Goal: Information Seeking & Learning: Learn about a topic

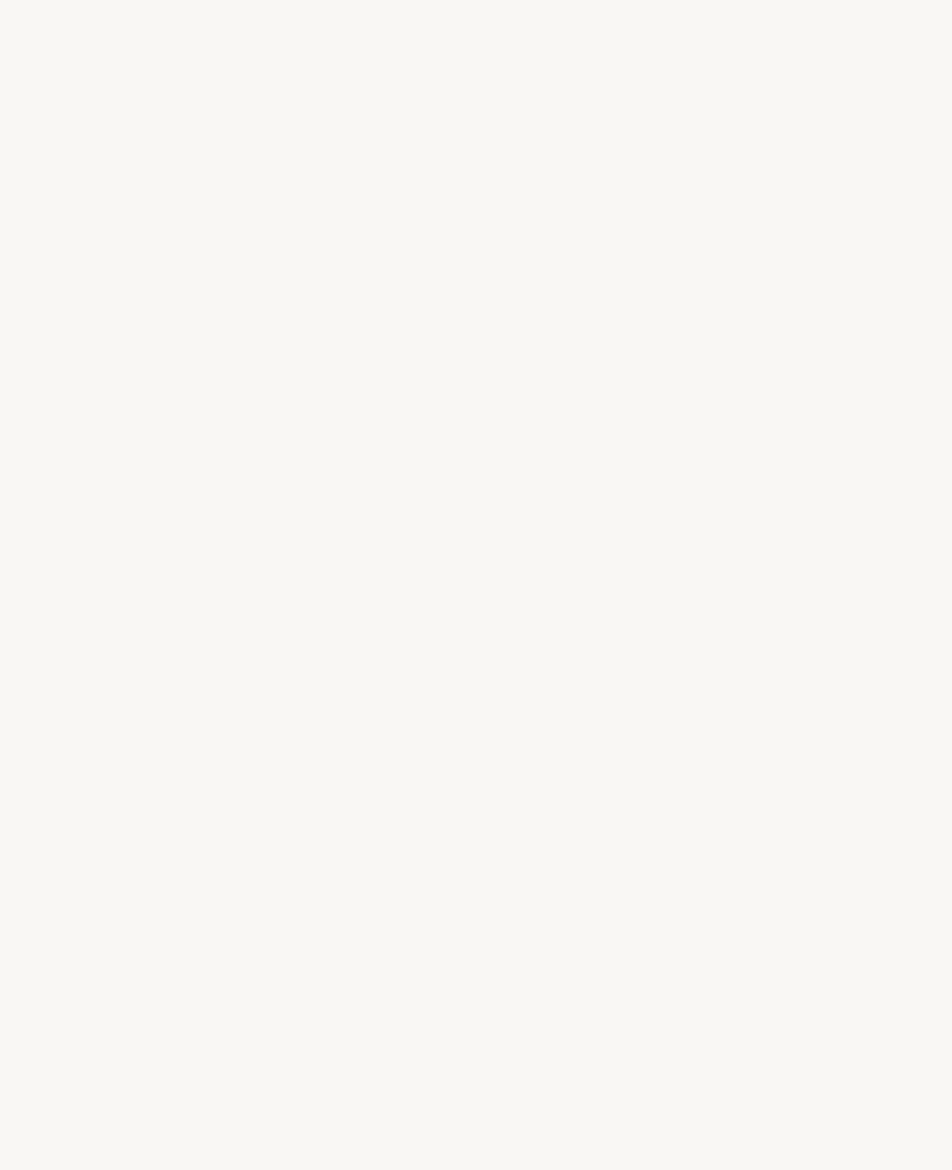
select select "JP"
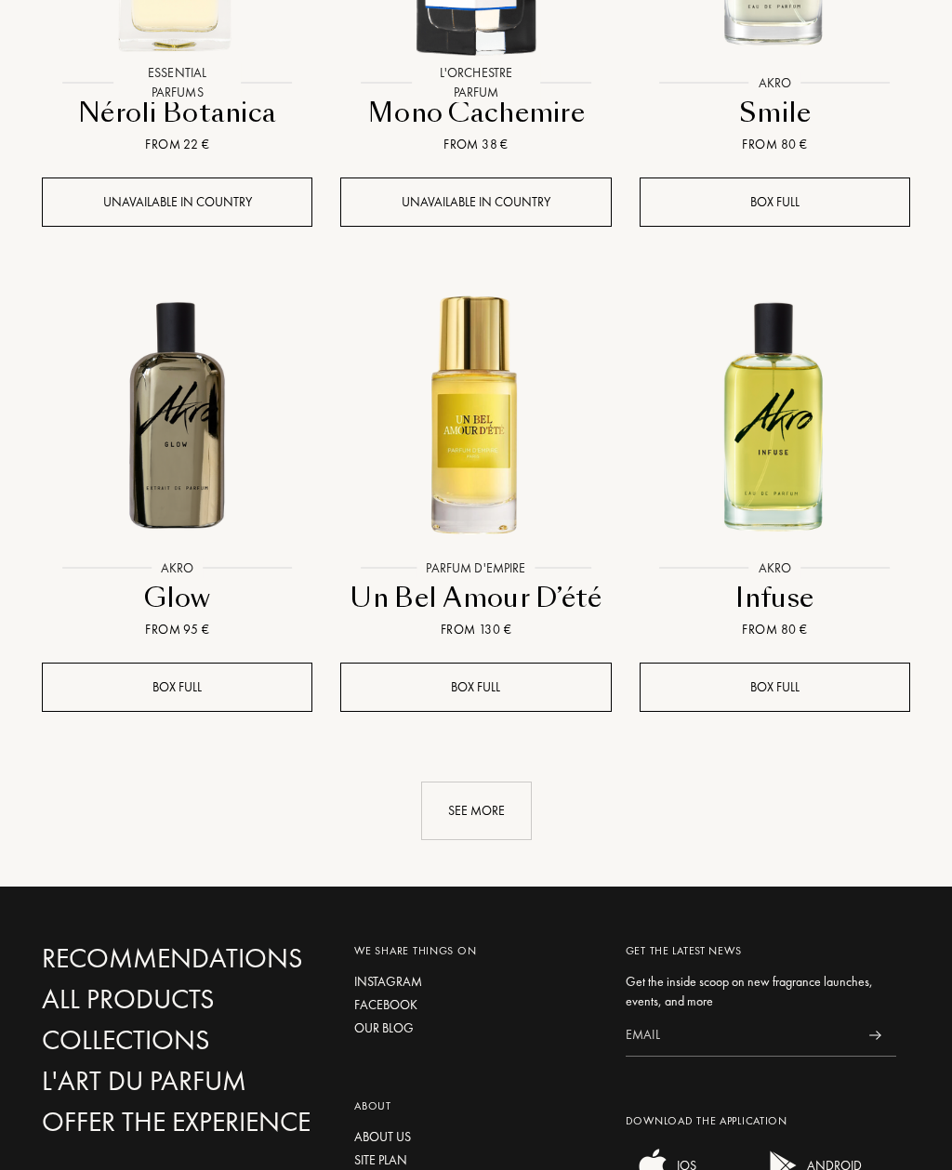
scroll to position [2091, 0]
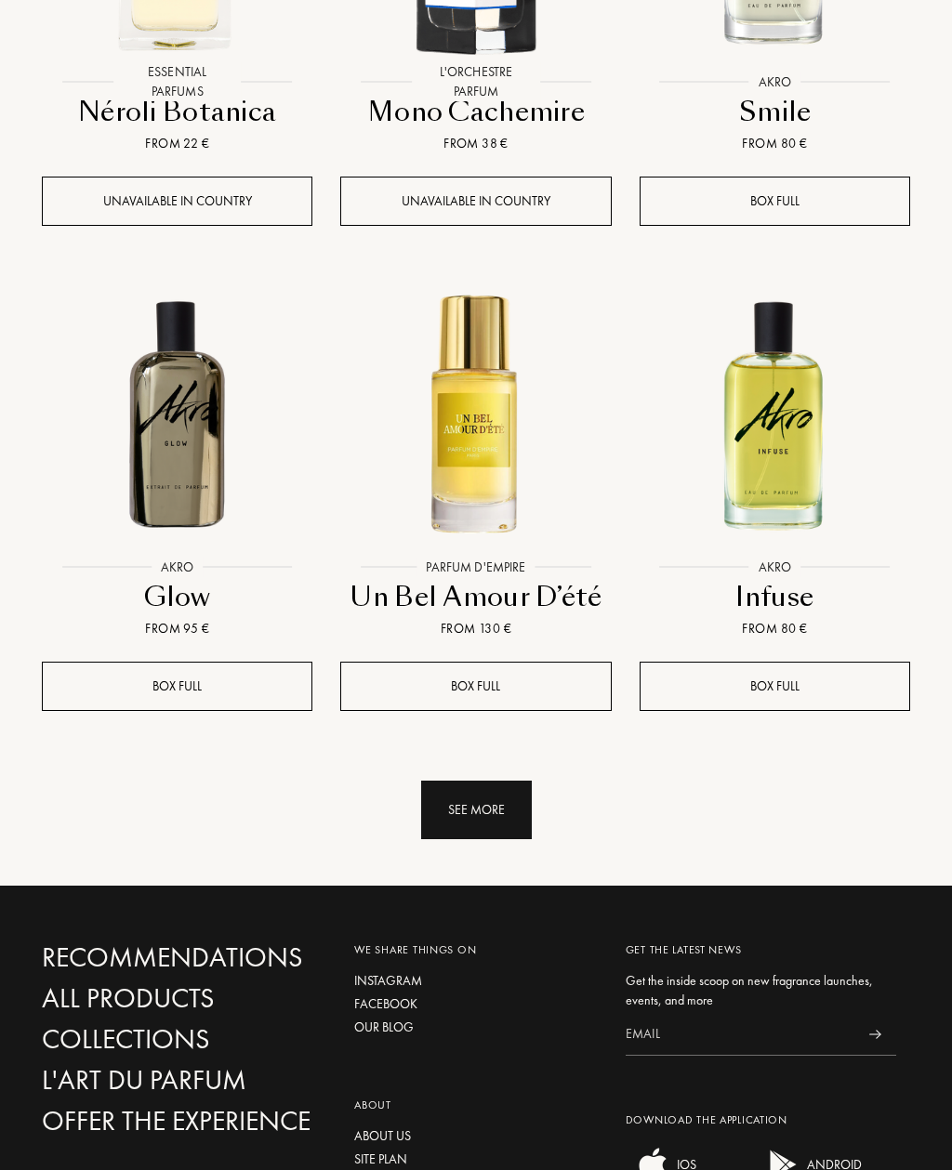
click at [500, 781] on div "See more" at bounding box center [476, 810] width 111 height 59
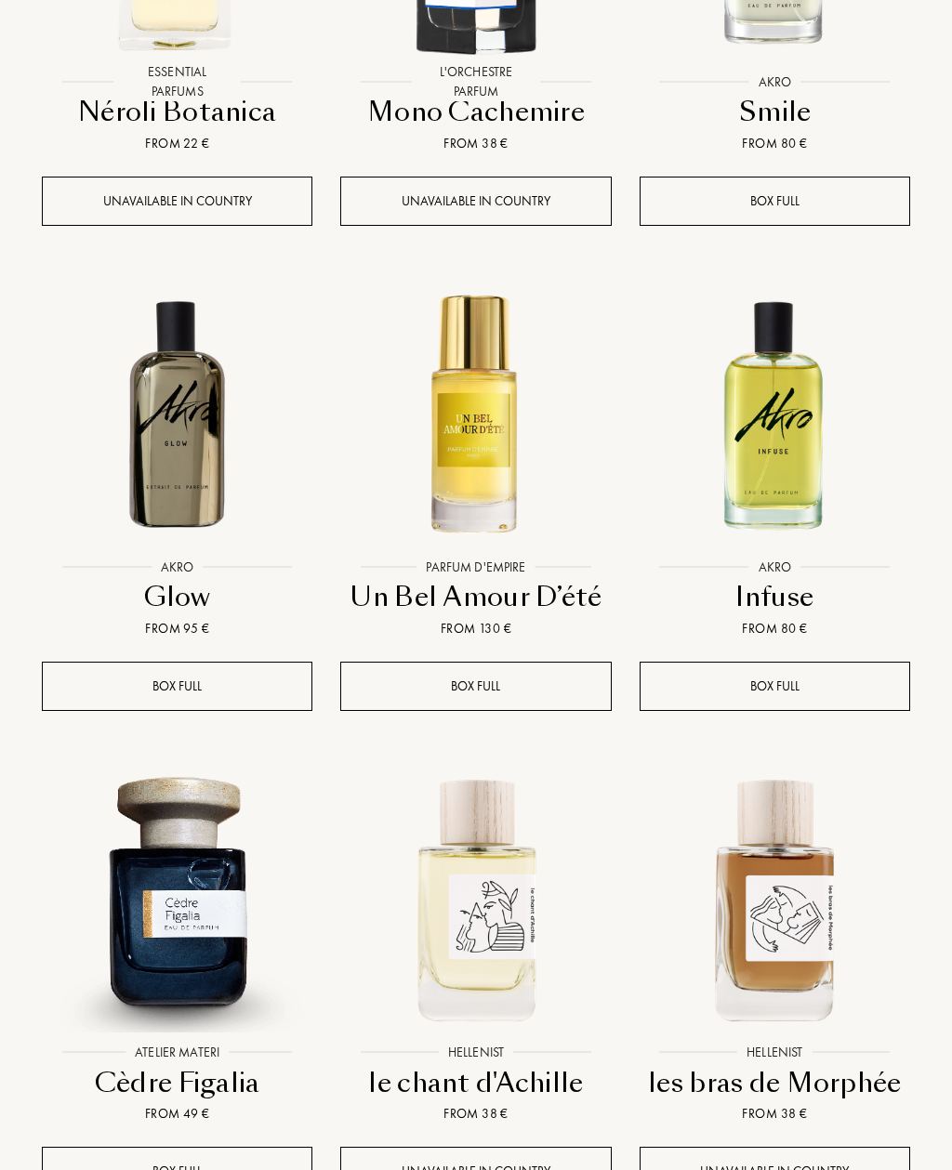
click at [196, 370] on img at bounding box center [177, 413] width 269 height 269
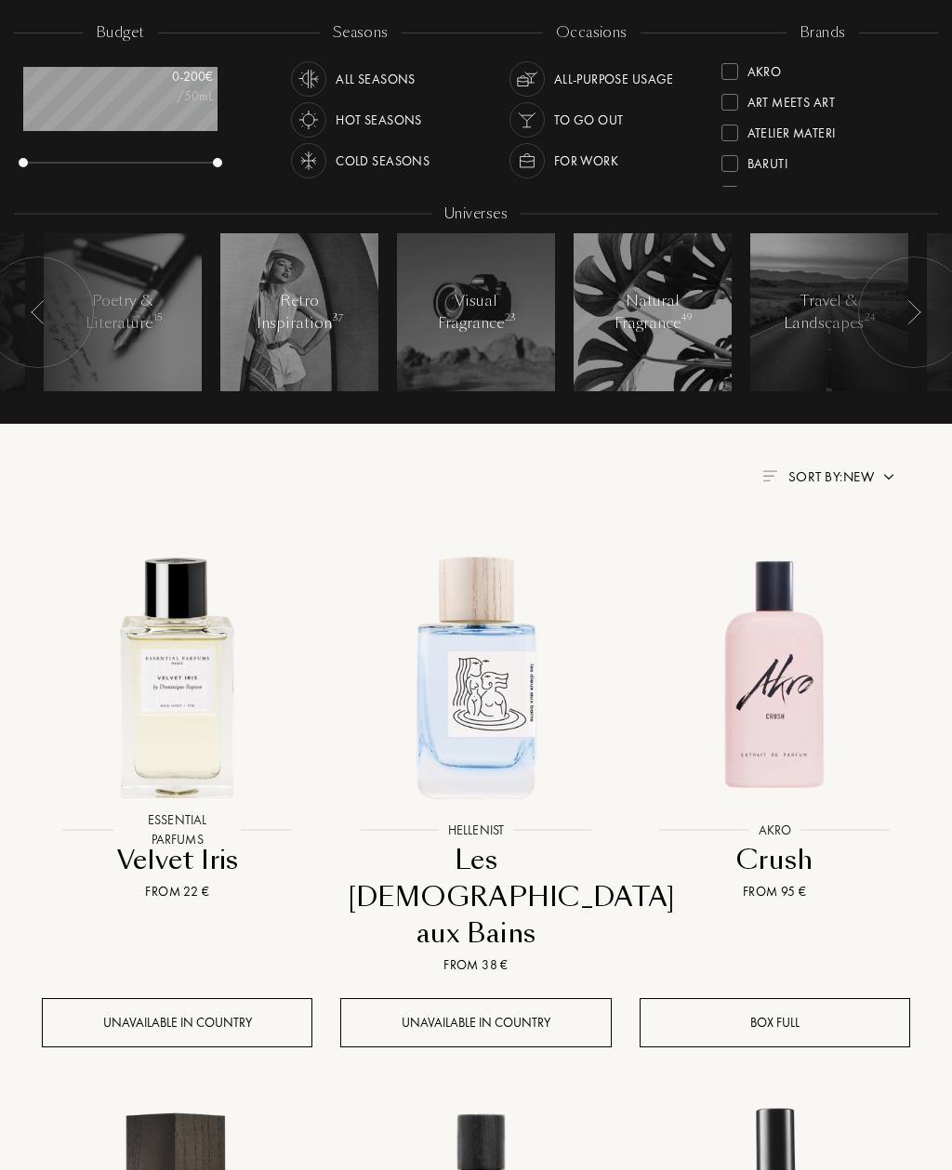
scroll to position [0, 0]
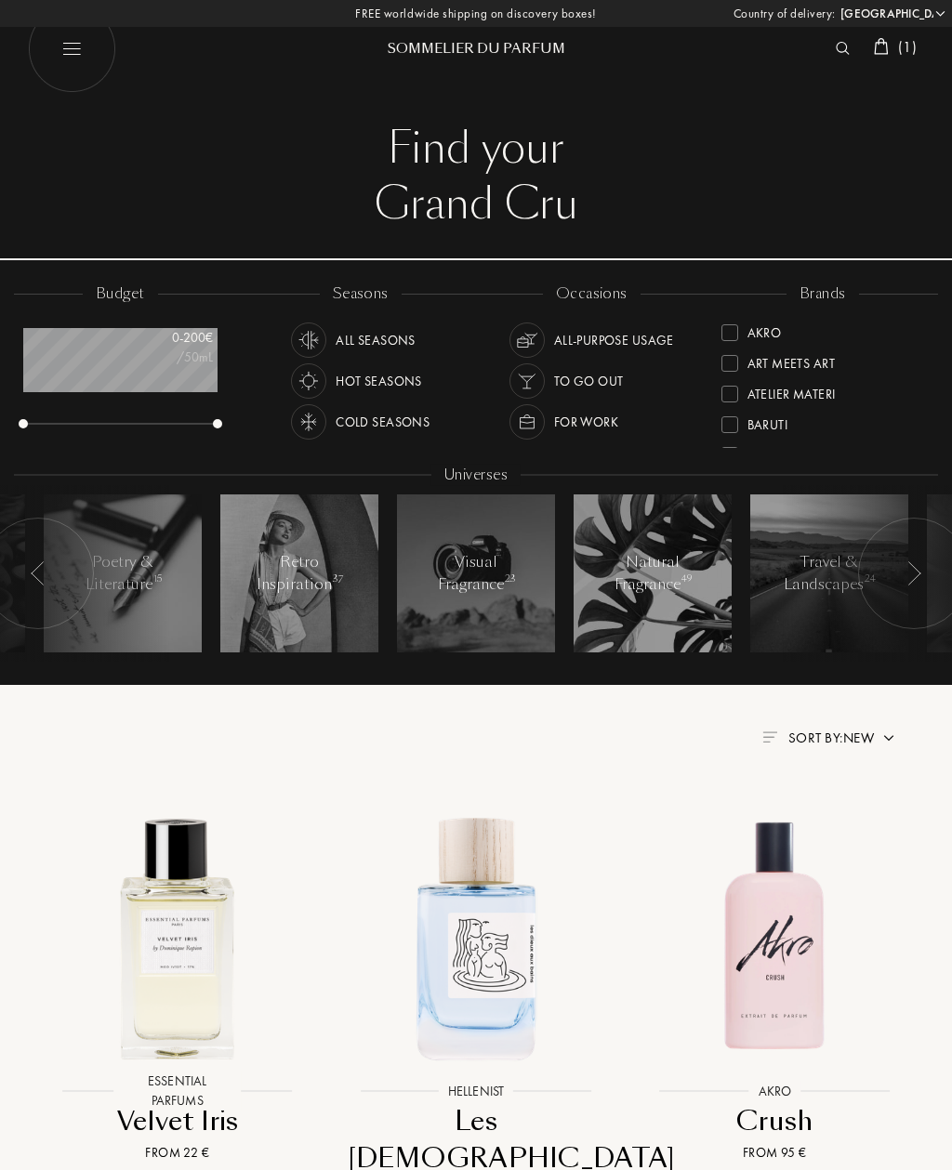
click at [909, 46] on span "( 1 )" at bounding box center [907, 47] width 19 height 20
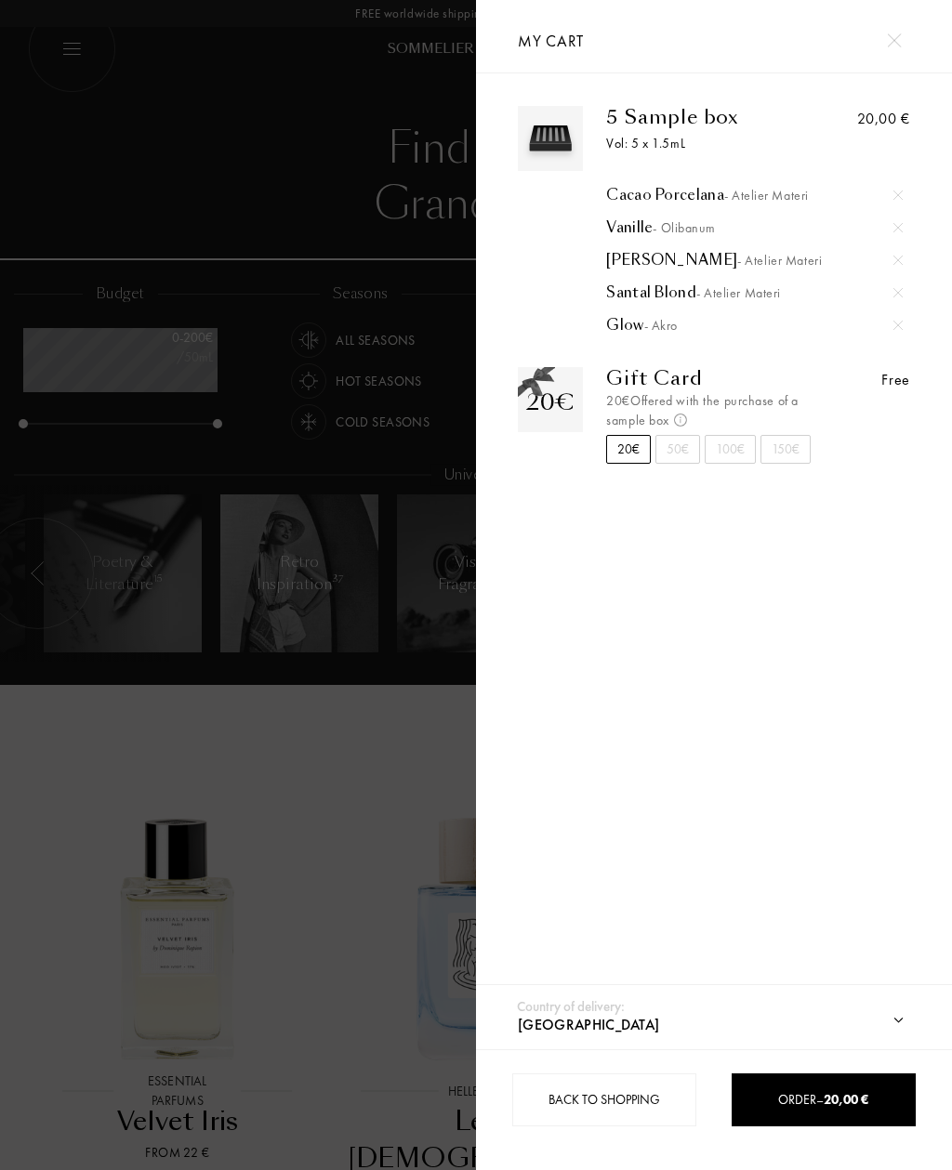
click at [313, 774] on div at bounding box center [238, 585] width 476 height 1170
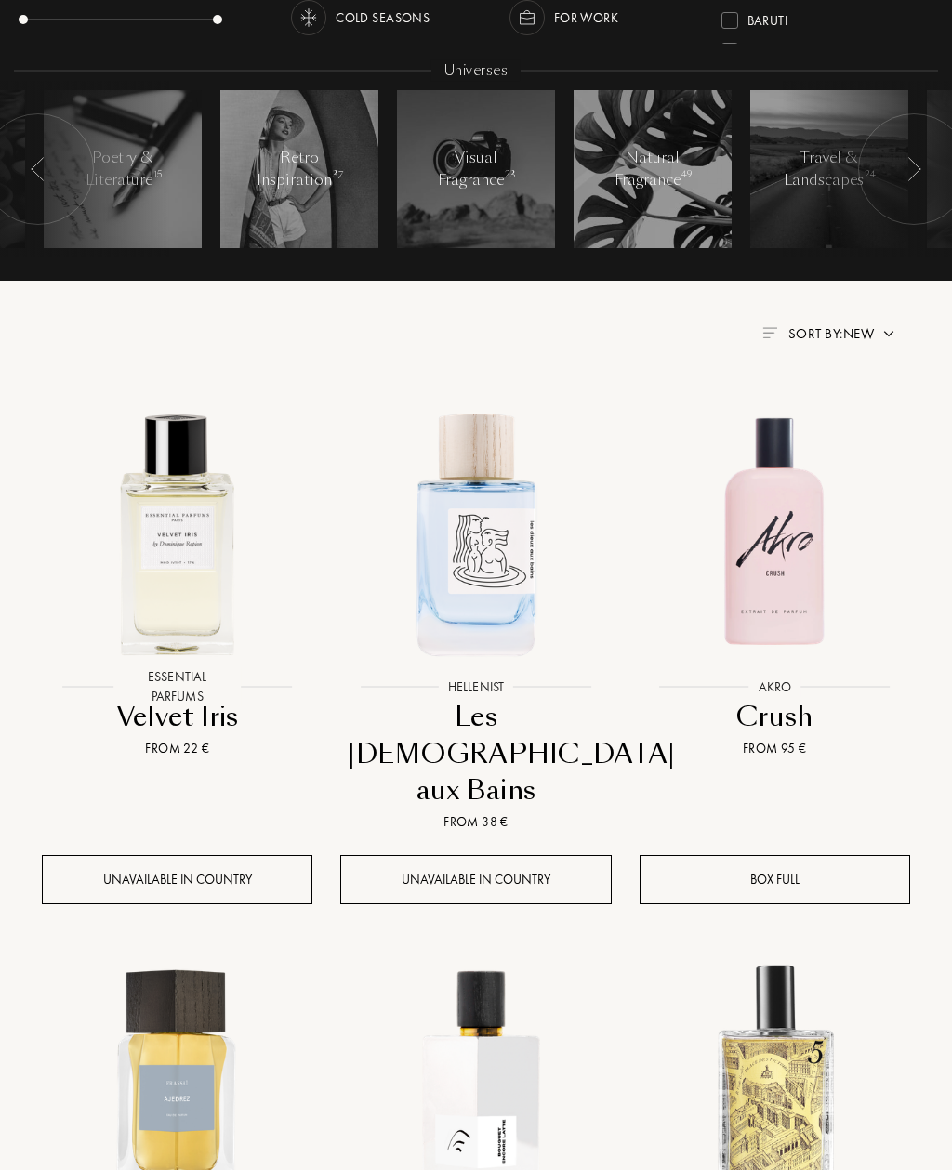
scroll to position [405, 0]
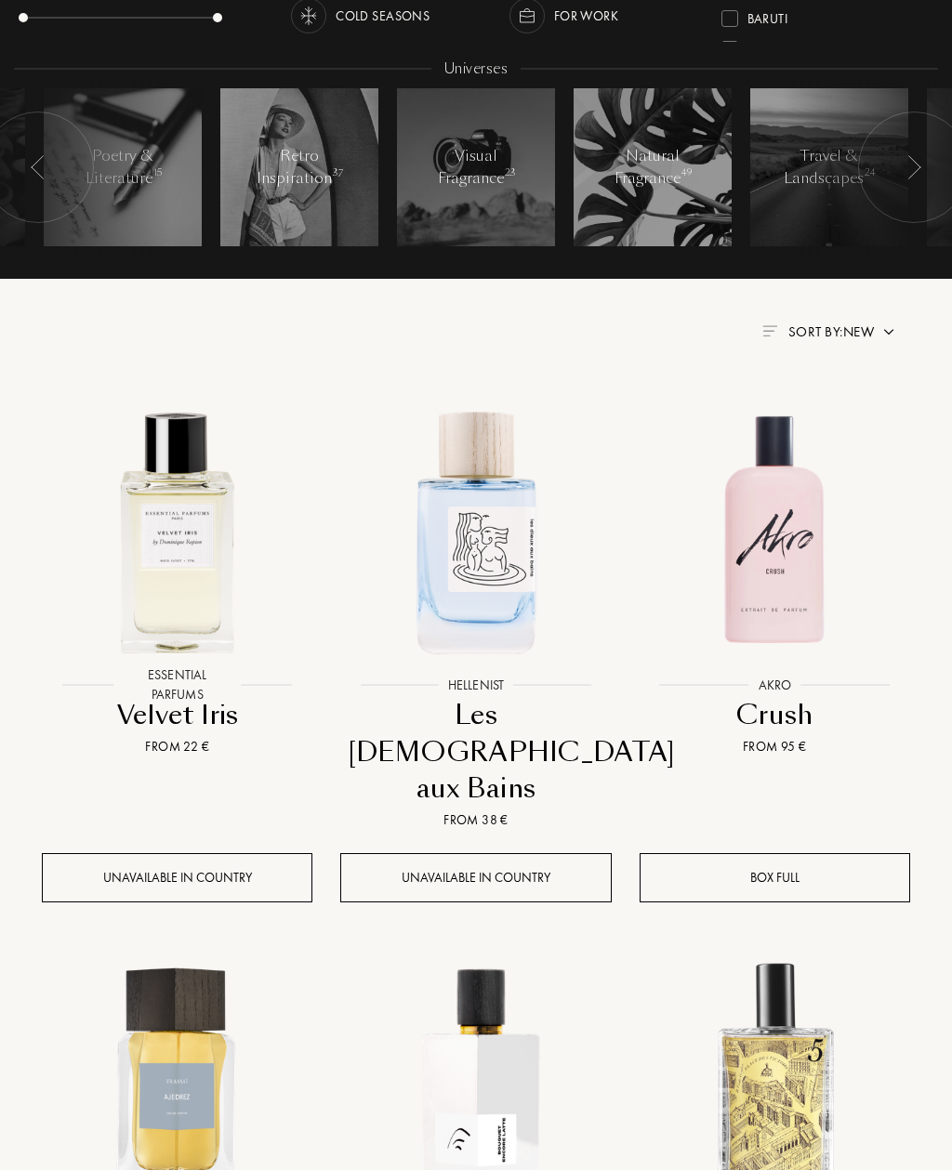
click at [850, 337] on span "Sort by: New" at bounding box center [831, 333] width 86 height 19
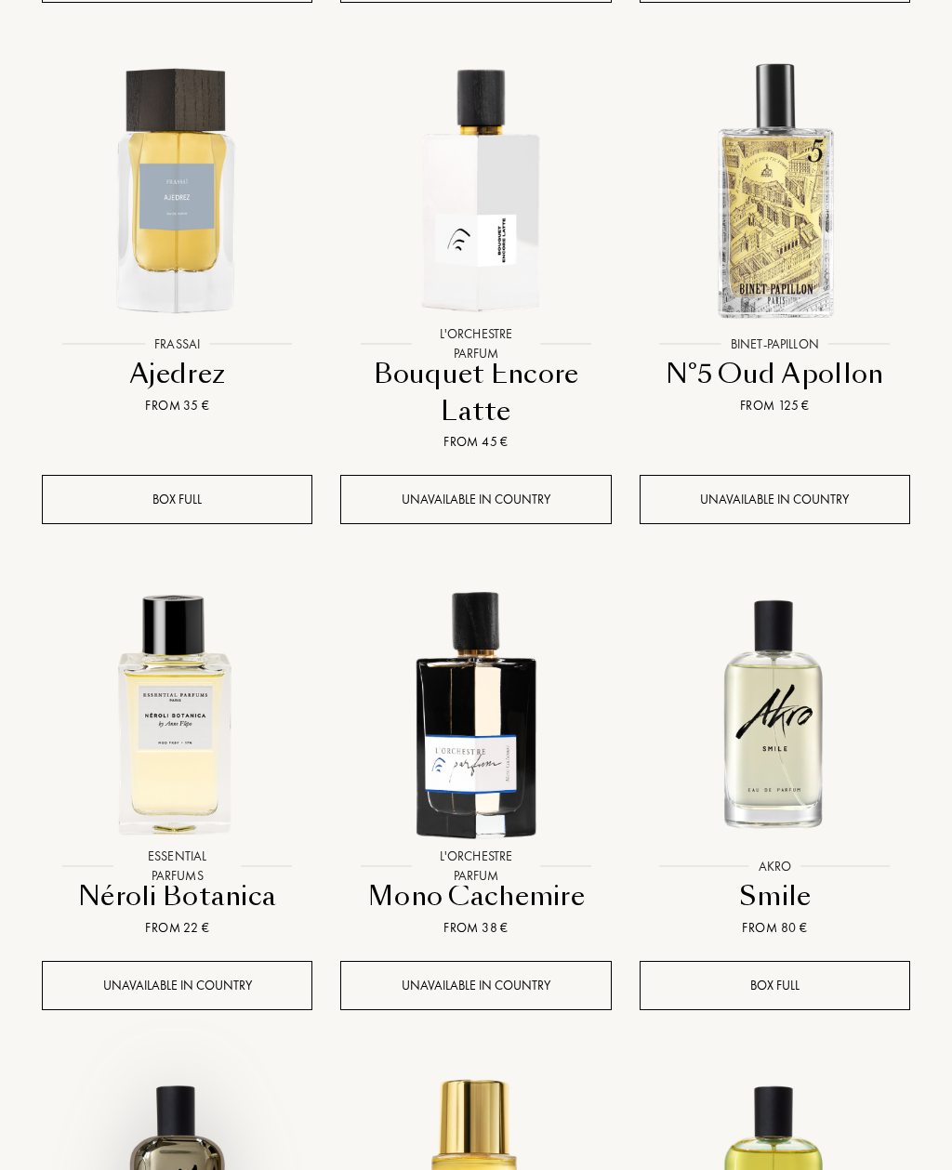
scroll to position [1306, 0]
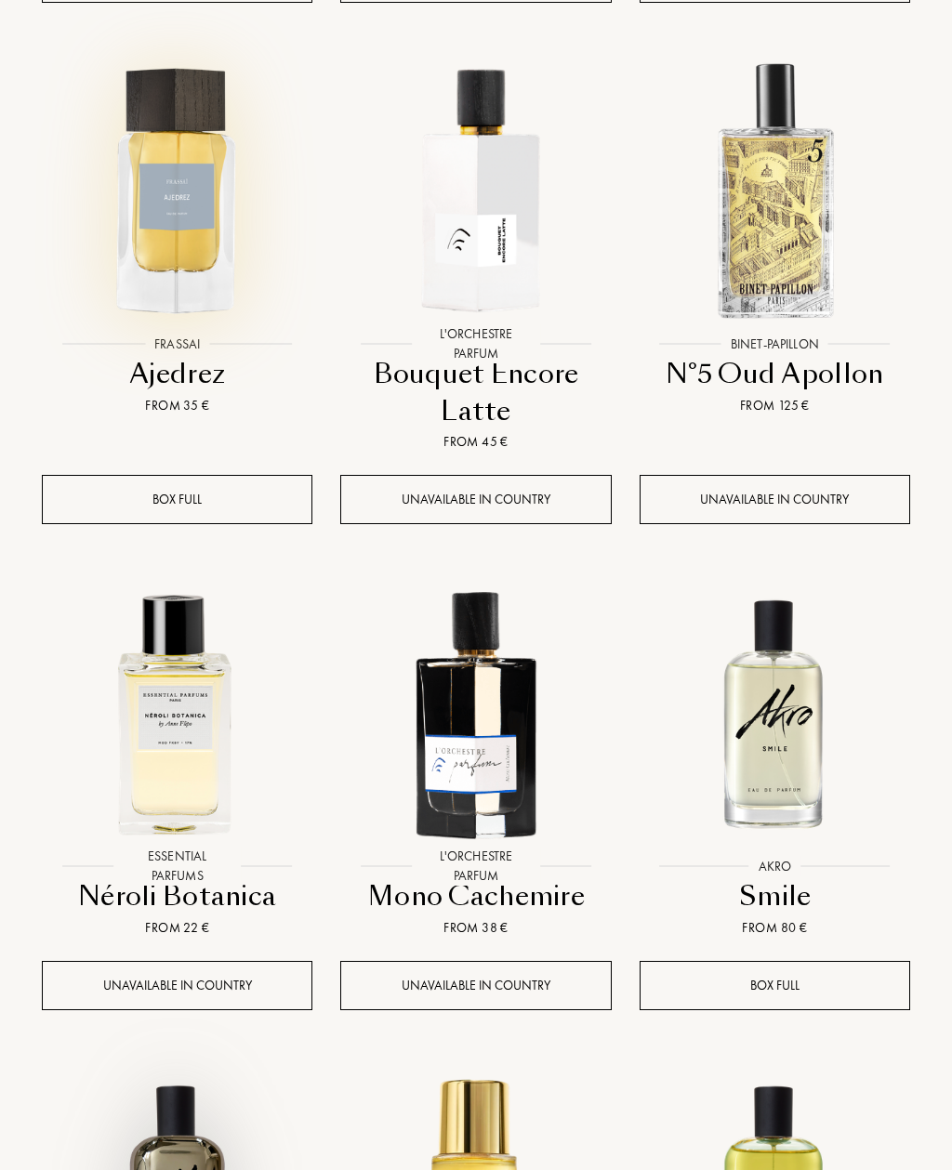
click at [205, 207] on img at bounding box center [177, 190] width 269 height 269
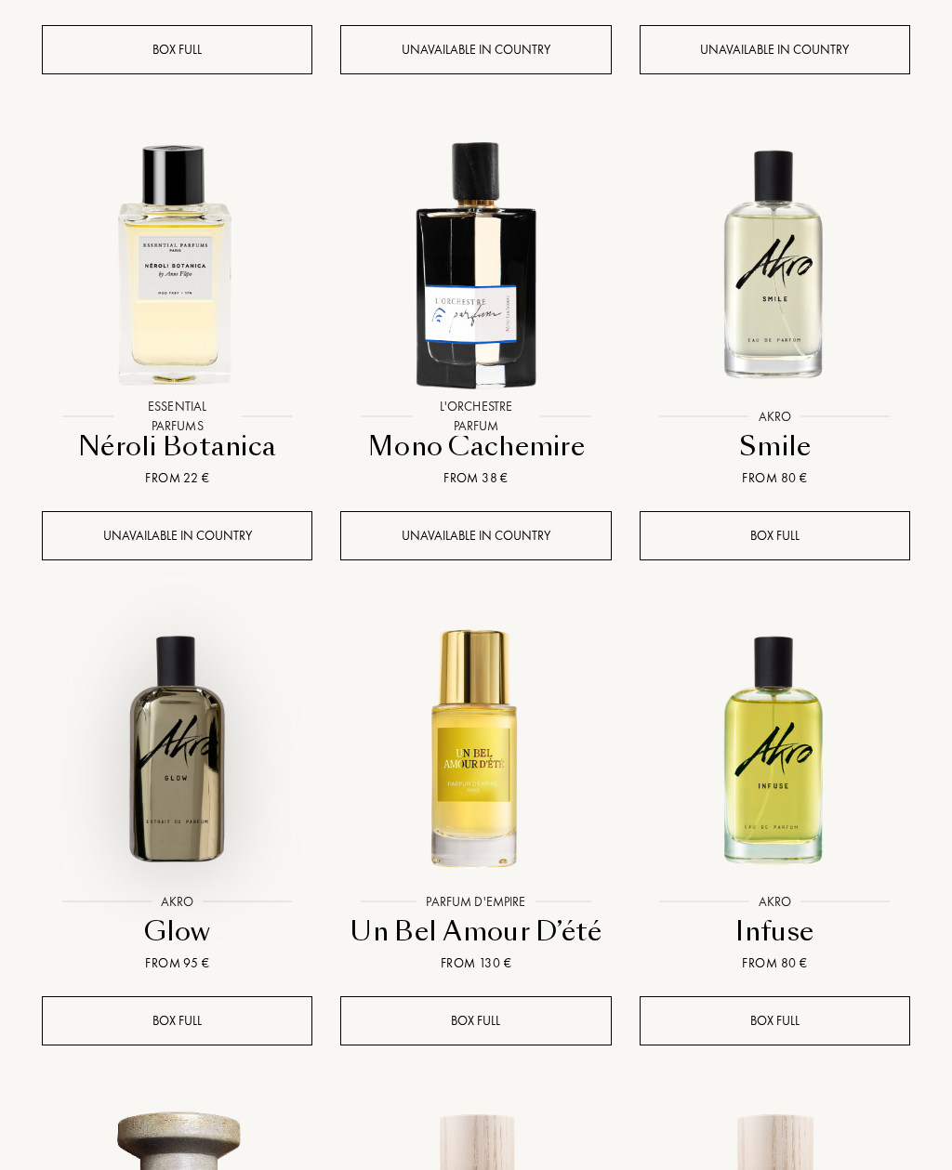
scroll to position [1753, 0]
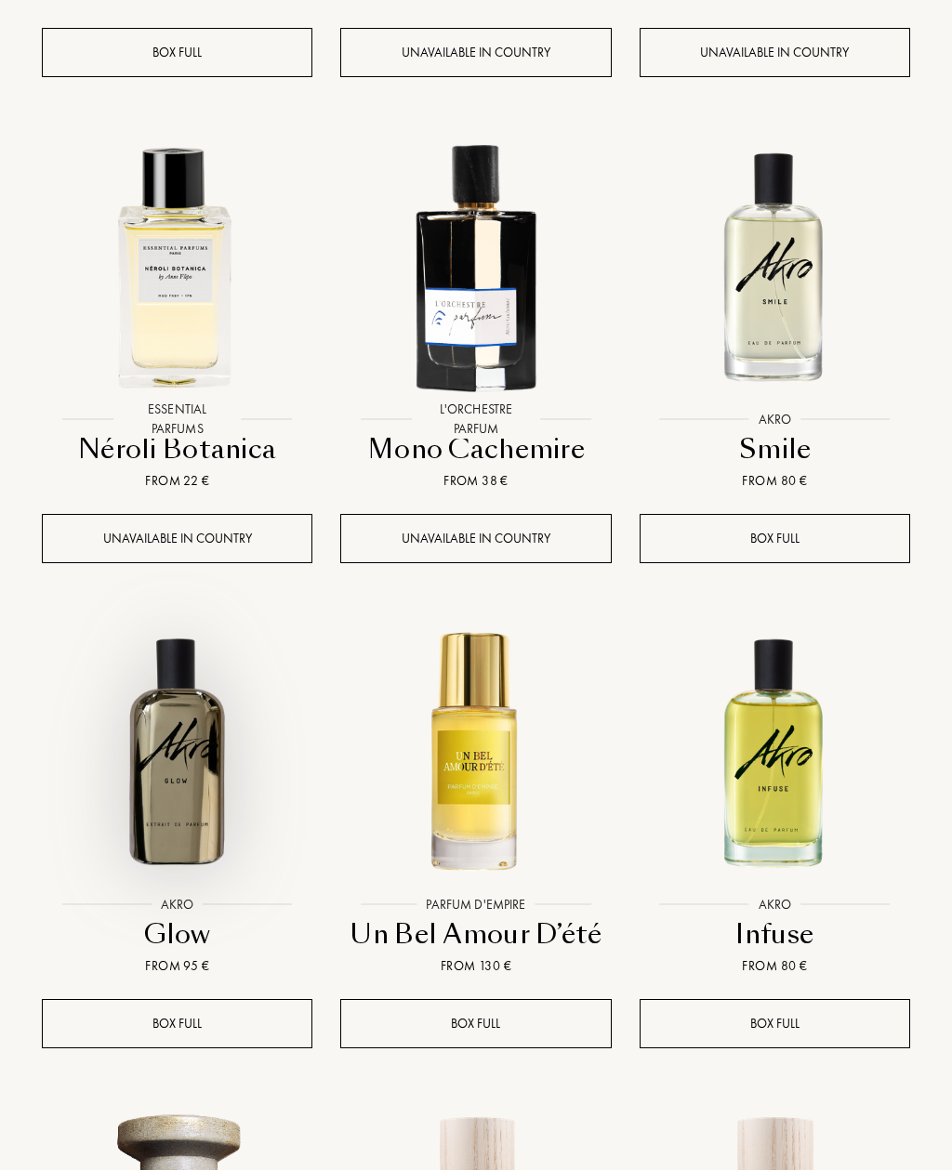
click at [808, 264] on img at bounding box center [775, 264] width 269 height 269
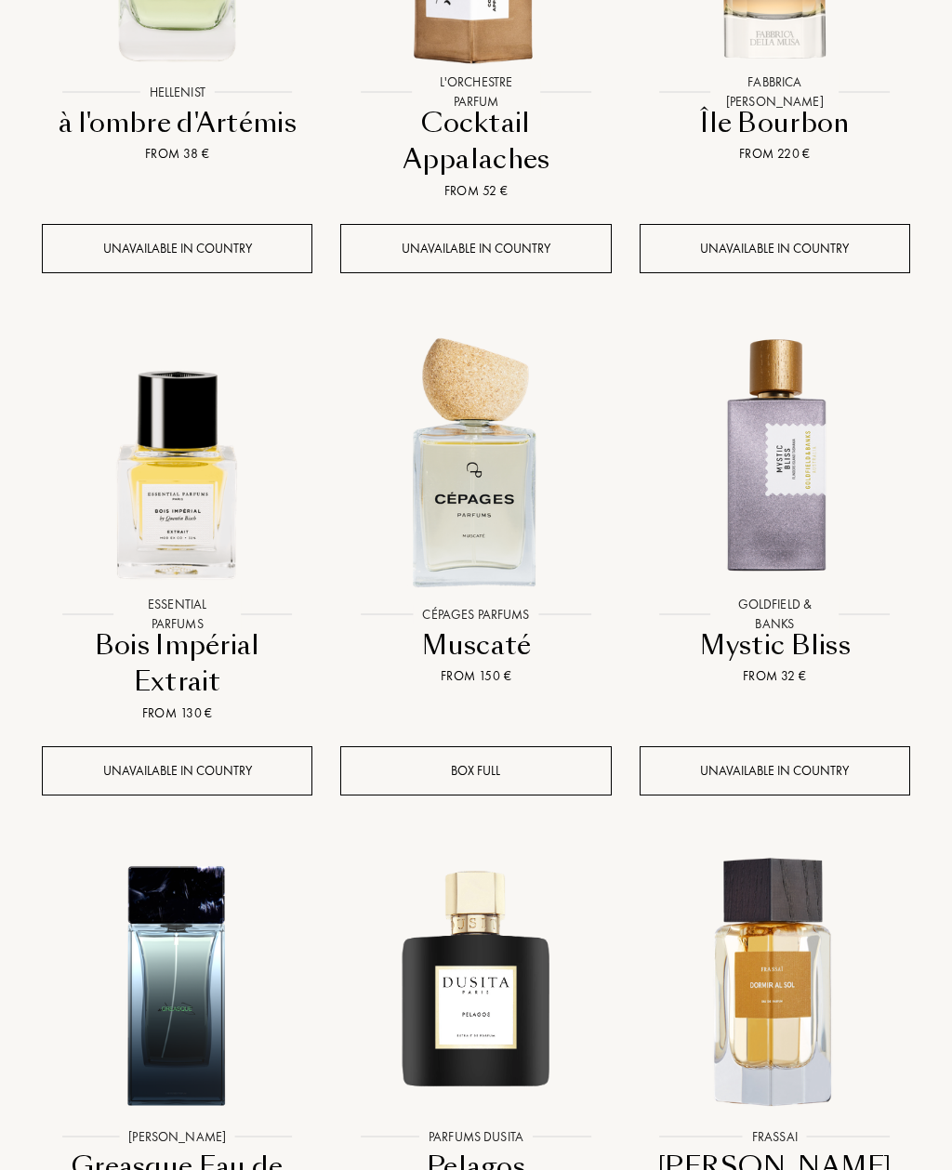
scroll to position [3536, 0]
click at [534, 747] on div "Box full" at bounding box center [475, 771] width 271 height 49
click at [485, 628] on div "Muscaté" at bounding box center [476, 646] width 256 height 36
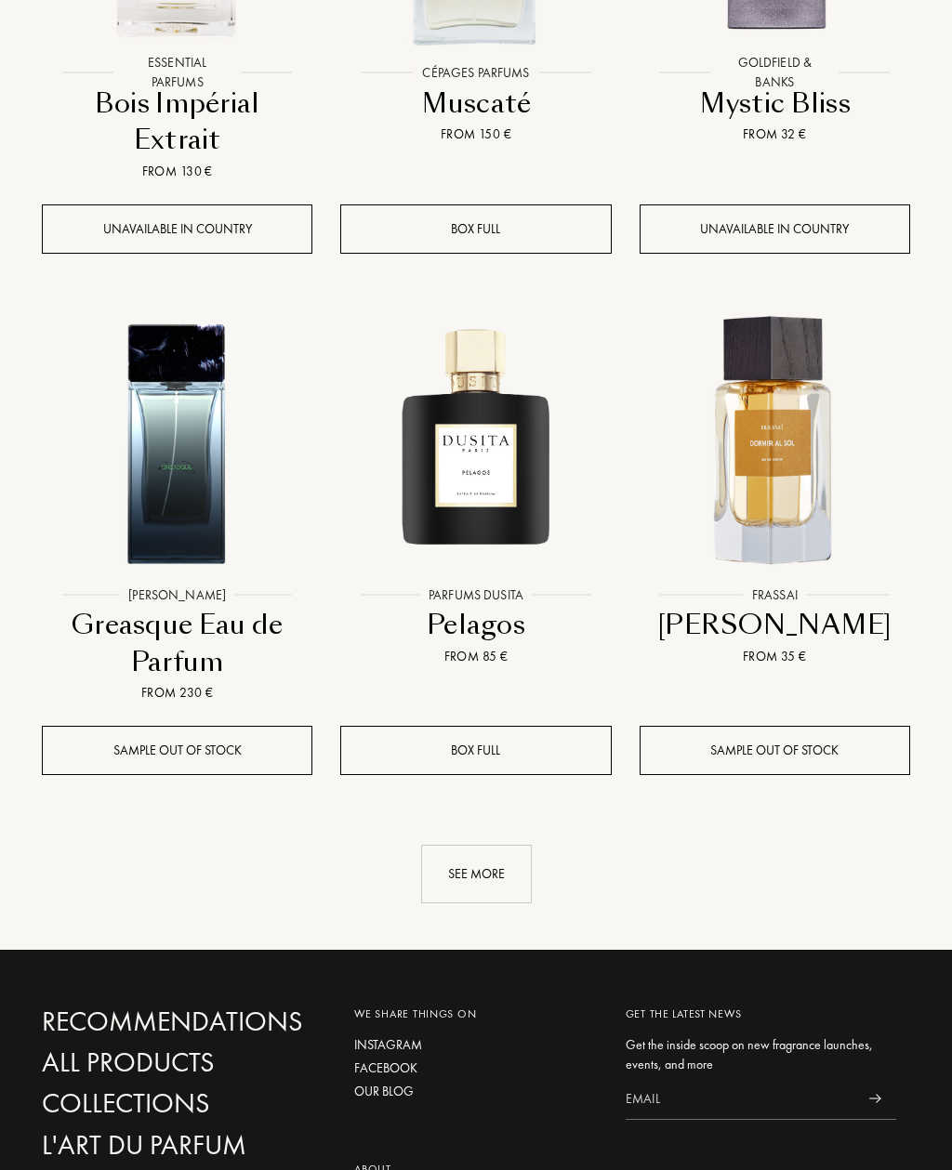
scroll to position [4100, 0]
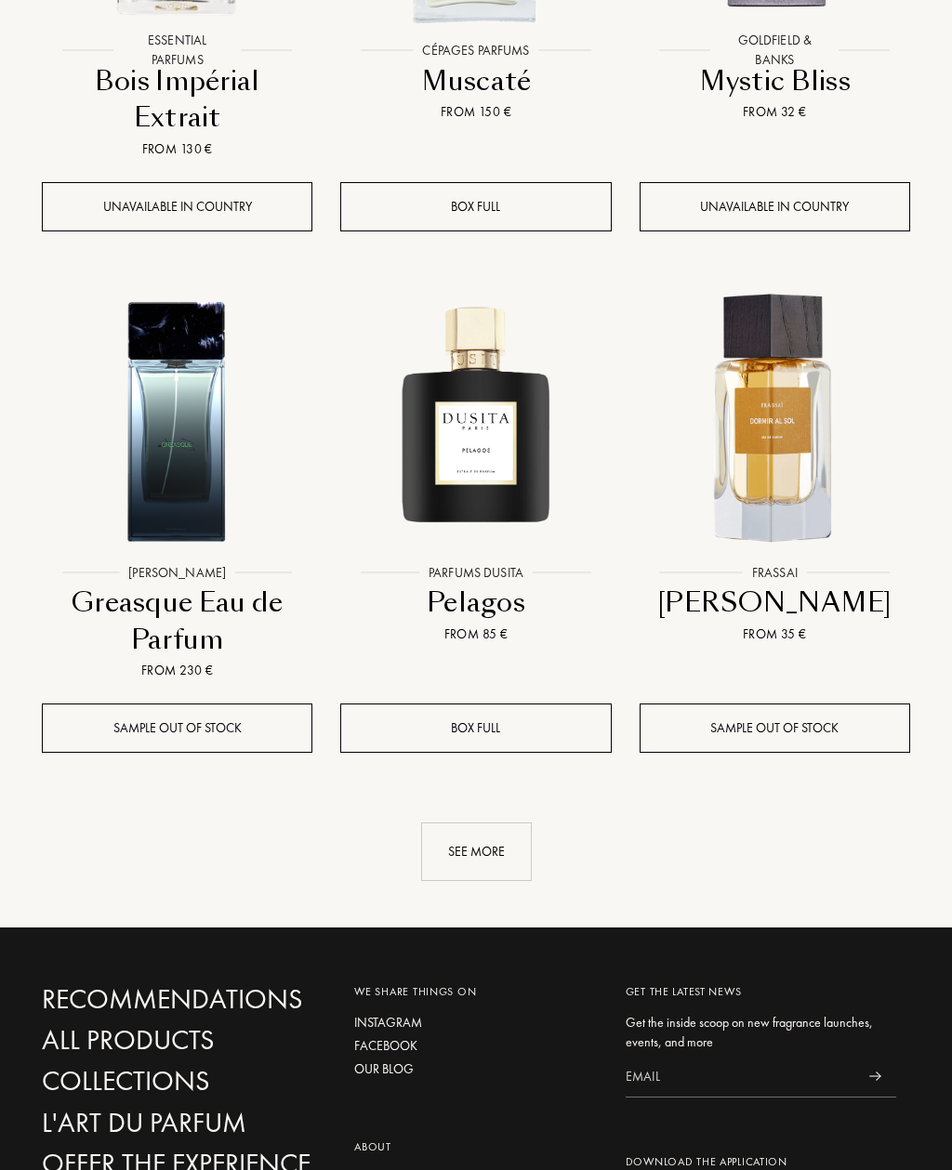
click at [501, 522] on div at bounding box center [475, 434] width 298 height 339
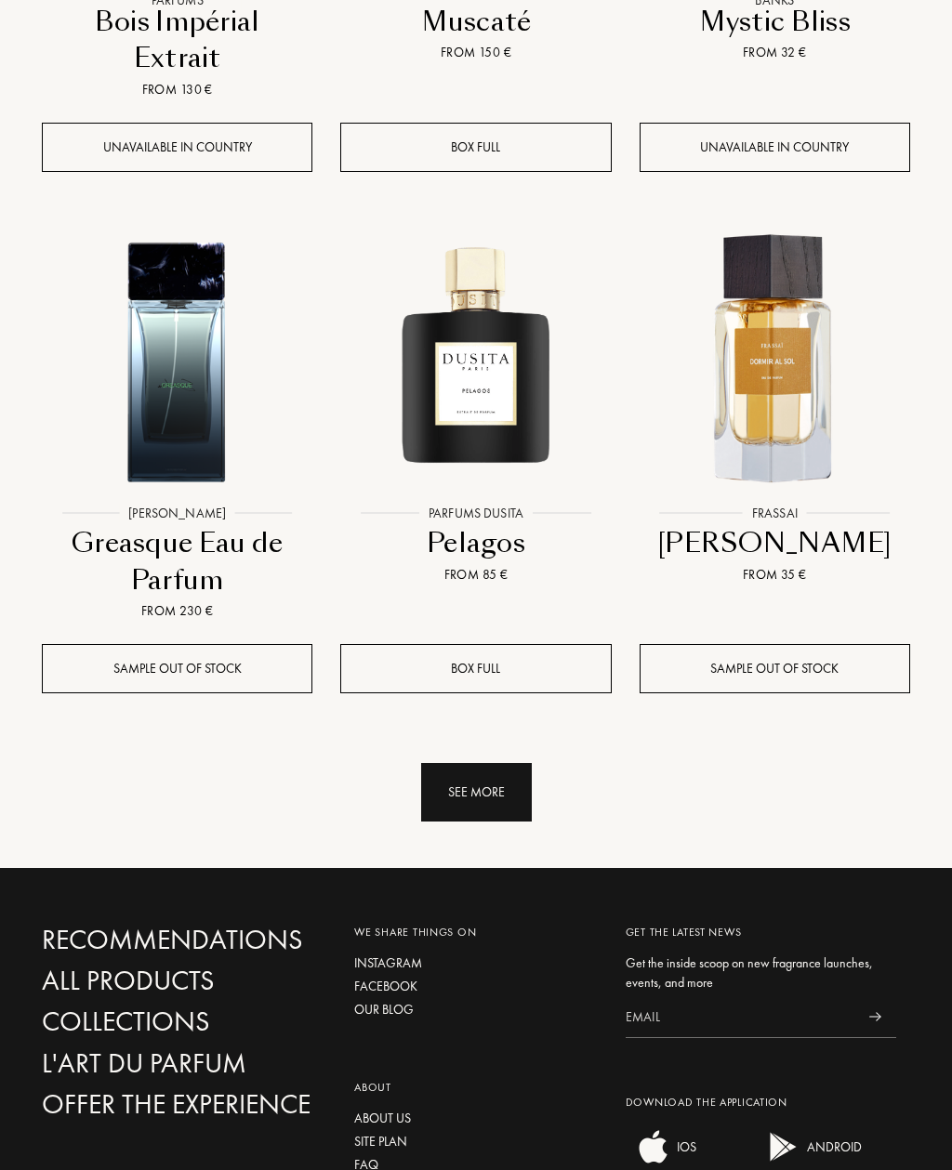
click at [512, 763] on div "See more" at bounding box center [476, 792] width 111 height 59
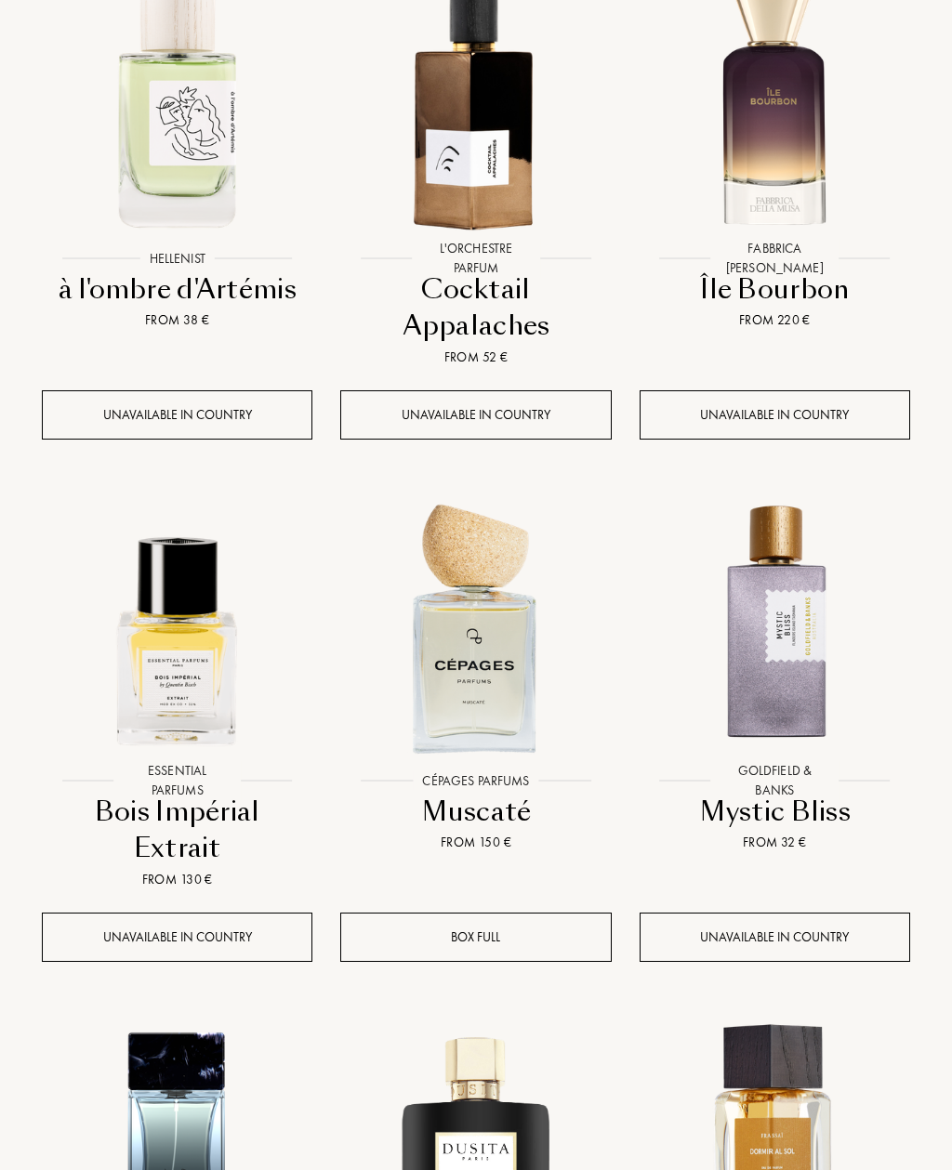
scroll to position [3422, 0]
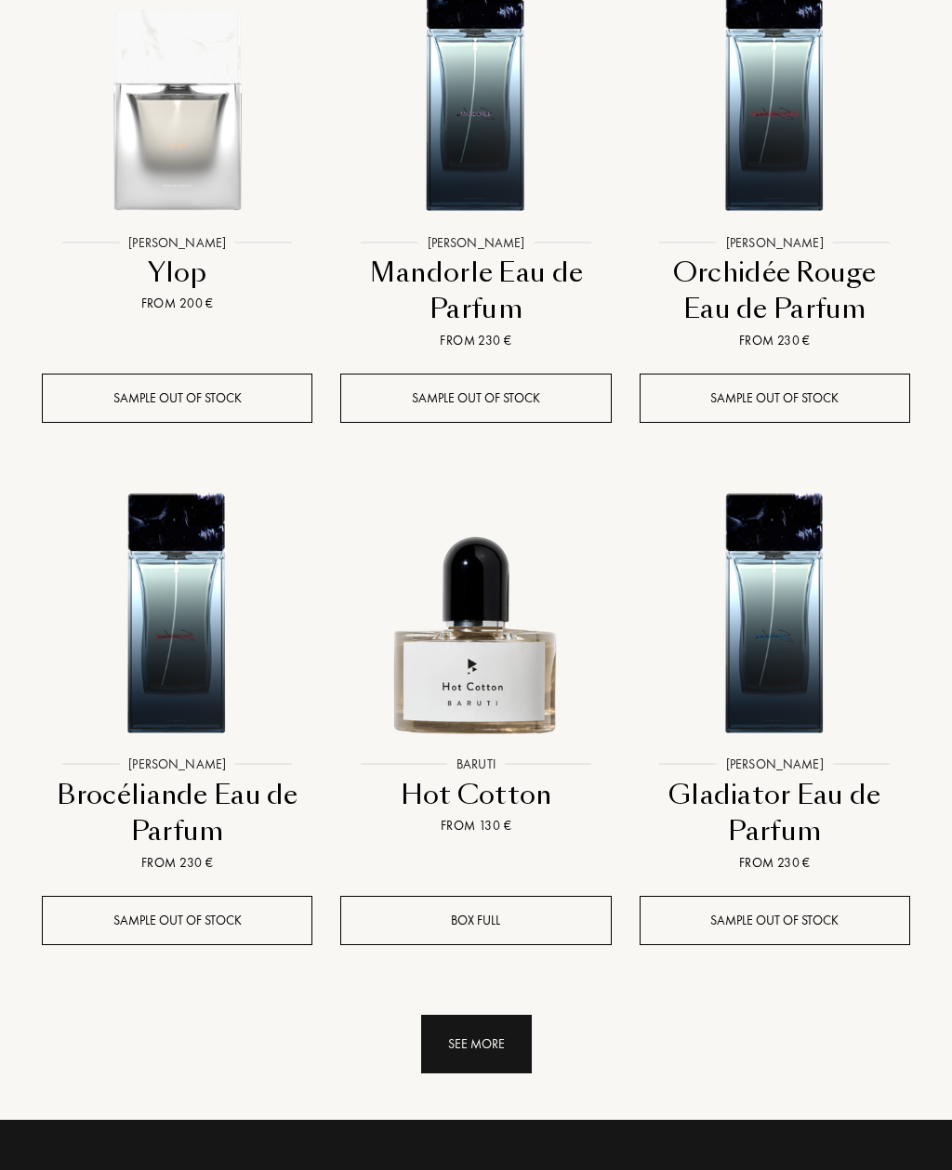
click at [508, 1016] on div "See more" at bounding box center [476, 1045] width 111 height 59
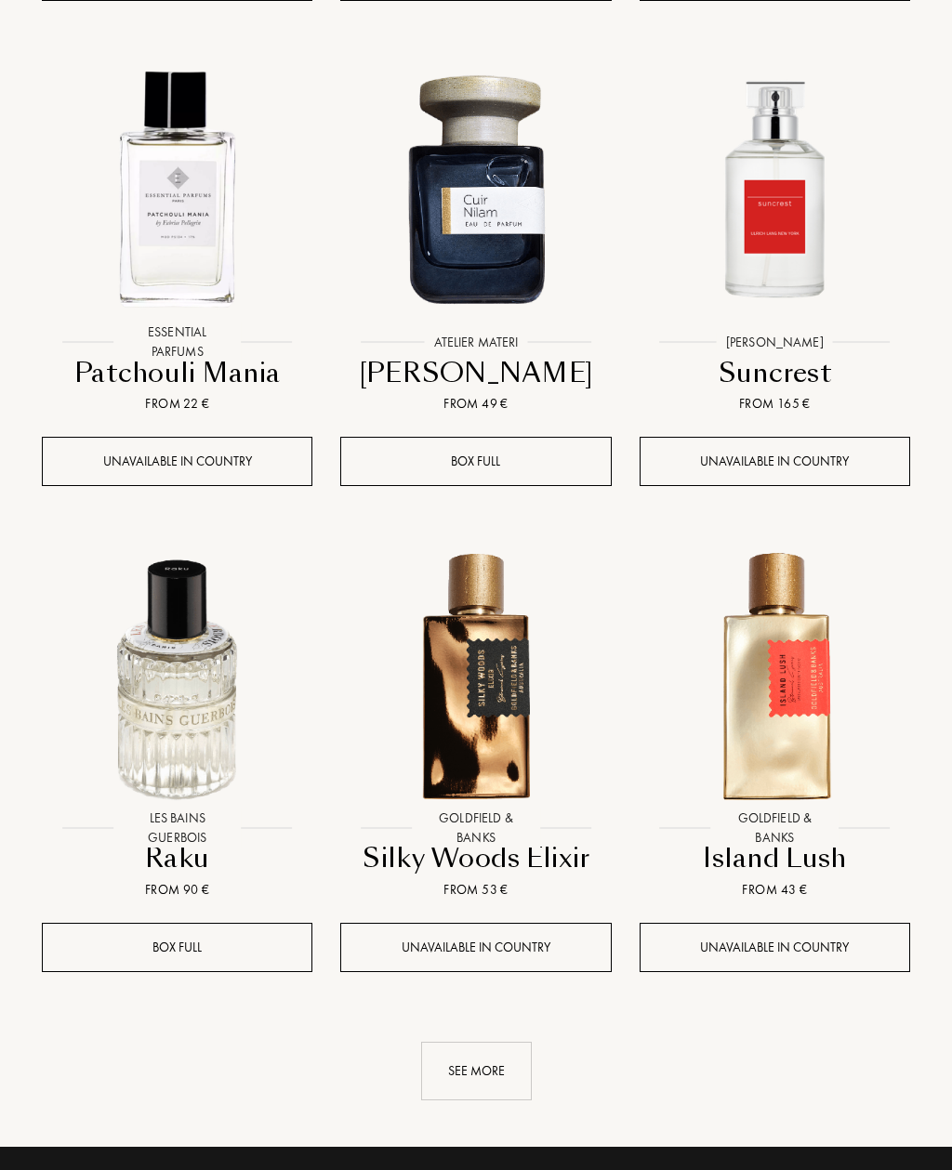
scroll to position [8032, 0]
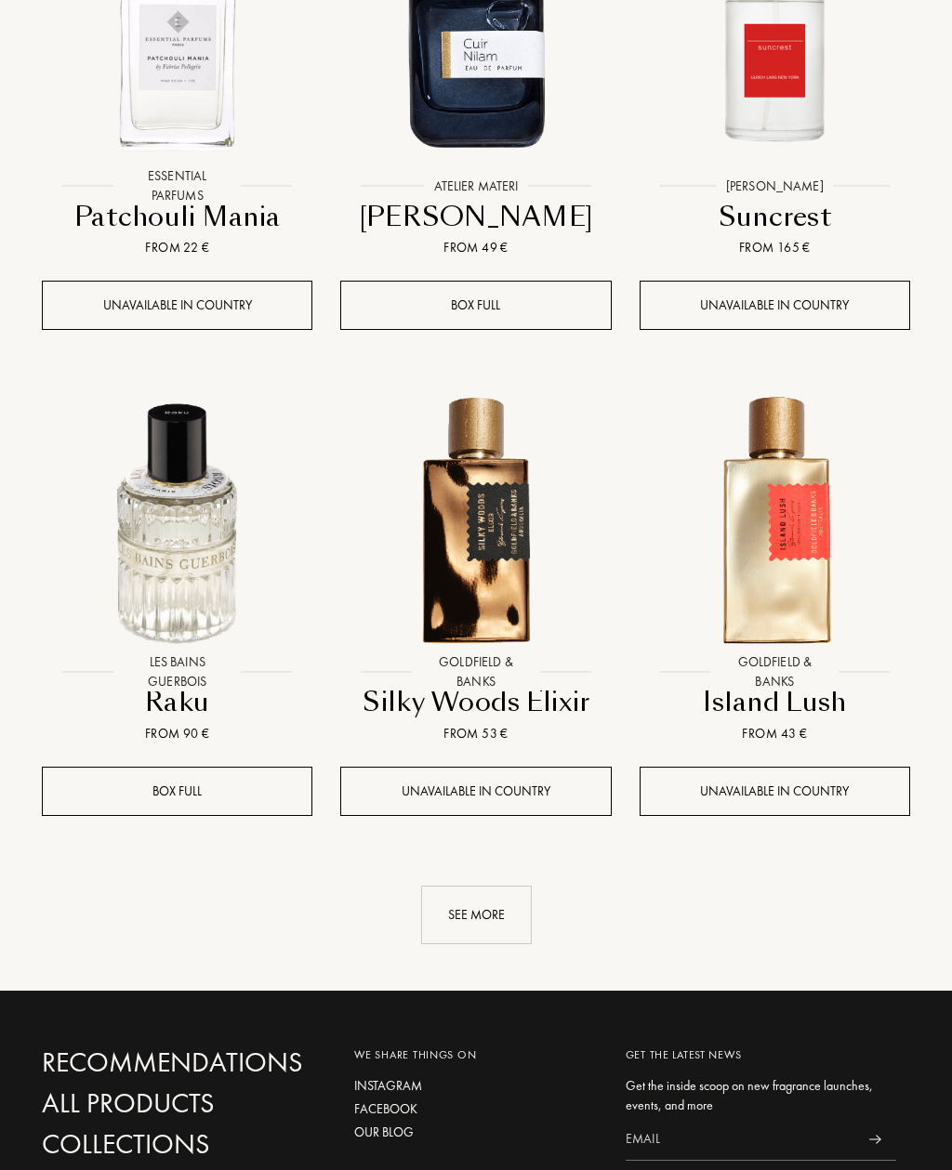
click at [199, 543] on img at bounding box center [177, 517] width 269 height 269
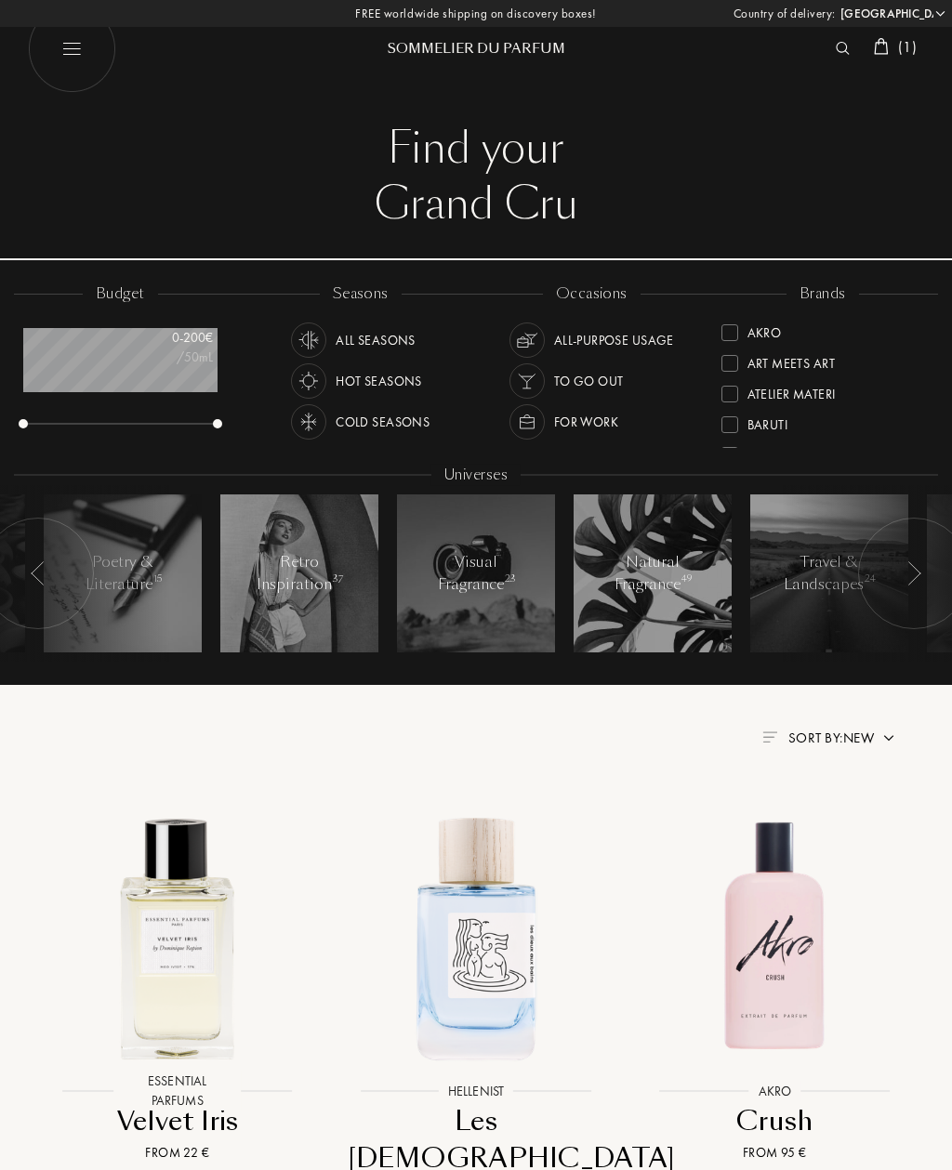
scroll to position [8092, 0]
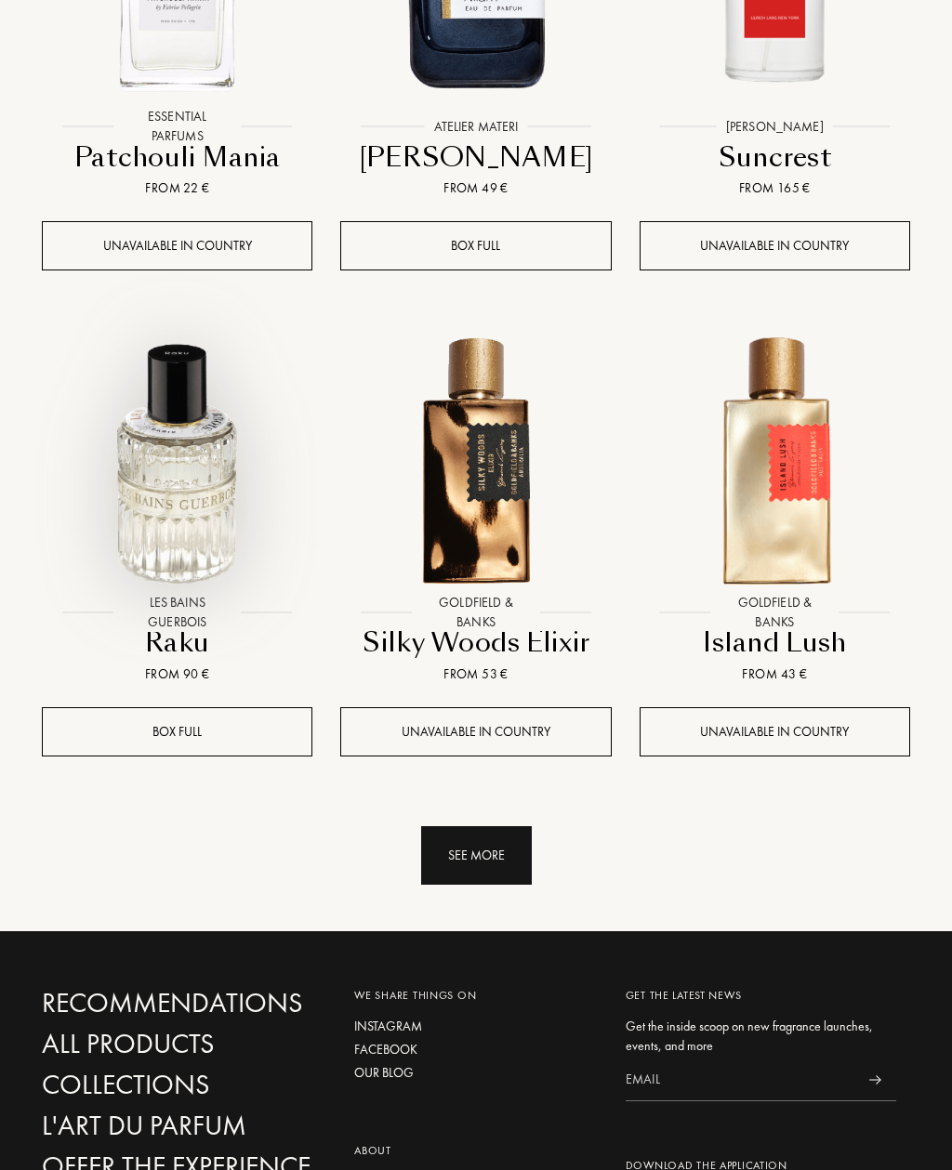
click at [516, 826] on div "See more" at bounding box center [476, 855] width 111 height 59
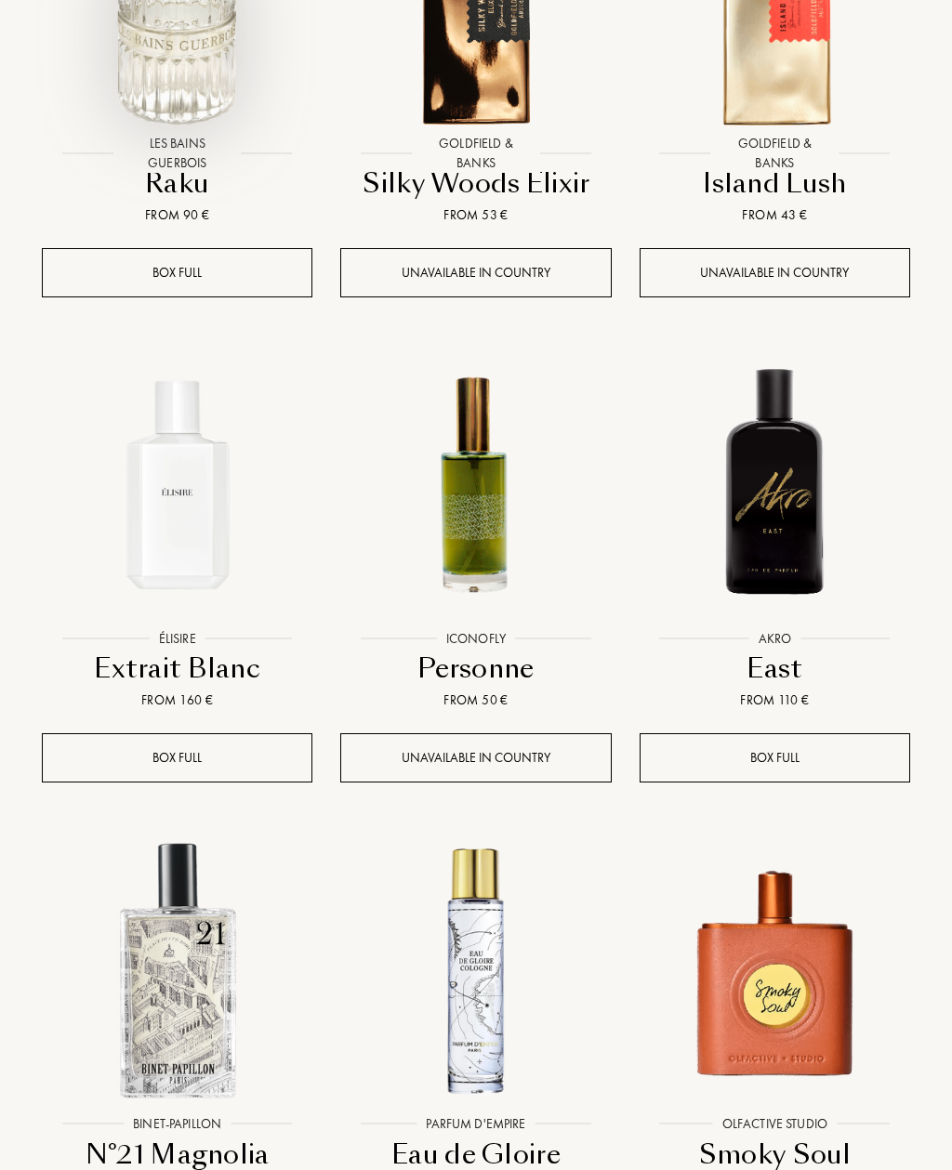
scroll to position [8551, 0]
click at [196, 464] on img at bounding box center [177, 484] width 269 height 269
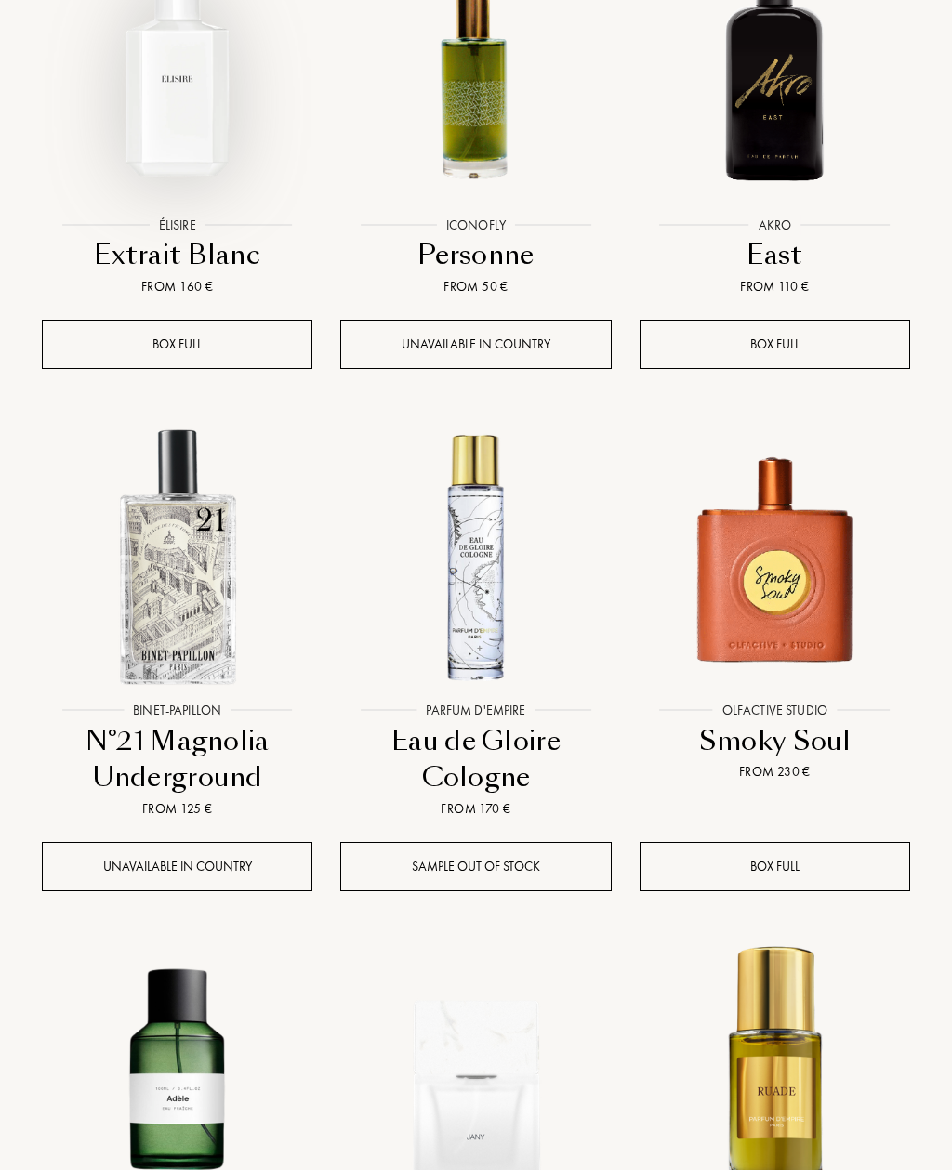
scroll to position [9004, 0]
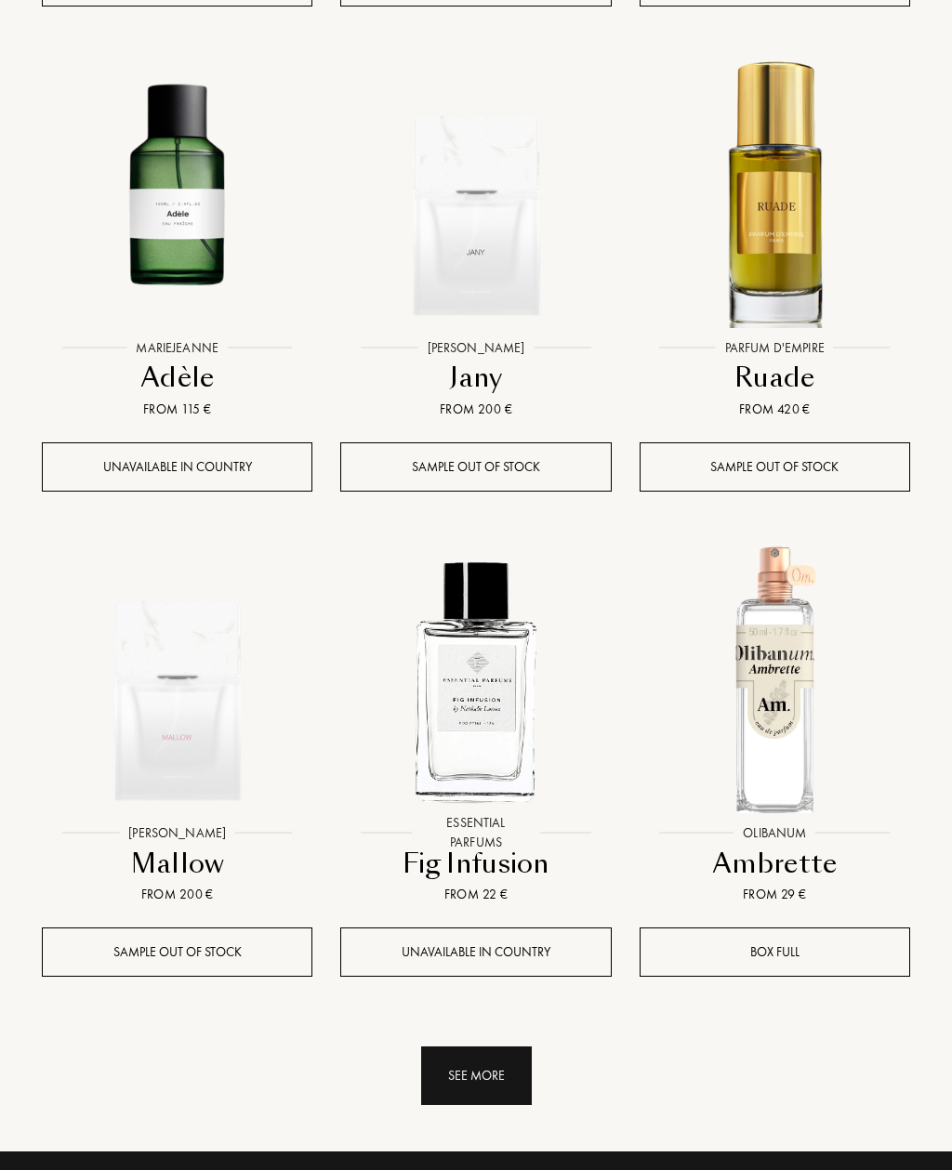
click at [501, 1048] on div "See more" at bounding box center [476, 1077] width 111 height 59
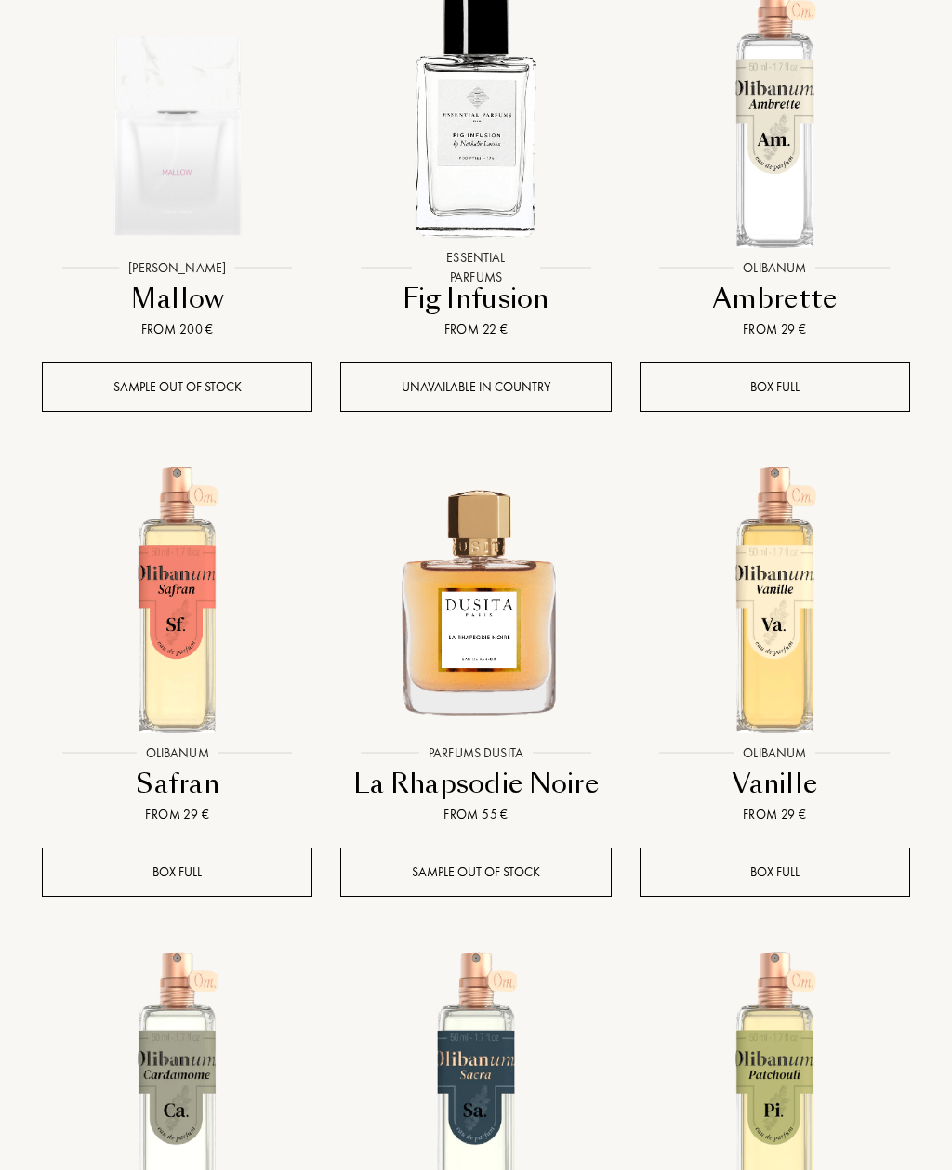
scroll to position [10416, 0]
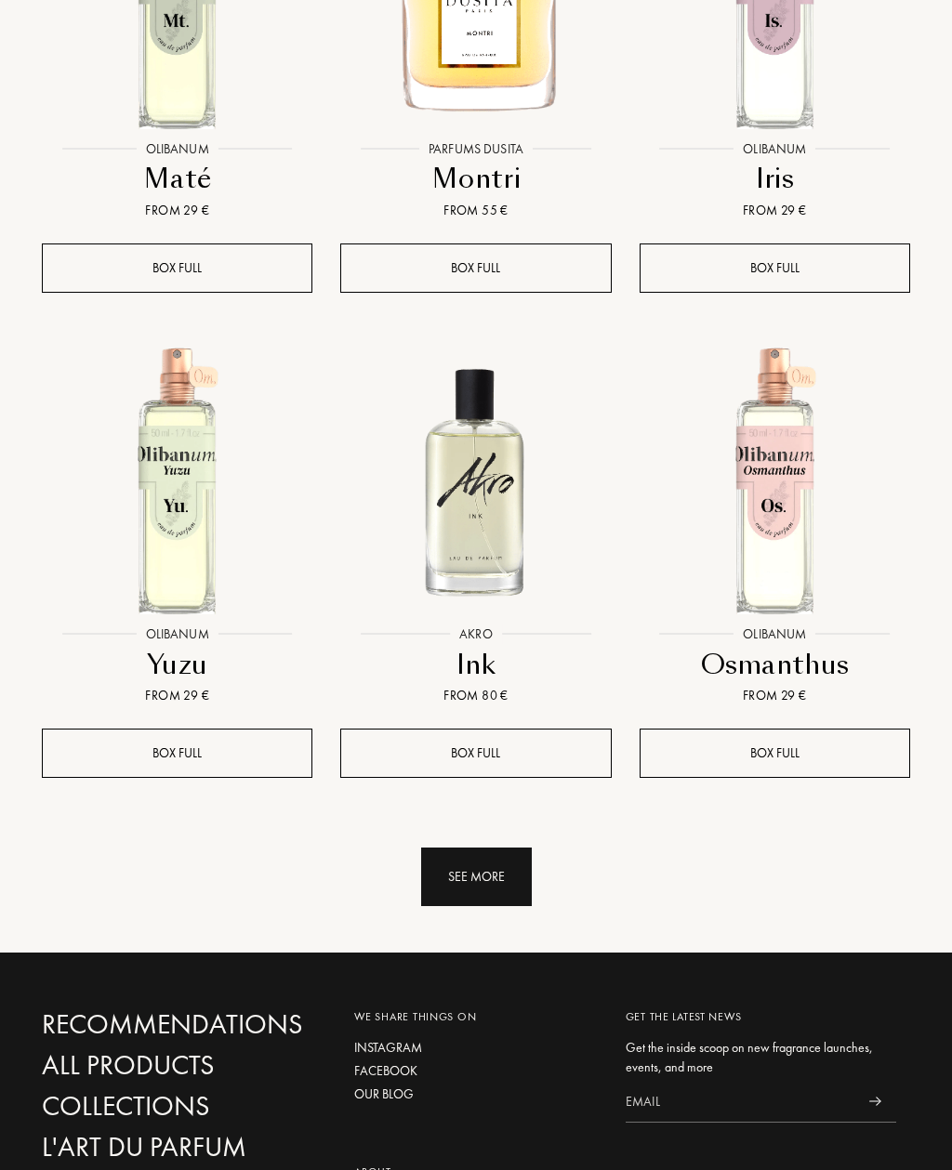
click at [497, 849] on div "See more" at bounding box center [476, 878] width 111 height 59
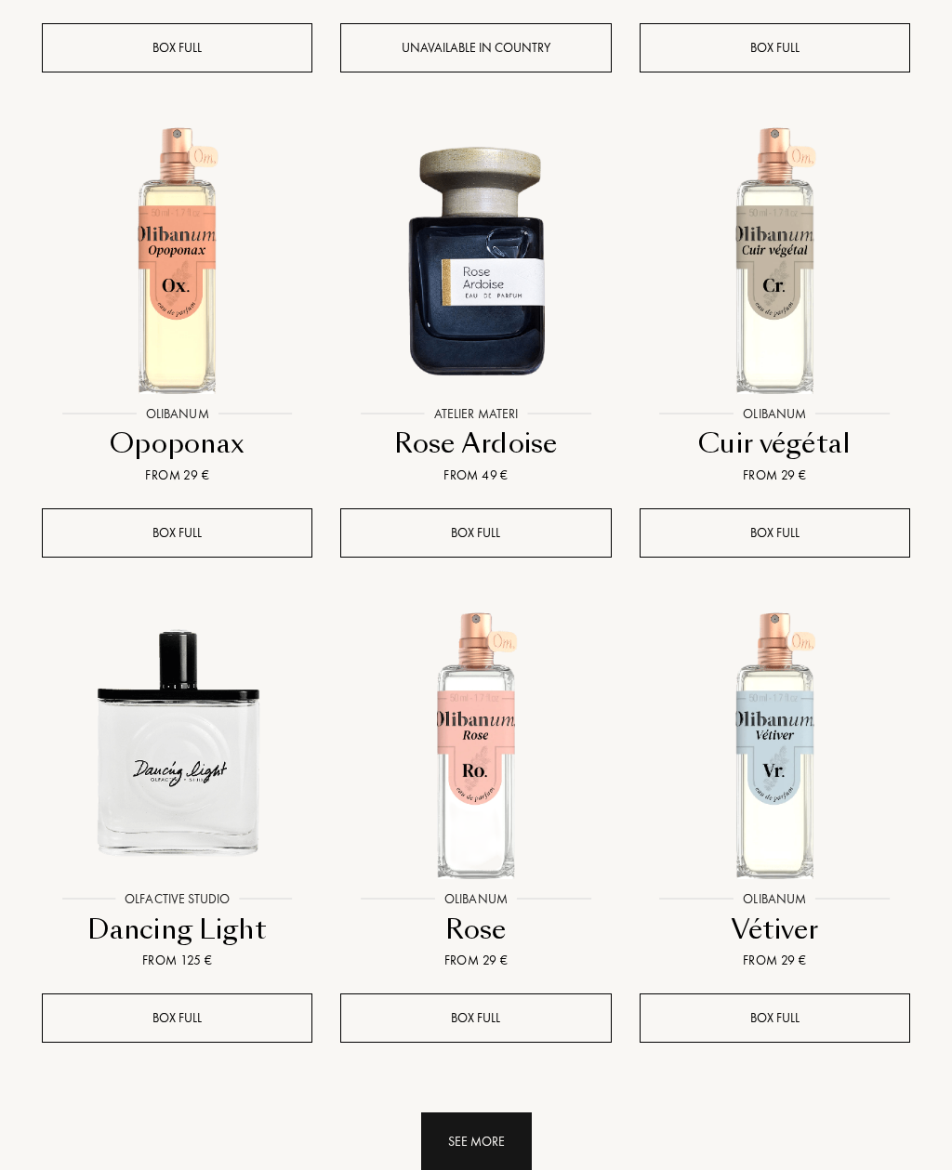
scroll to position [13668, 0]
click at [489, 1113] on div "See more" at bounding box center [476, 1142] width 111 height 59
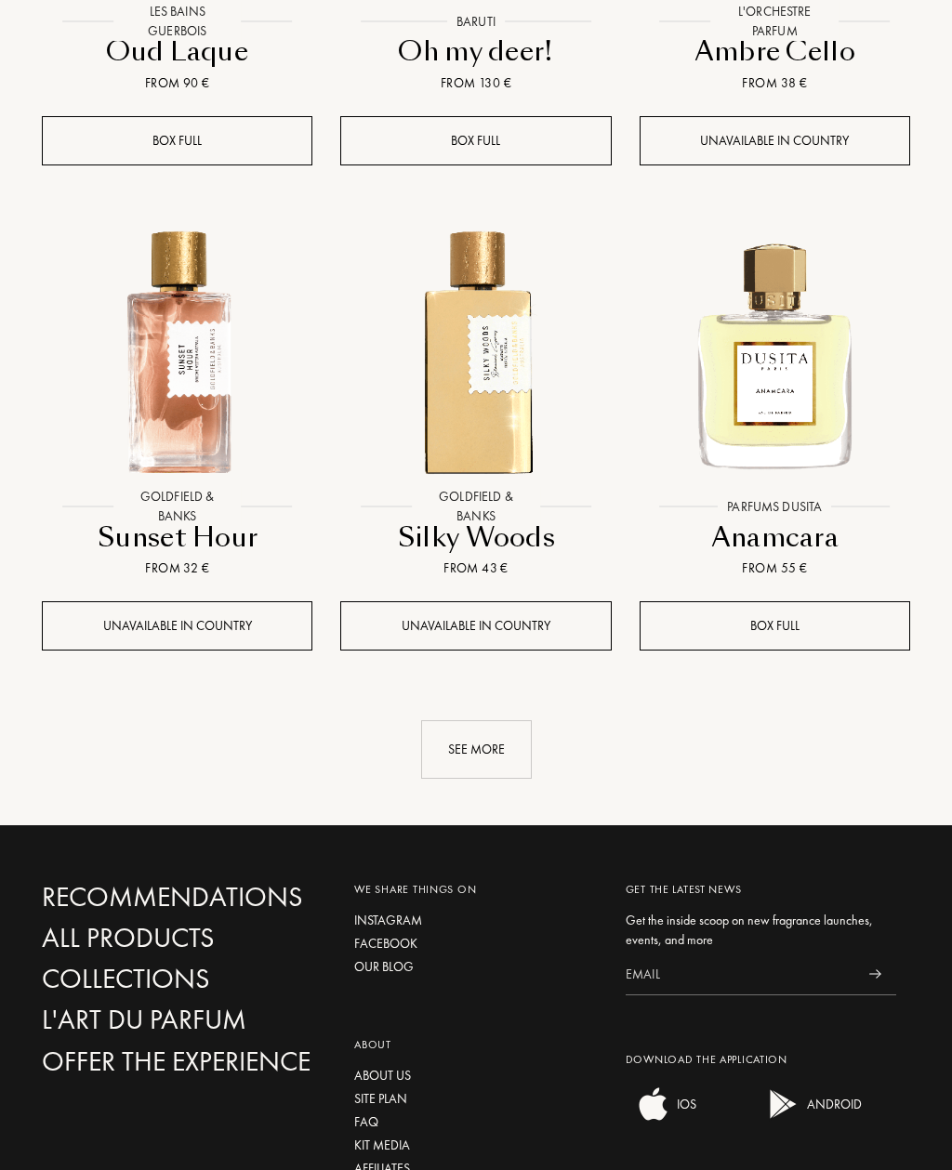
scroll to position [16007, 0]
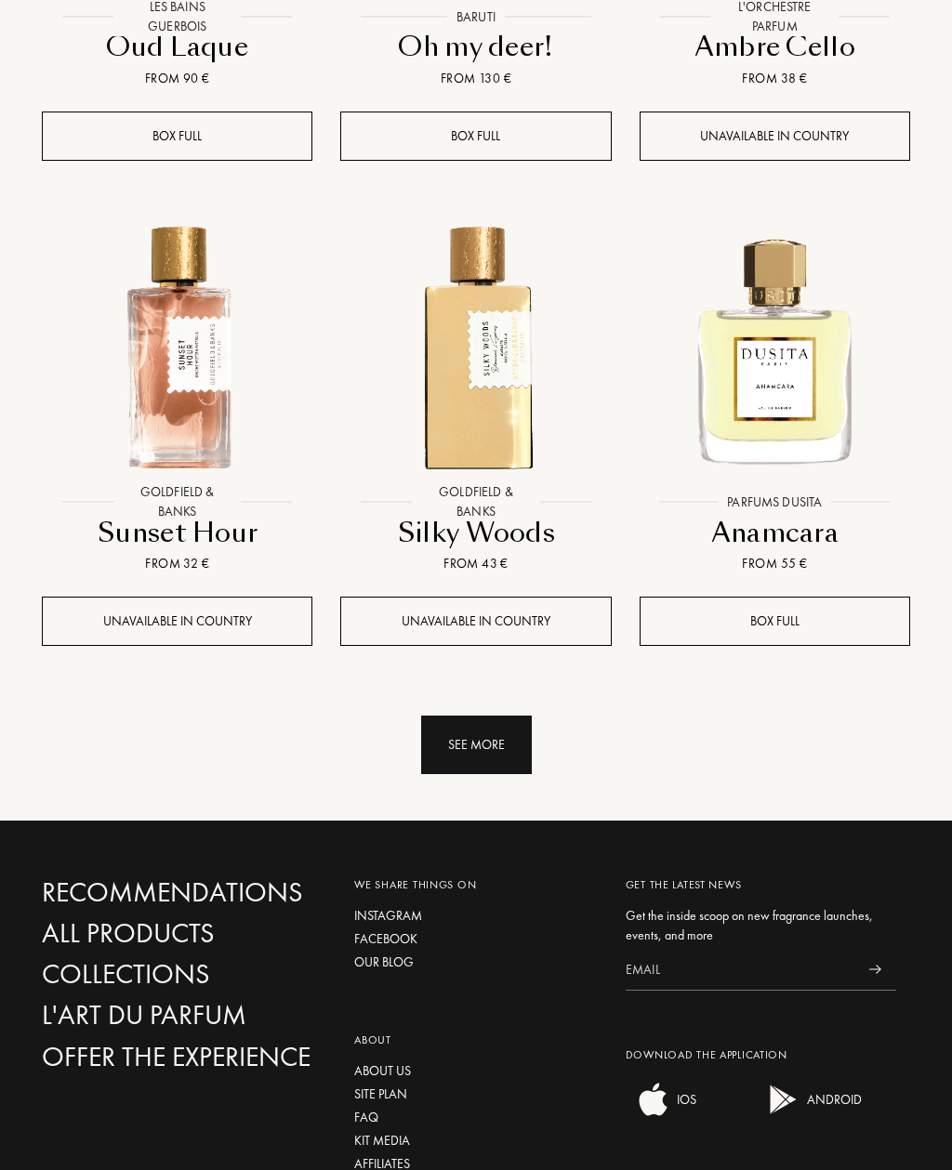
click at [522, 716] on div "See more" at bounding box center [476, 745] width 111 height 59
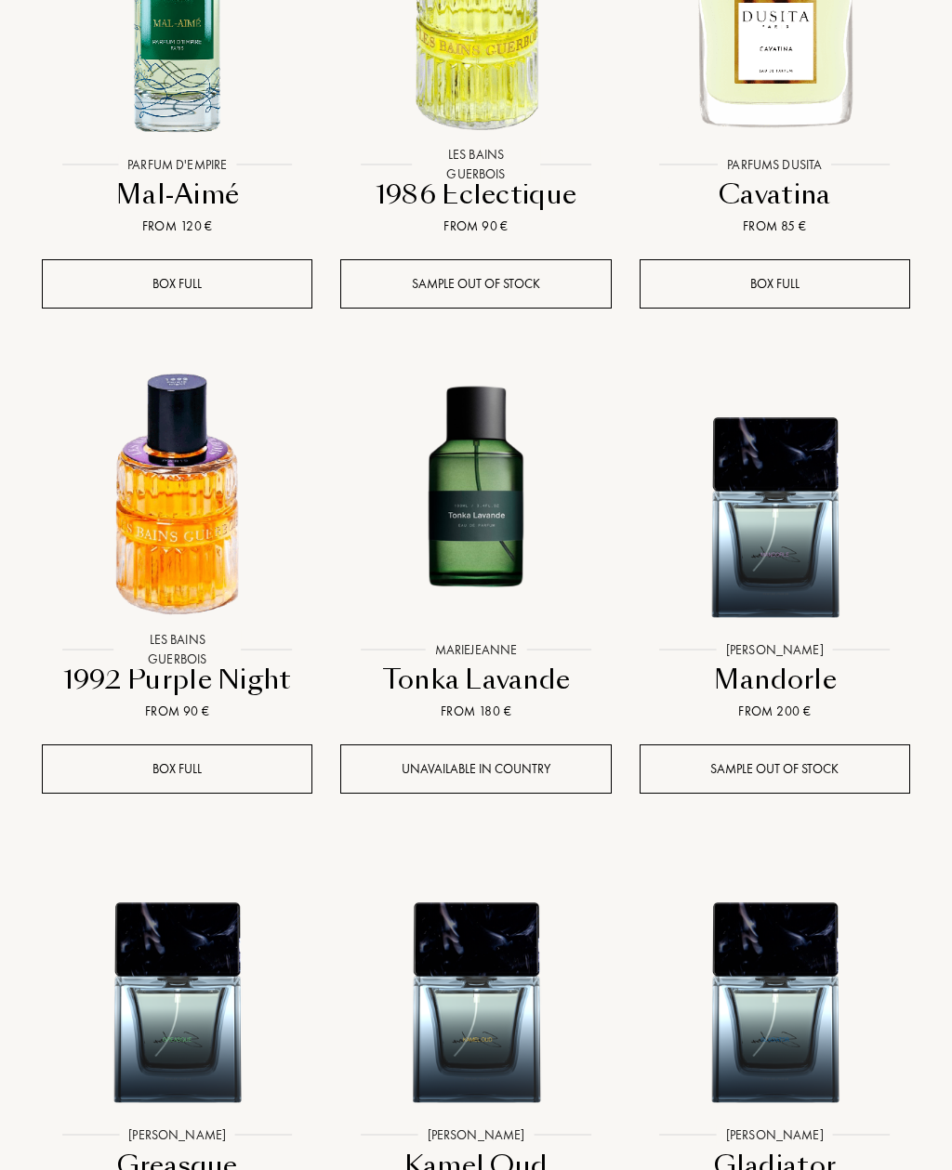
scroll to position [17316, 0]
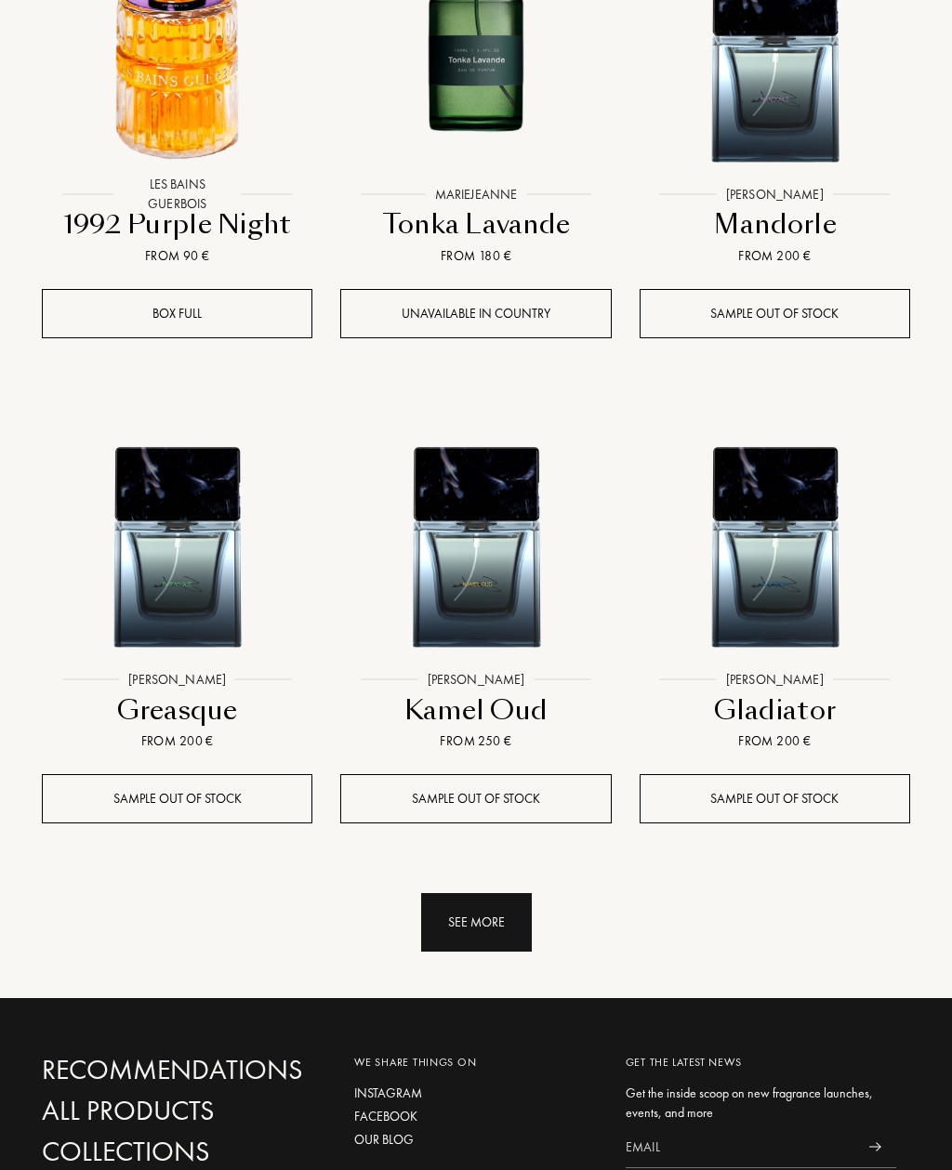
click at [481, 894] on div "See more" at bounding box center [476, 923] width 111 height 59
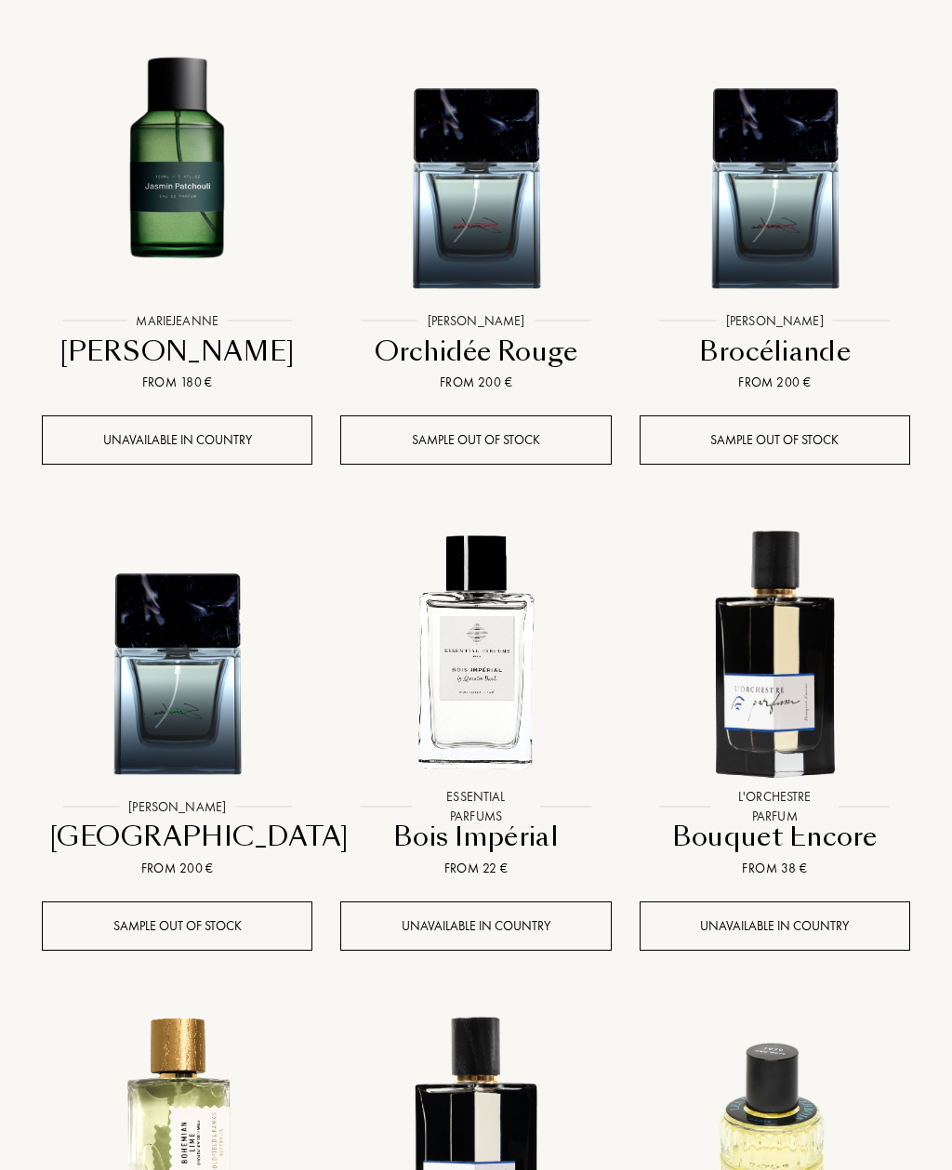
scroll to position [18615, 0]
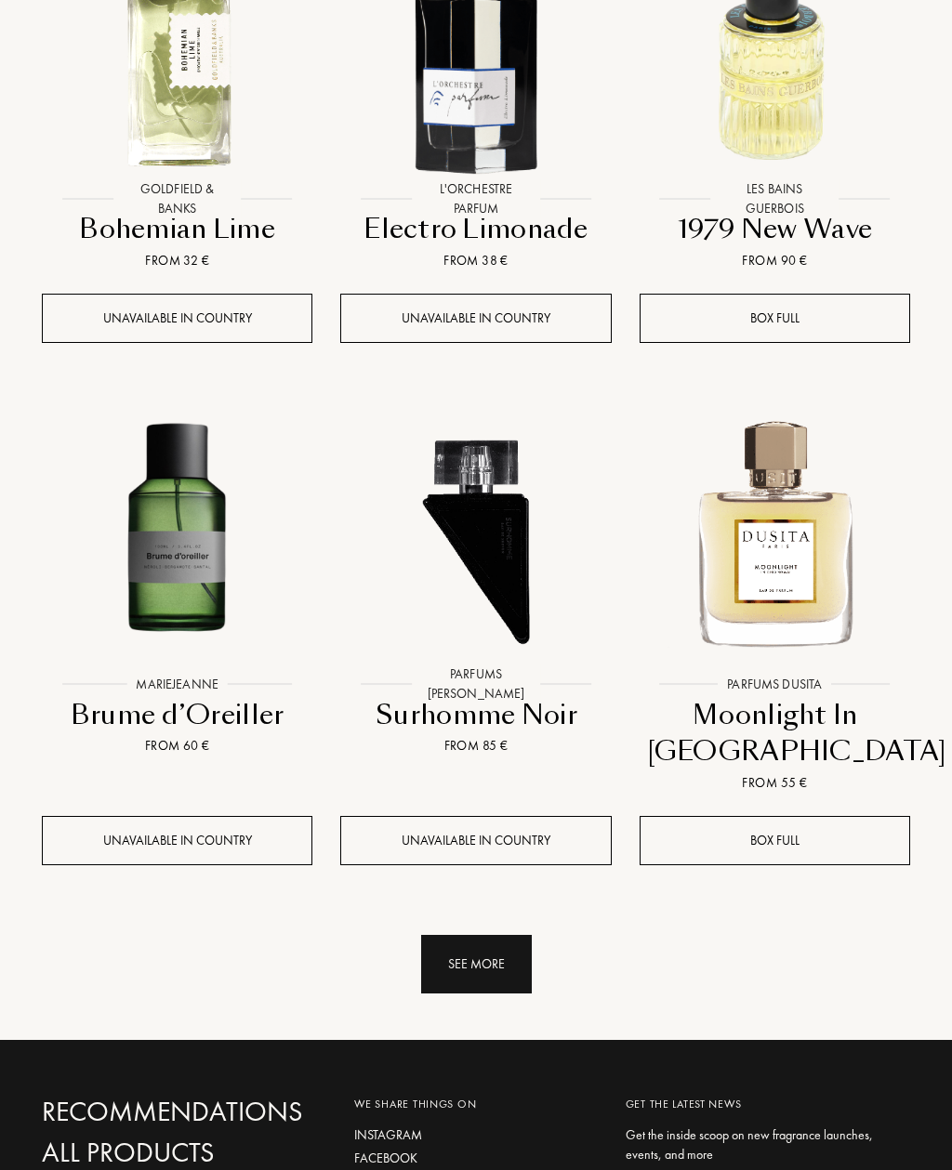
click at [484, 936] on div "See more" at bounding box center [476, 965] width 111 height 59
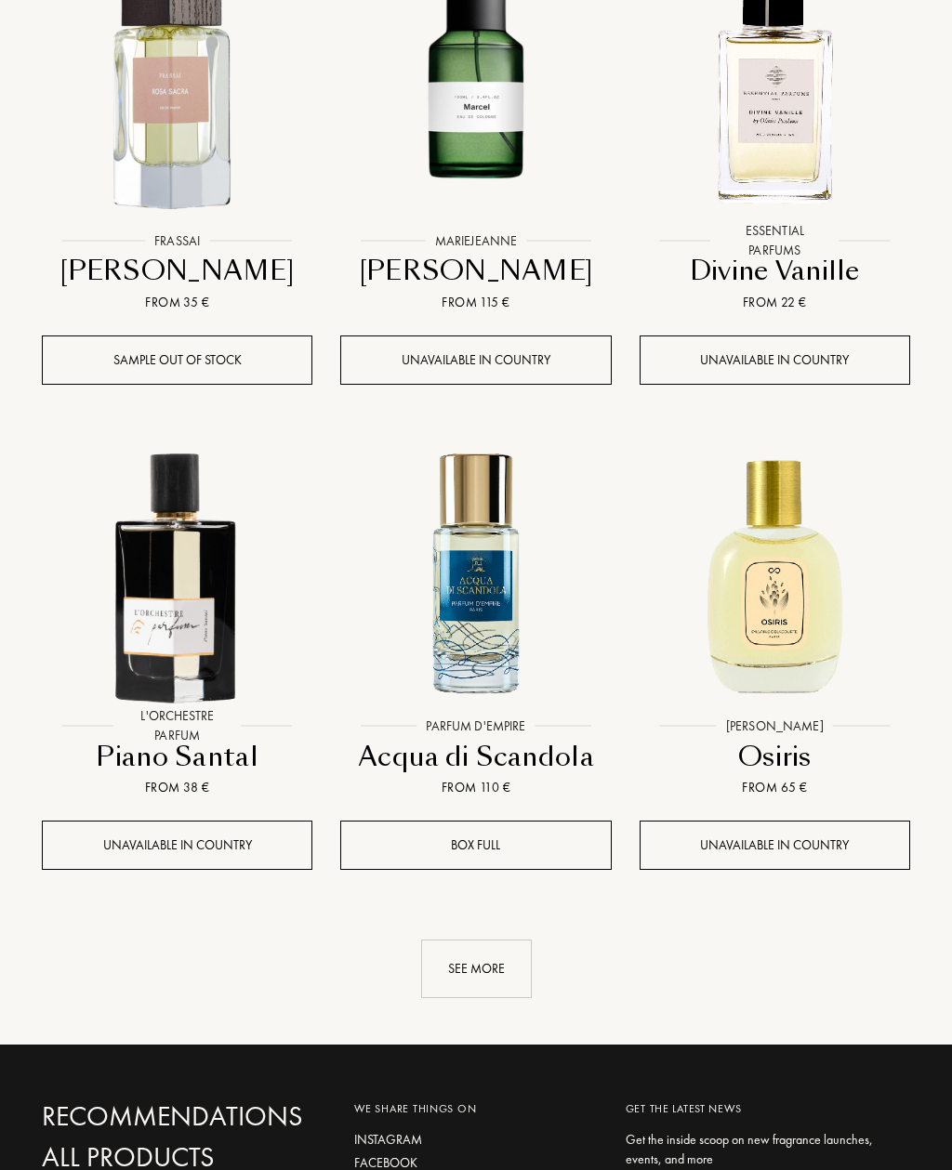
scroll to position [21688, 0]
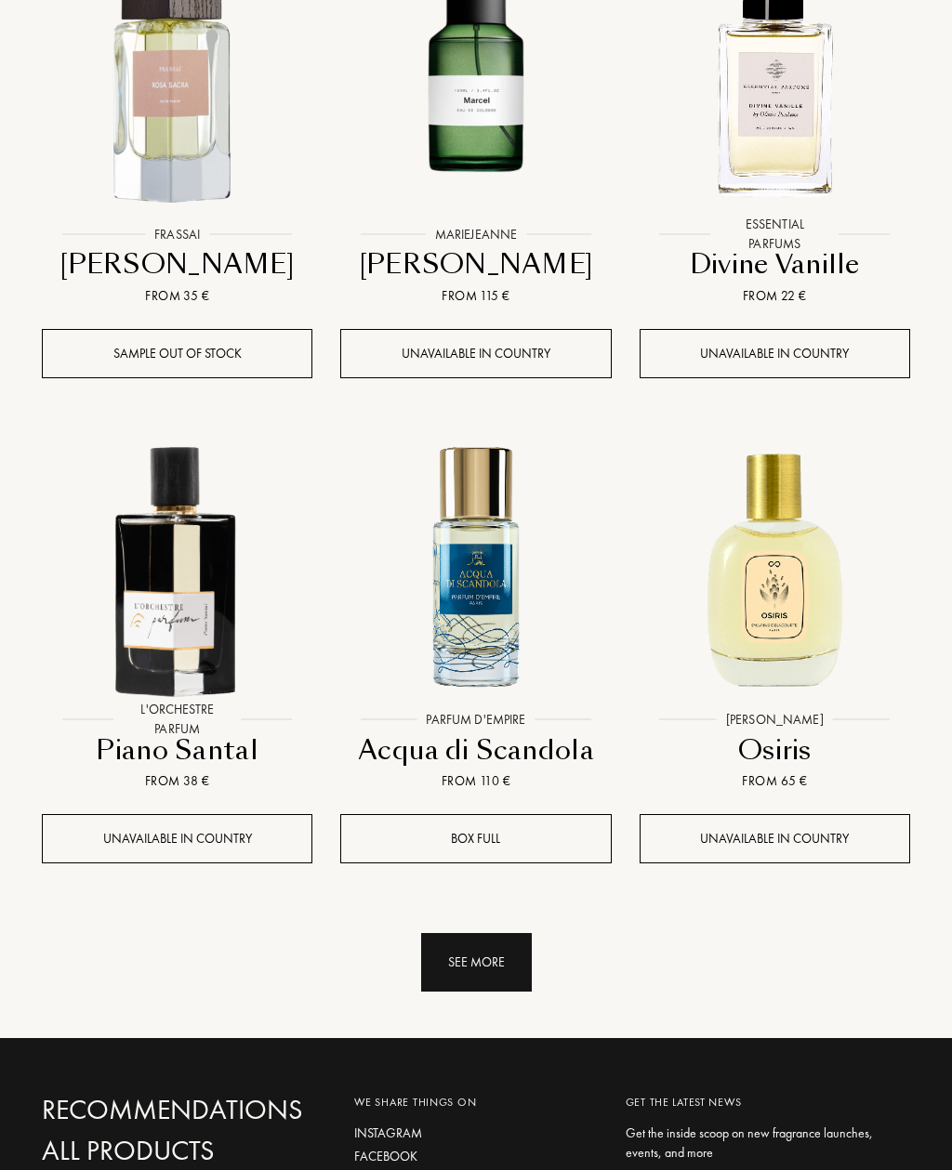
click at [490, 934] on div "See more" at bounding box center [476, 963] width 111 height 59
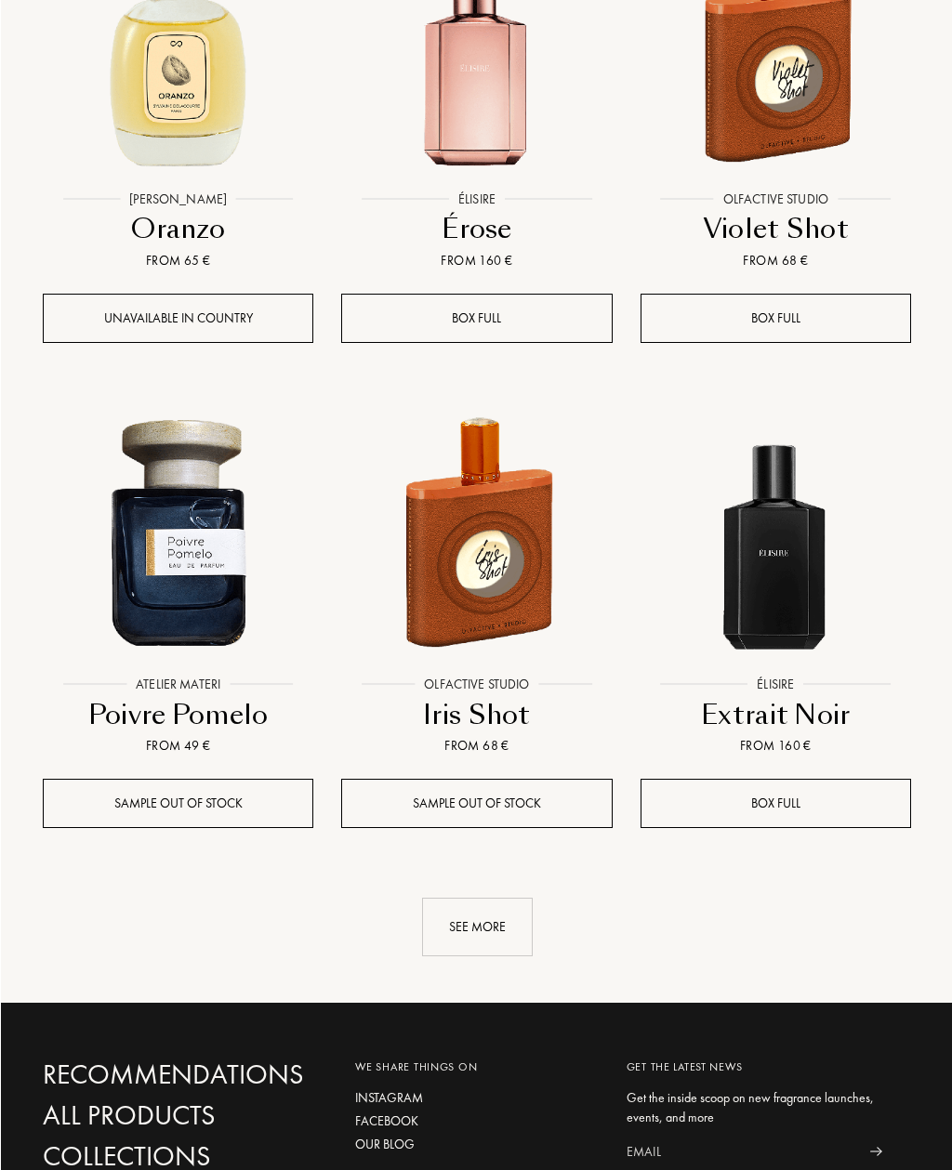
scroll to position [23678, 0]
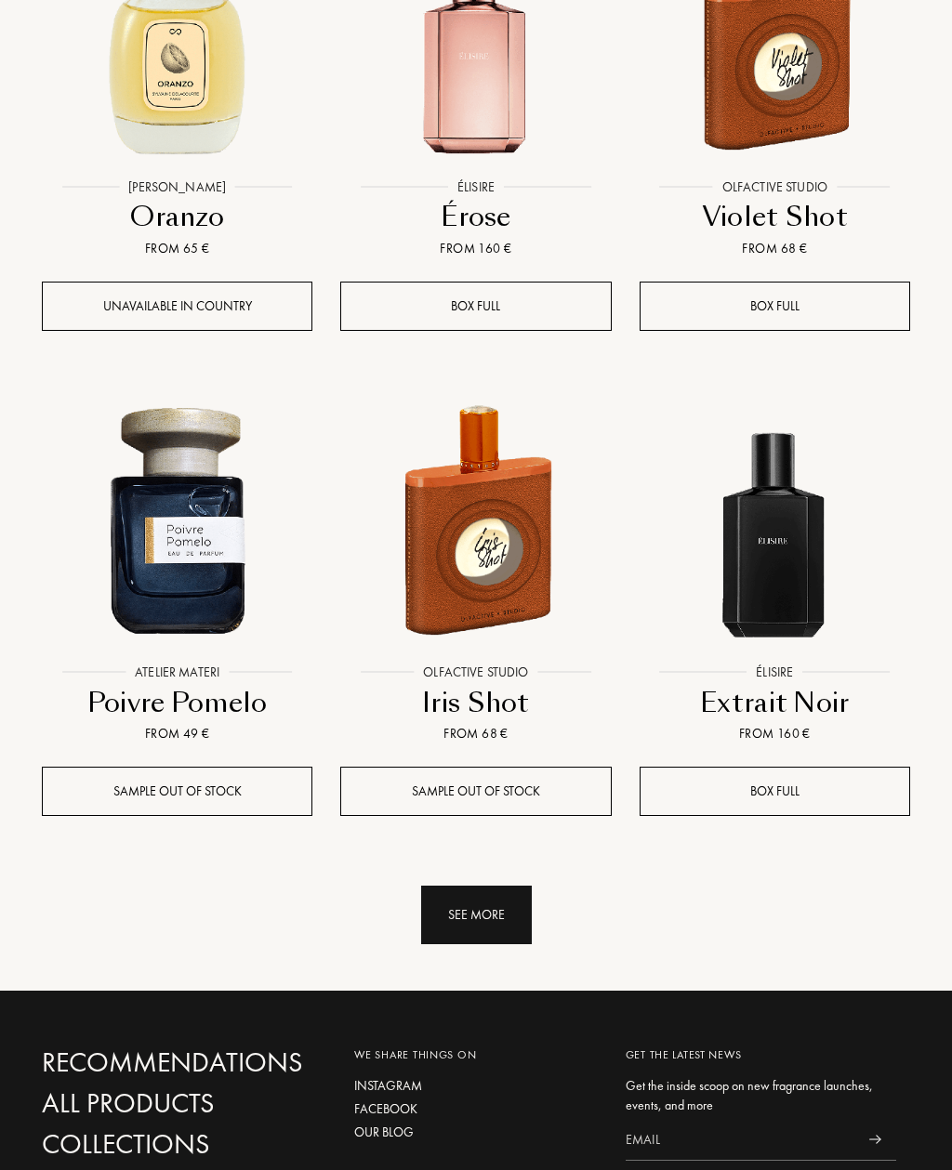
click at [488, 886] on div "See more" at bounding box center [476, 915] width 111 height 59
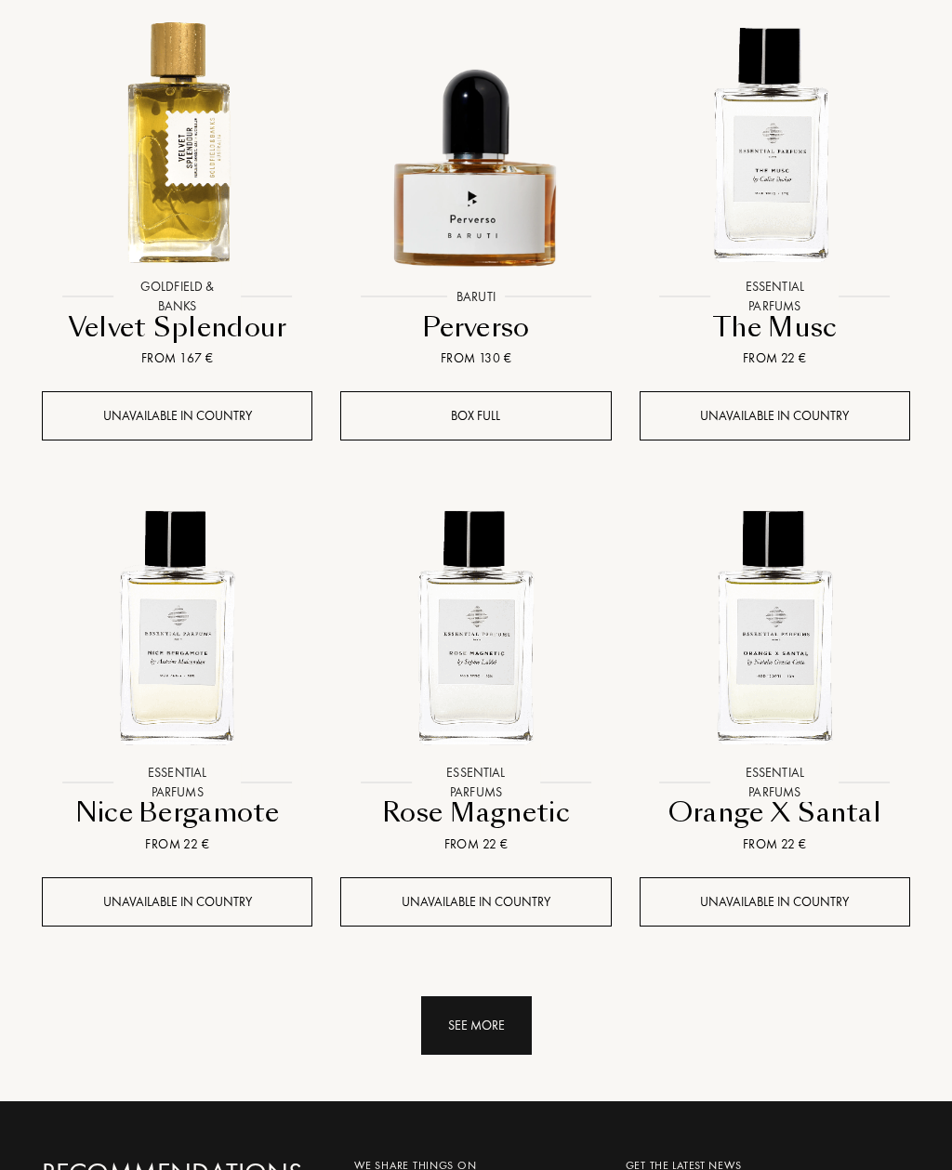
click at [487, 998] on div "See more" at bounding box center [476, 1027] width 111 height 59
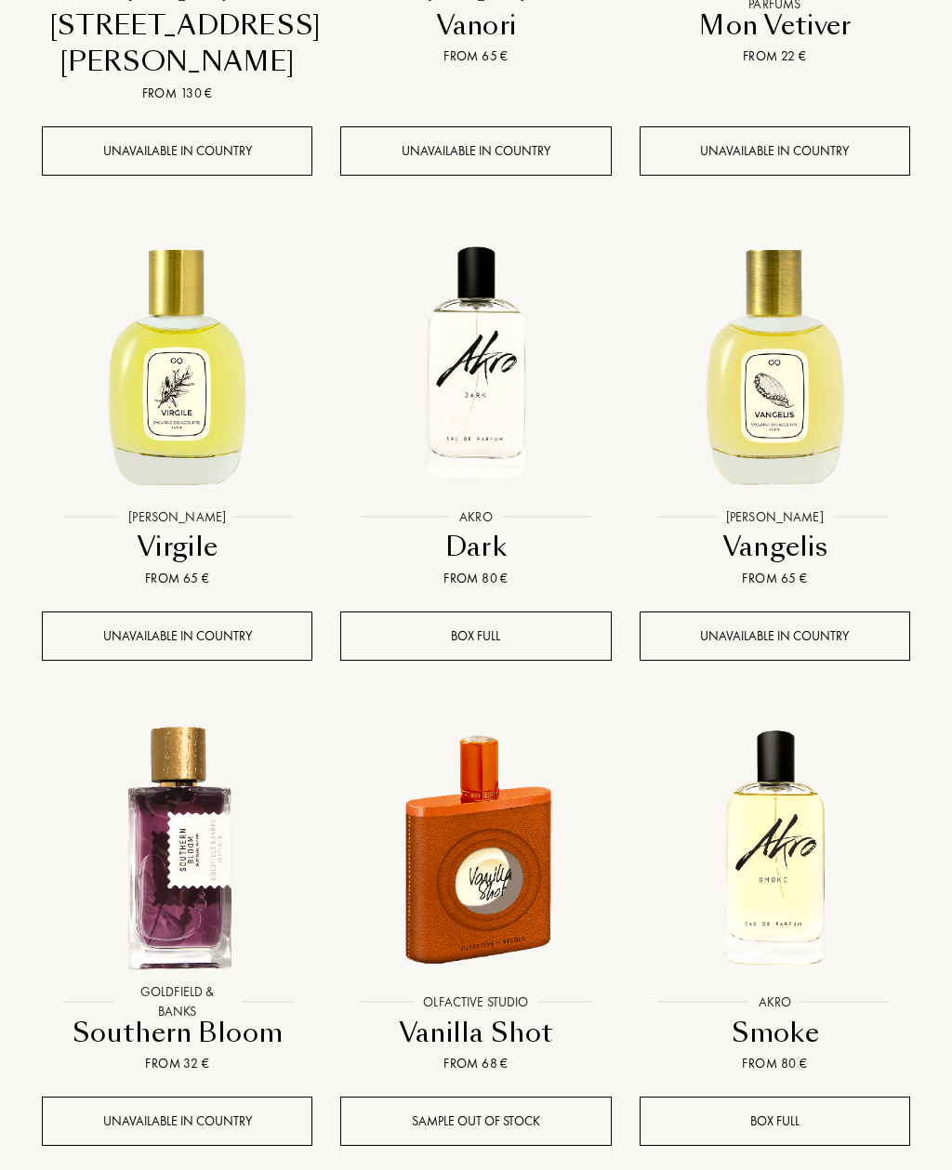
scroll to position [27427, 0]
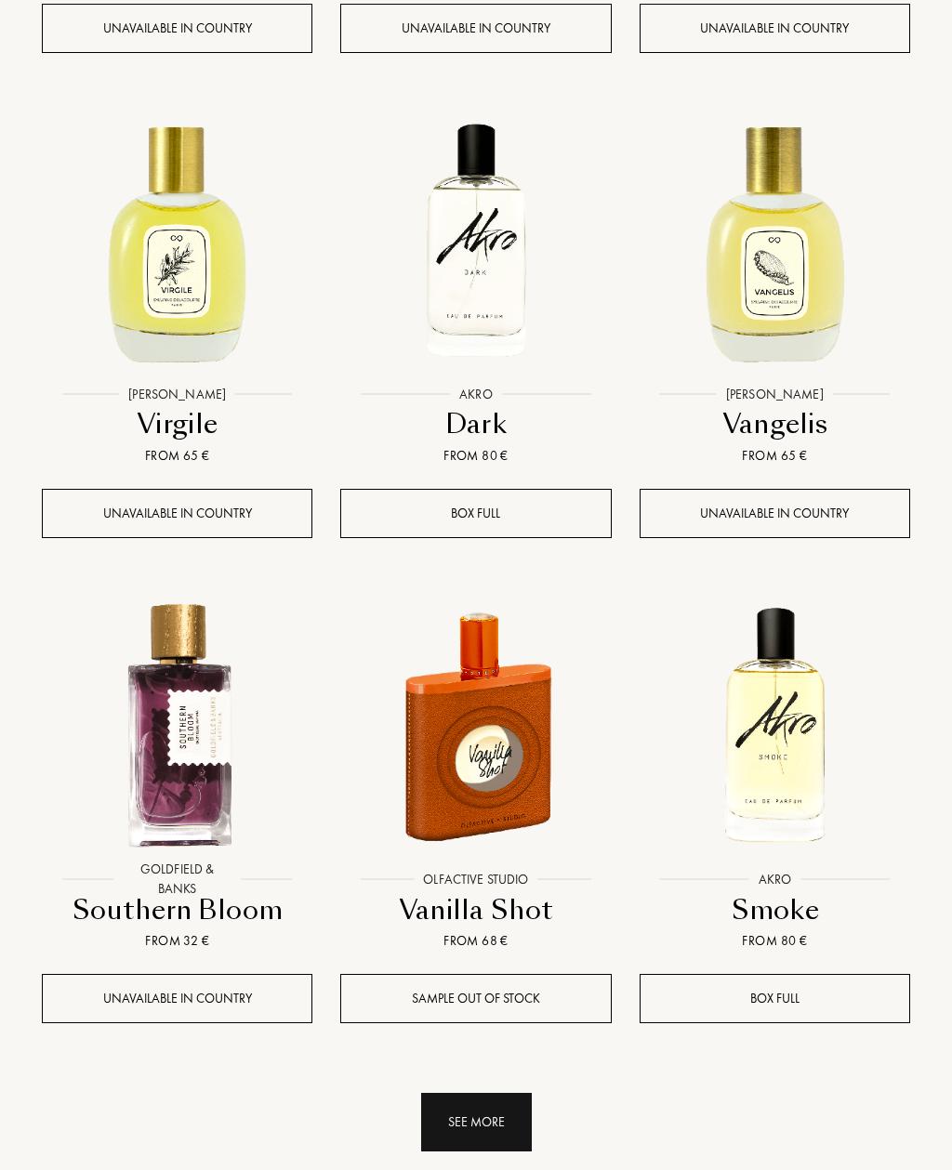
click at [484, 1094] on div "See more" at bounding box center [476, 1123] width 111 height 59
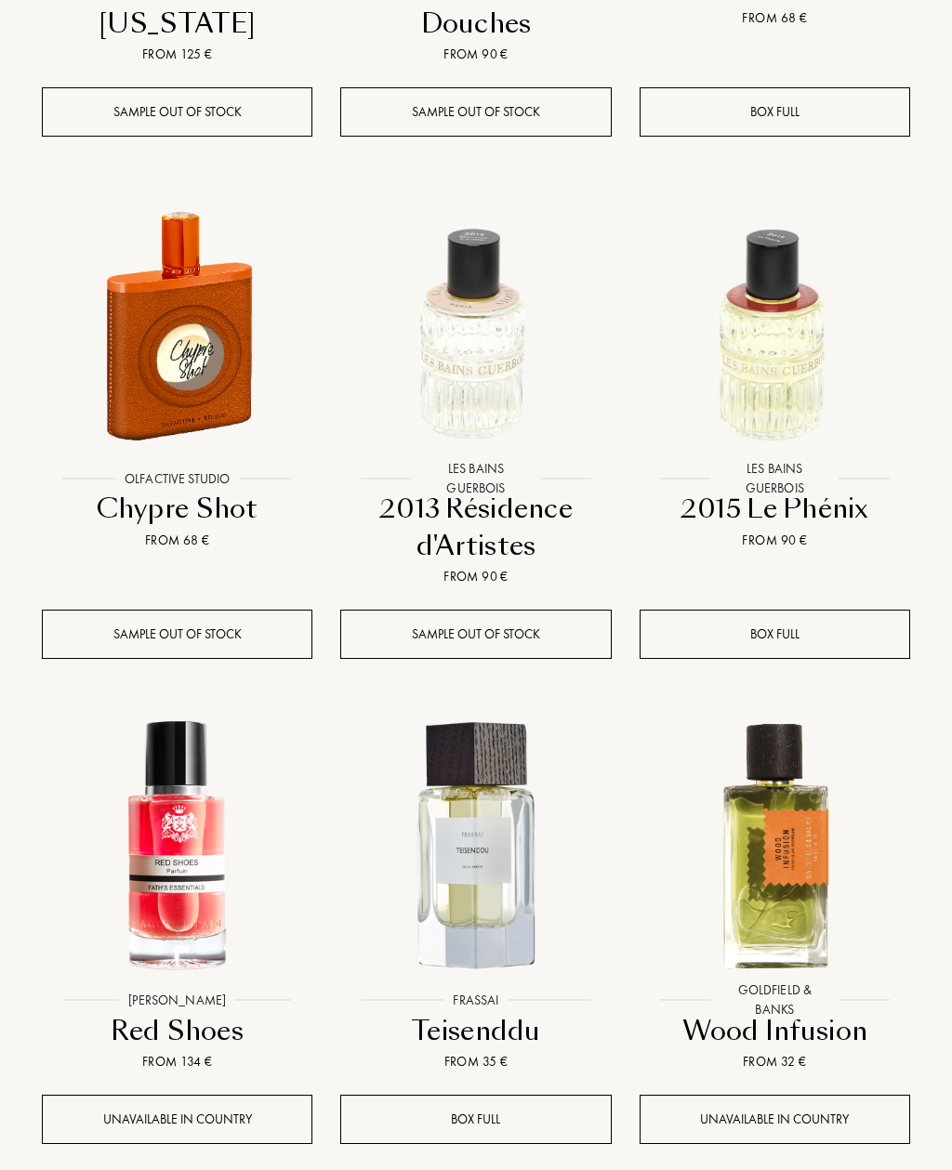
scroll to position [29400, 0]
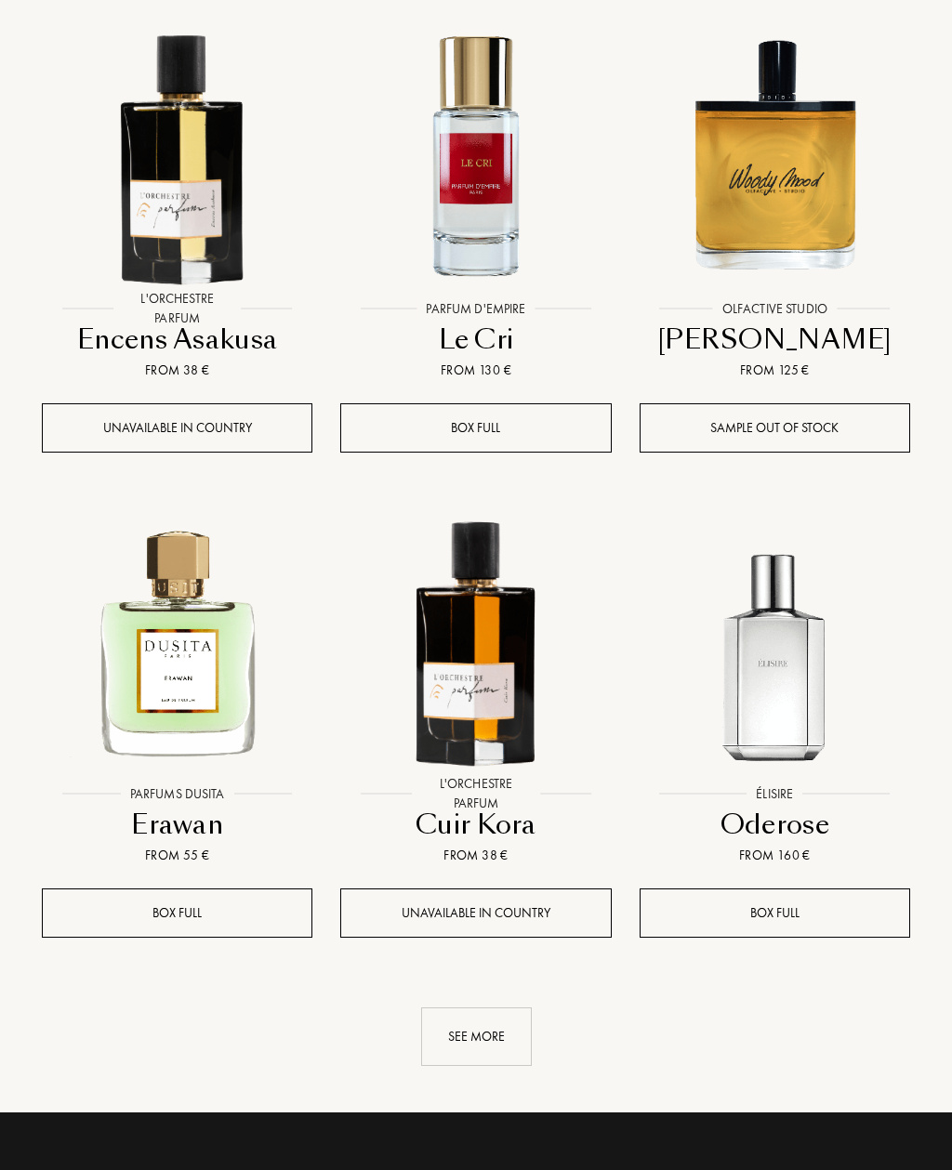
scroll to position [31520, 0]
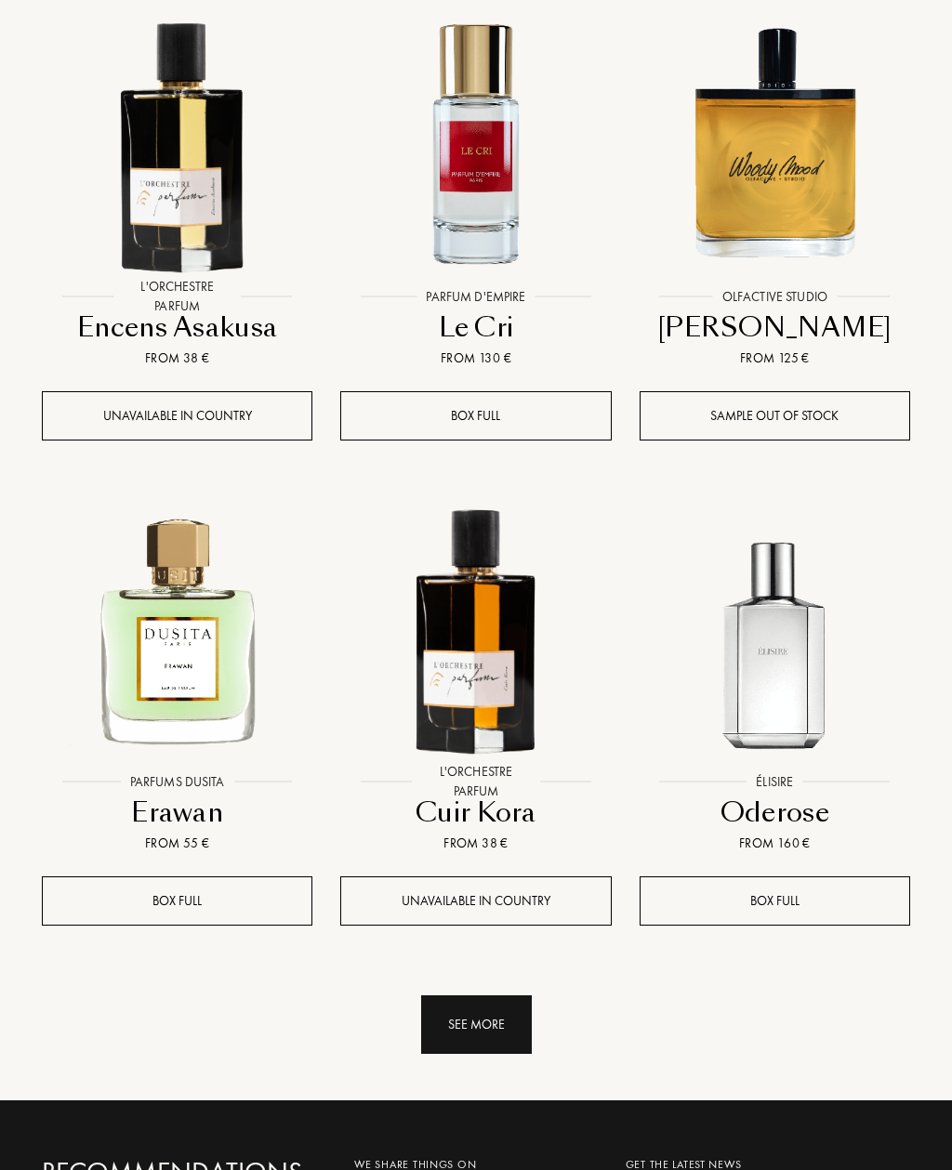
click at [501, 996] on div "See more" at bounding box center [476, 1025] width 111 height 59
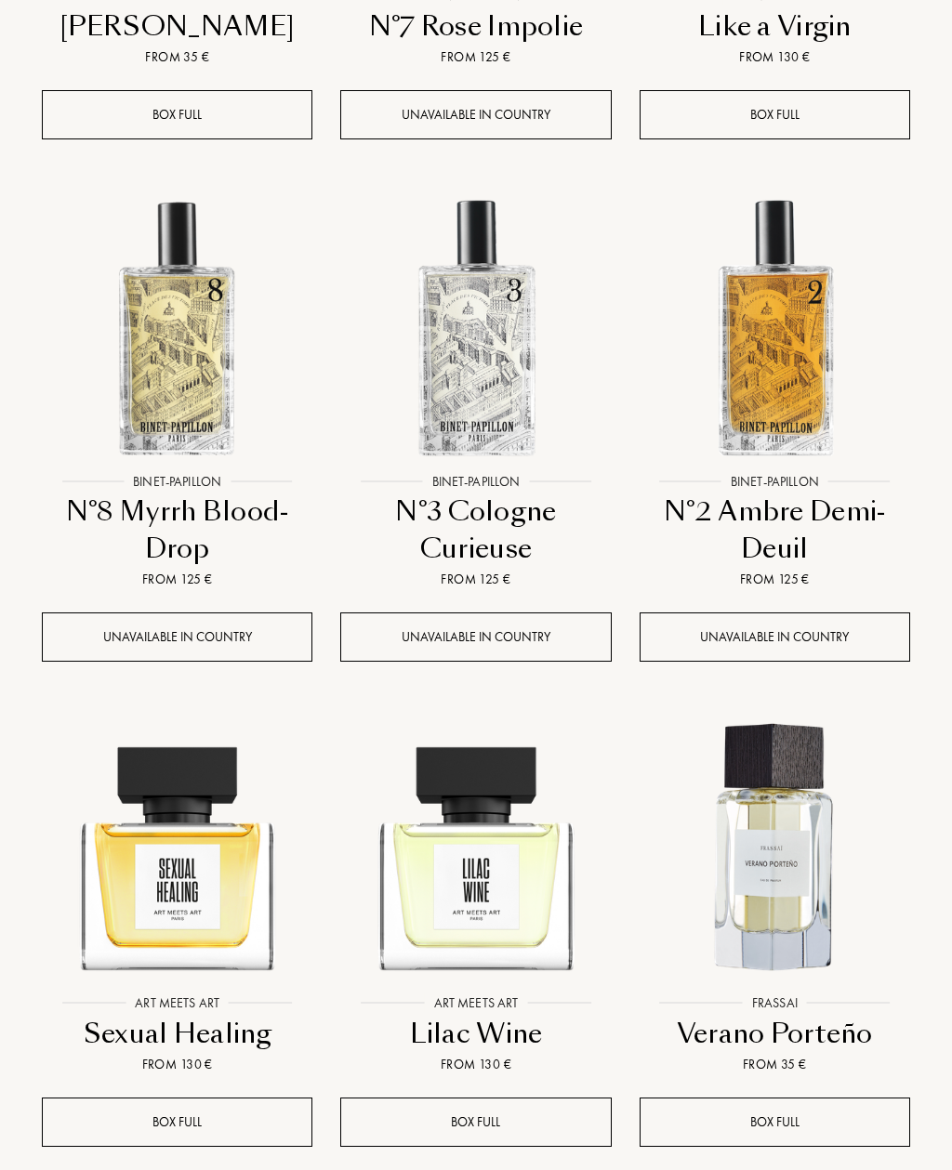
scroll to position [33319, 0]
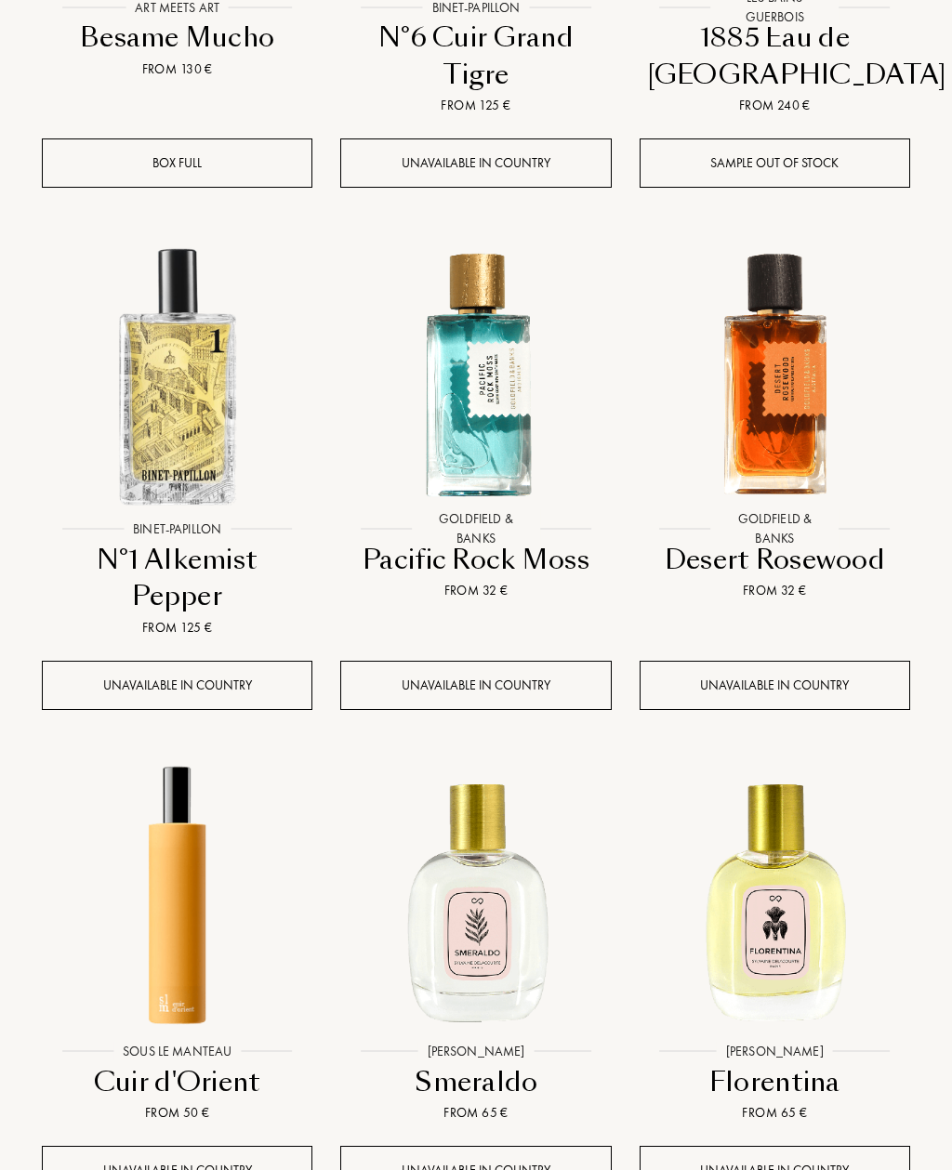
scroll to position [34796, 0]
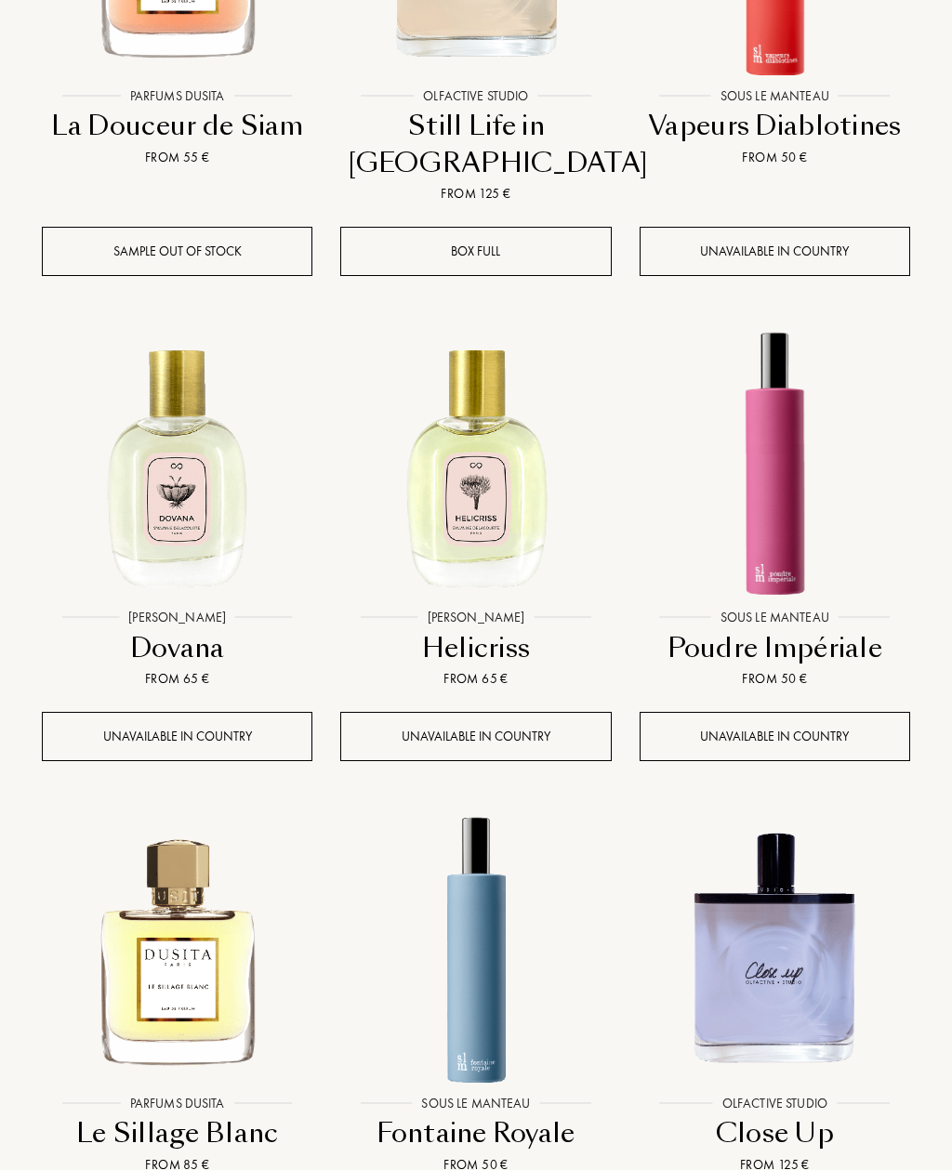
scroll to position [36731, 0]
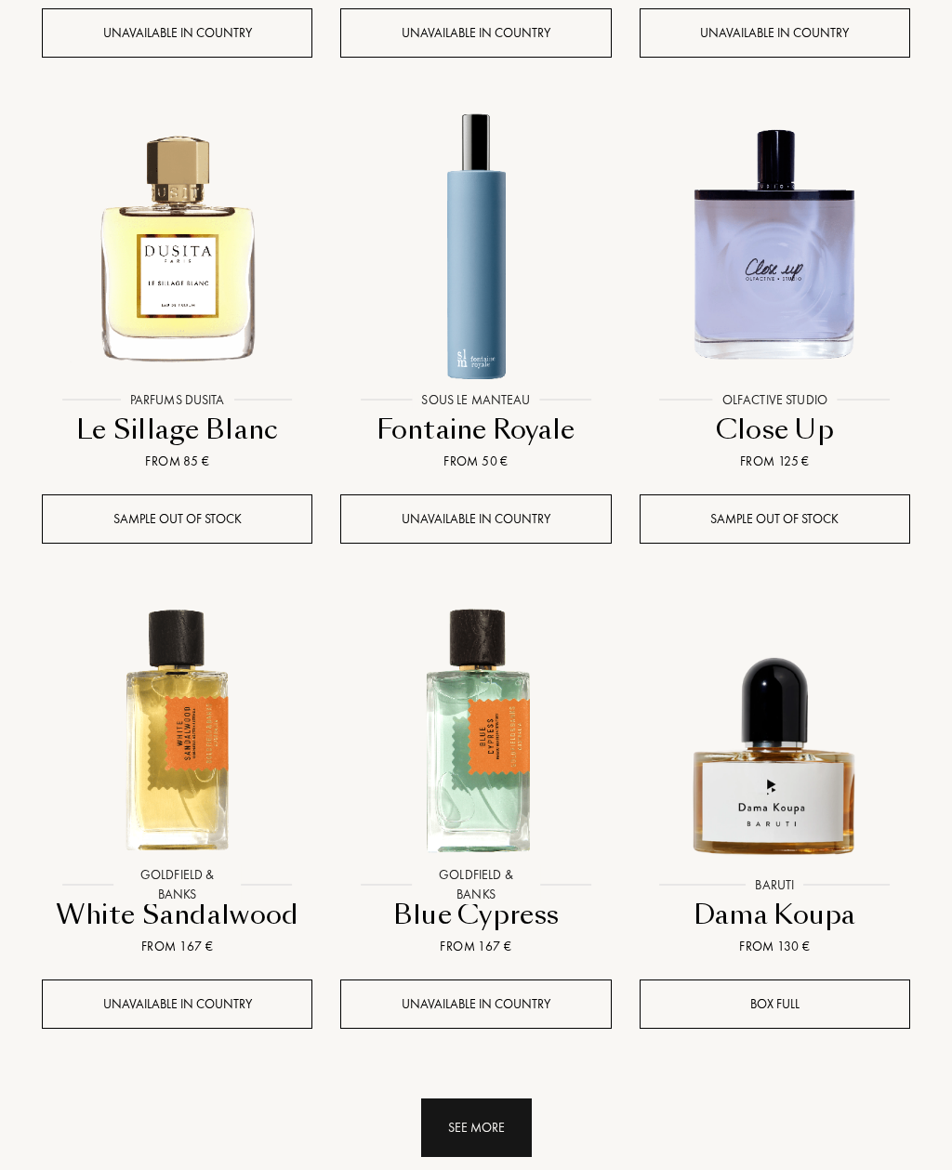
click at [498, 1100] on div "See more" at bounding box center [476, 1129] width 111 height 59
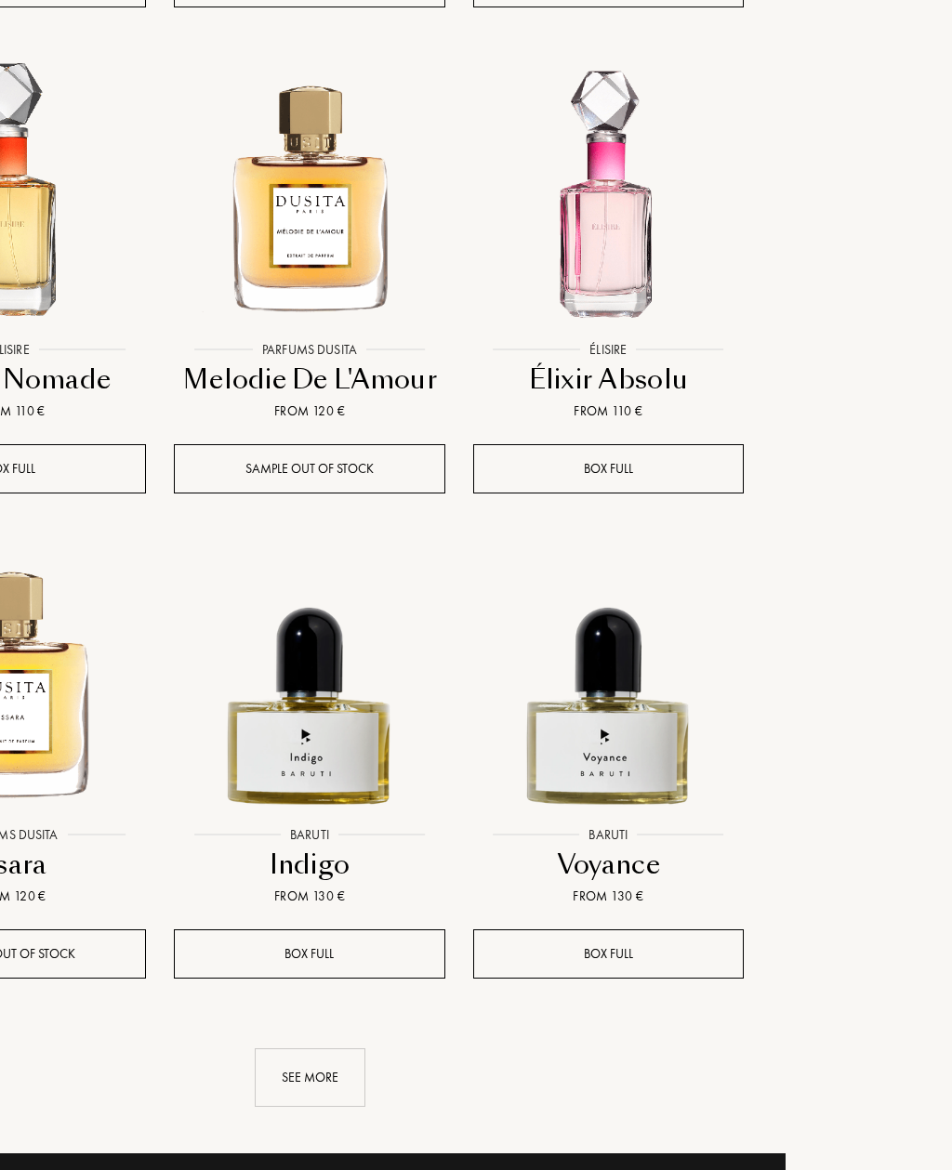
scroll to position [39419, 165]
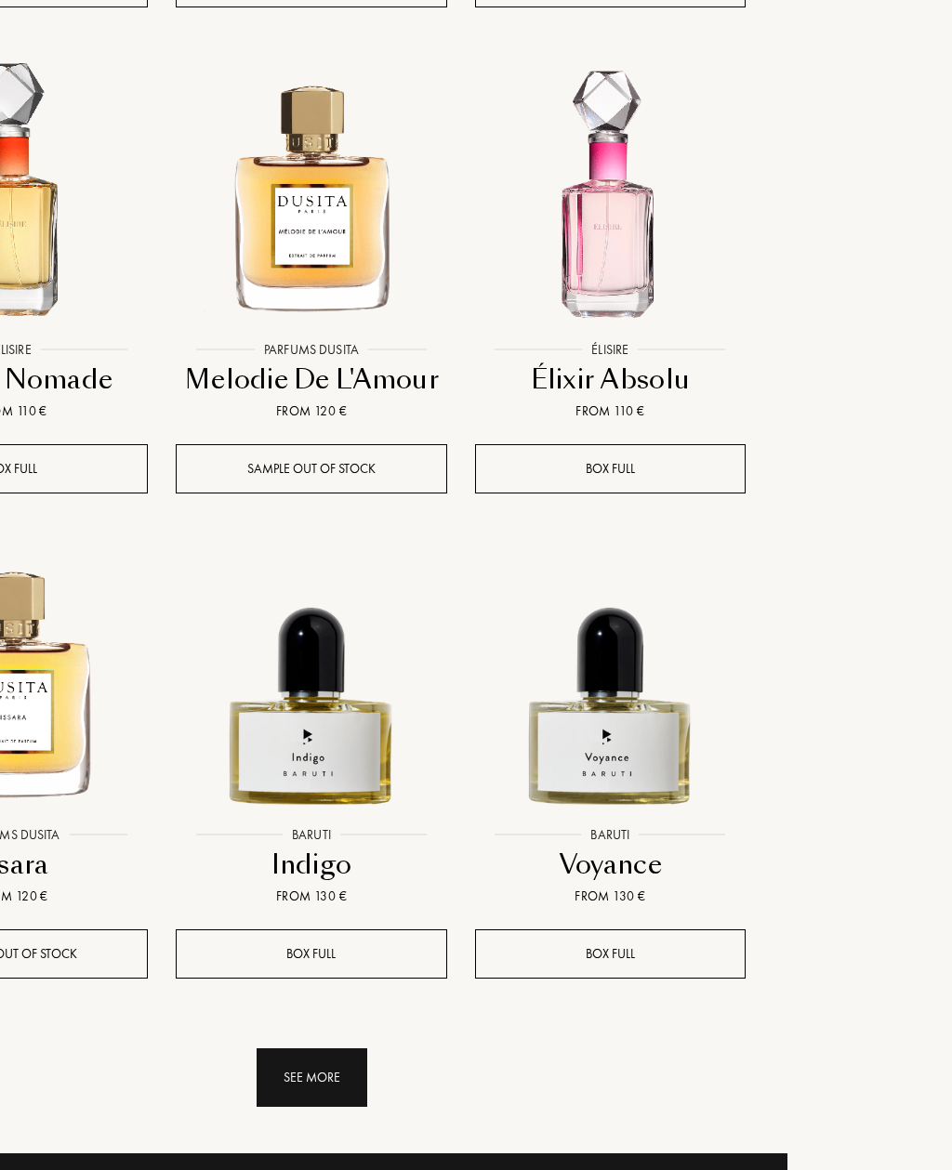
click at [341, 1049] on div "See more" at bounding box center [312, 1078] width 111 height 59
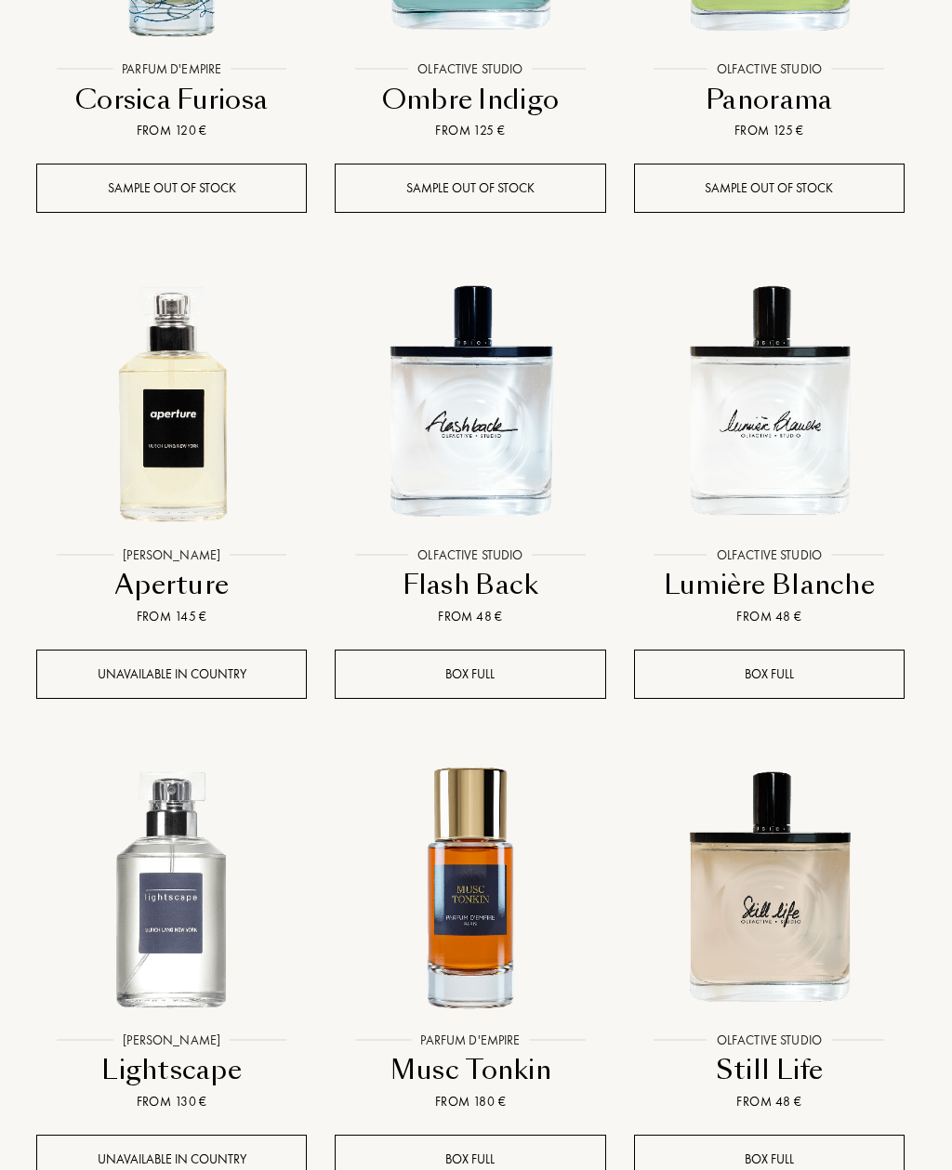
scroll to position [41240, 5]
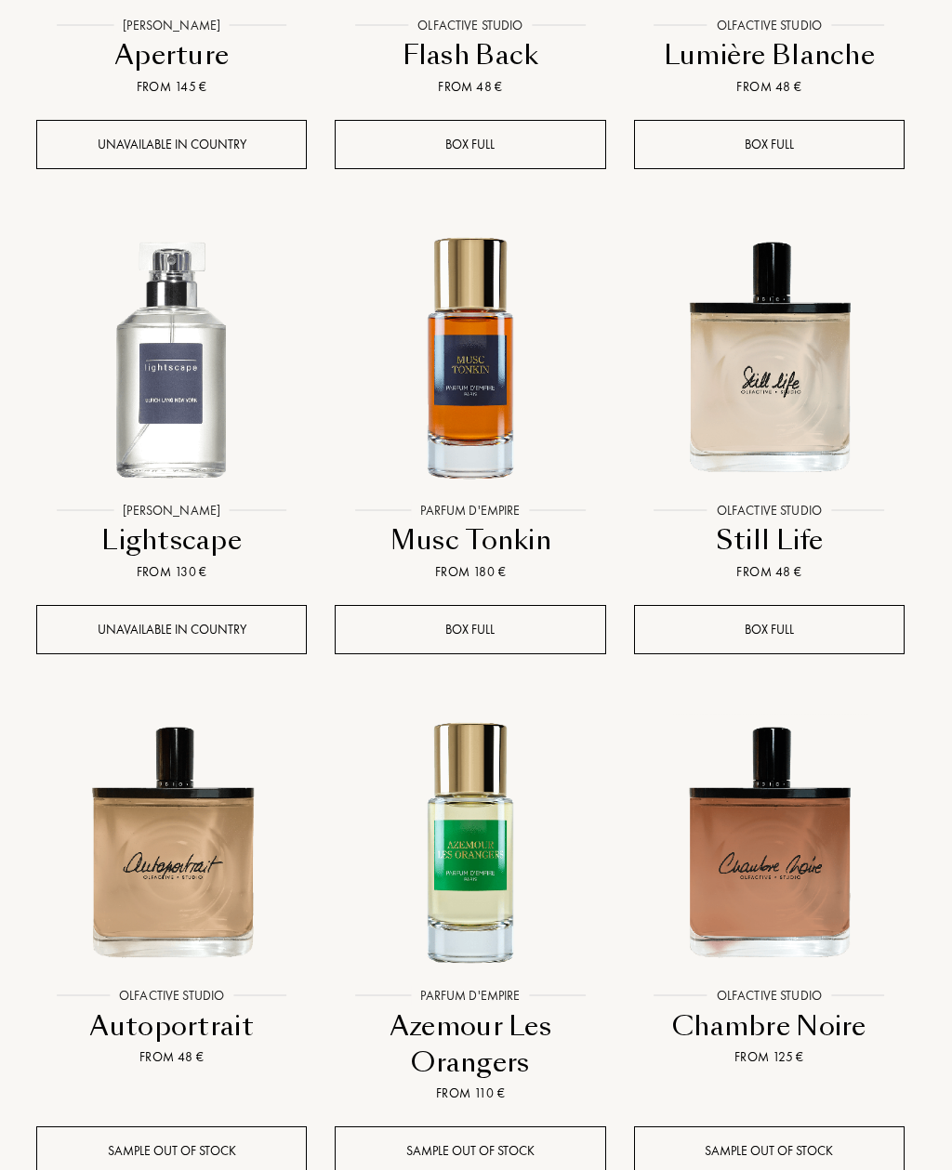
scroll to position [41688, 5]
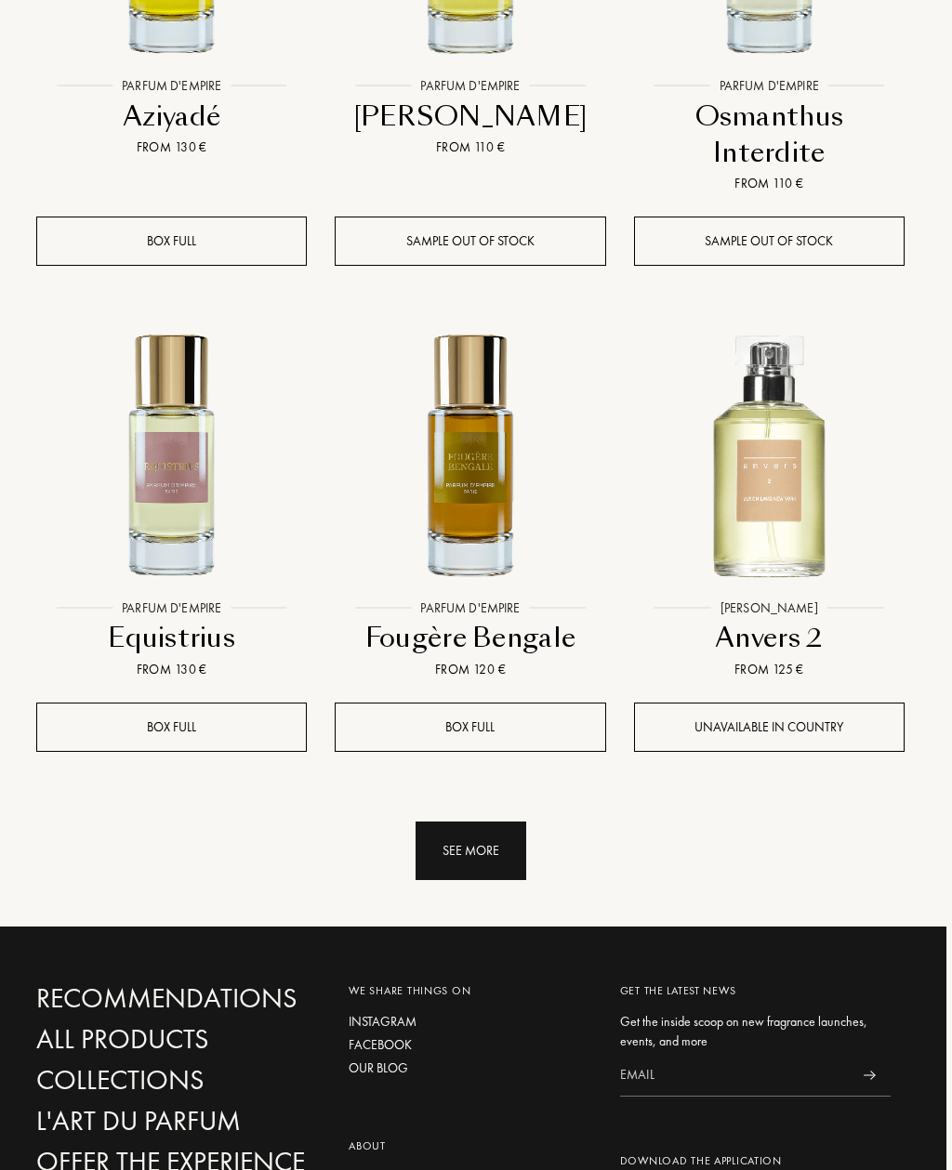
click at [500, 822] on div "See more" at bounding box center [471, 851] width 111 height 59
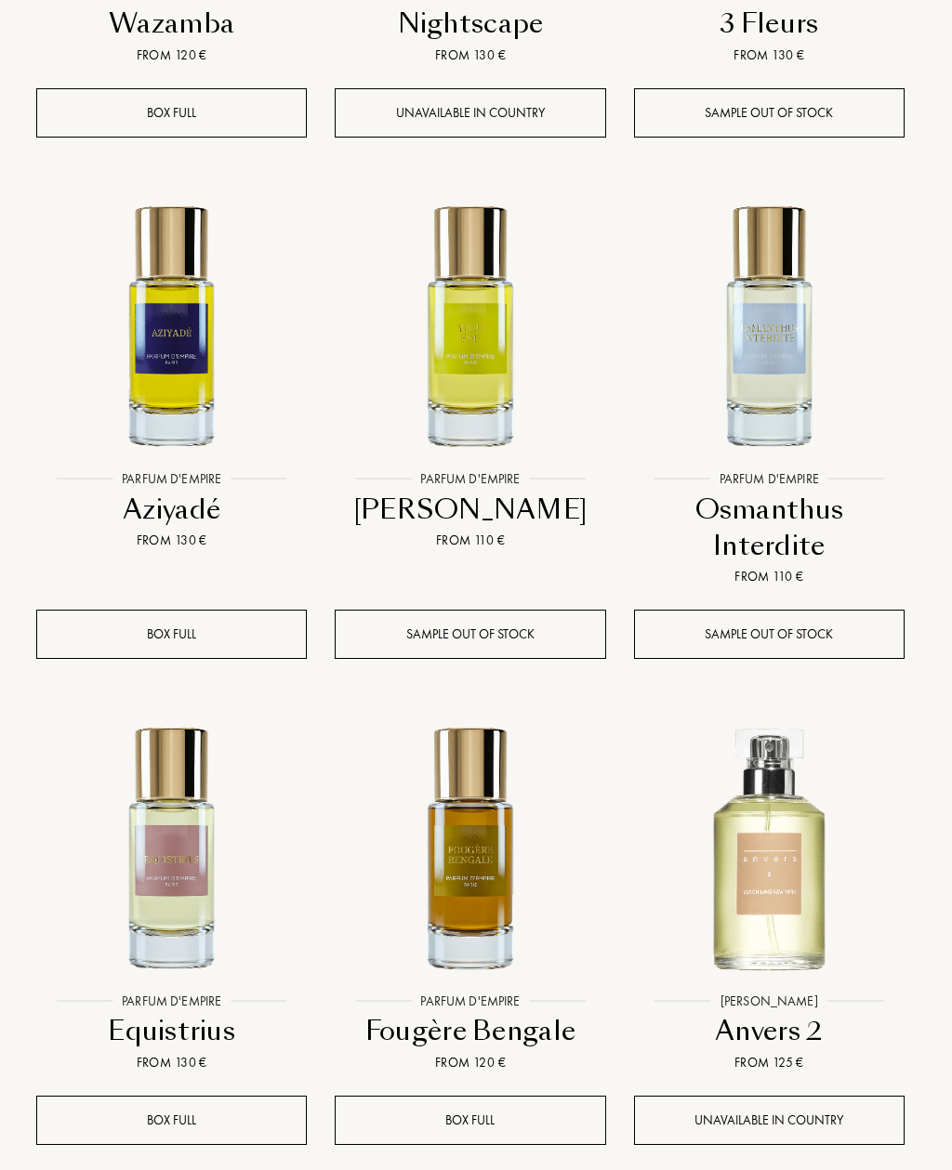
scroll to position [43210, 6]
click at [186, 712] on img at bounding box center [171, 846] width 269 height 269
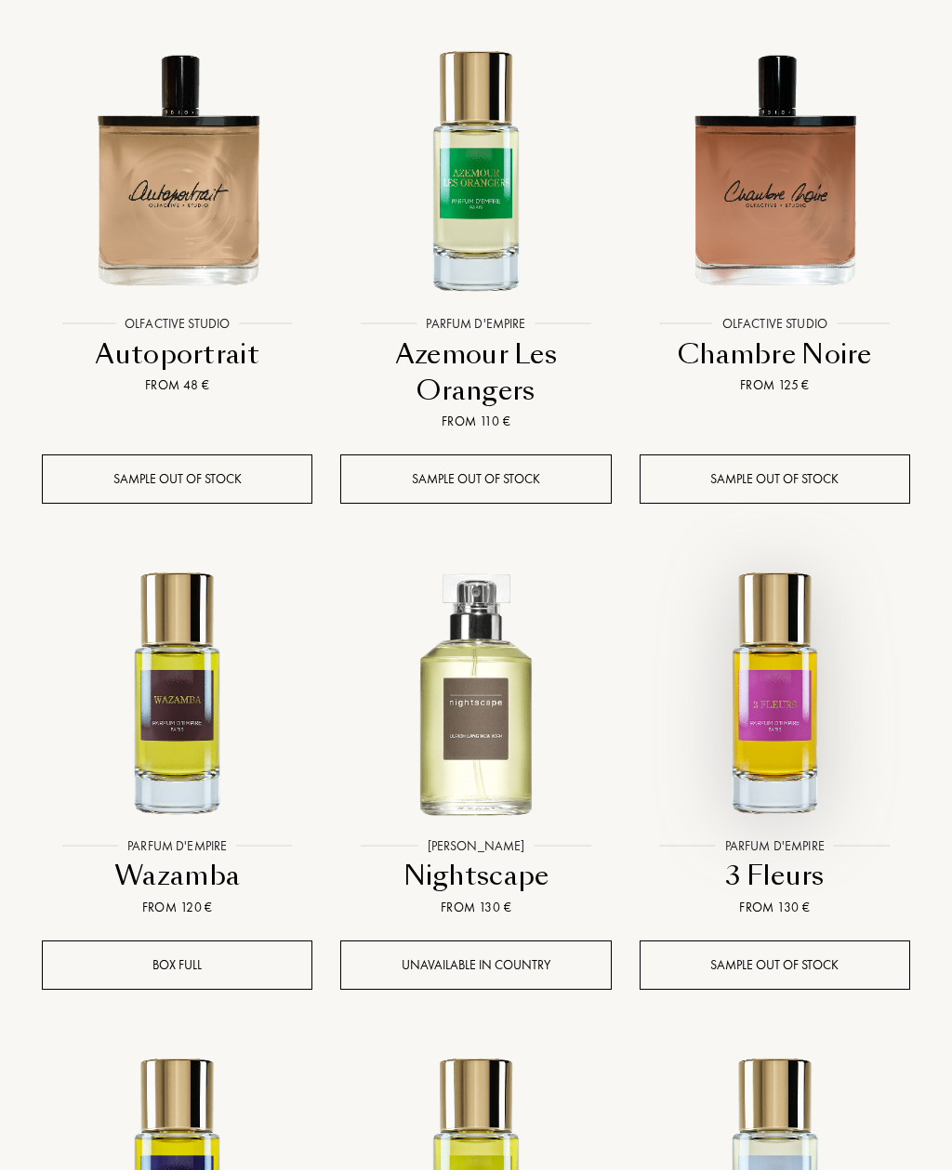
scroll to position [42358, 0]
click at [798, 557] on img at bounding box center [775, 691] width 269 height 269
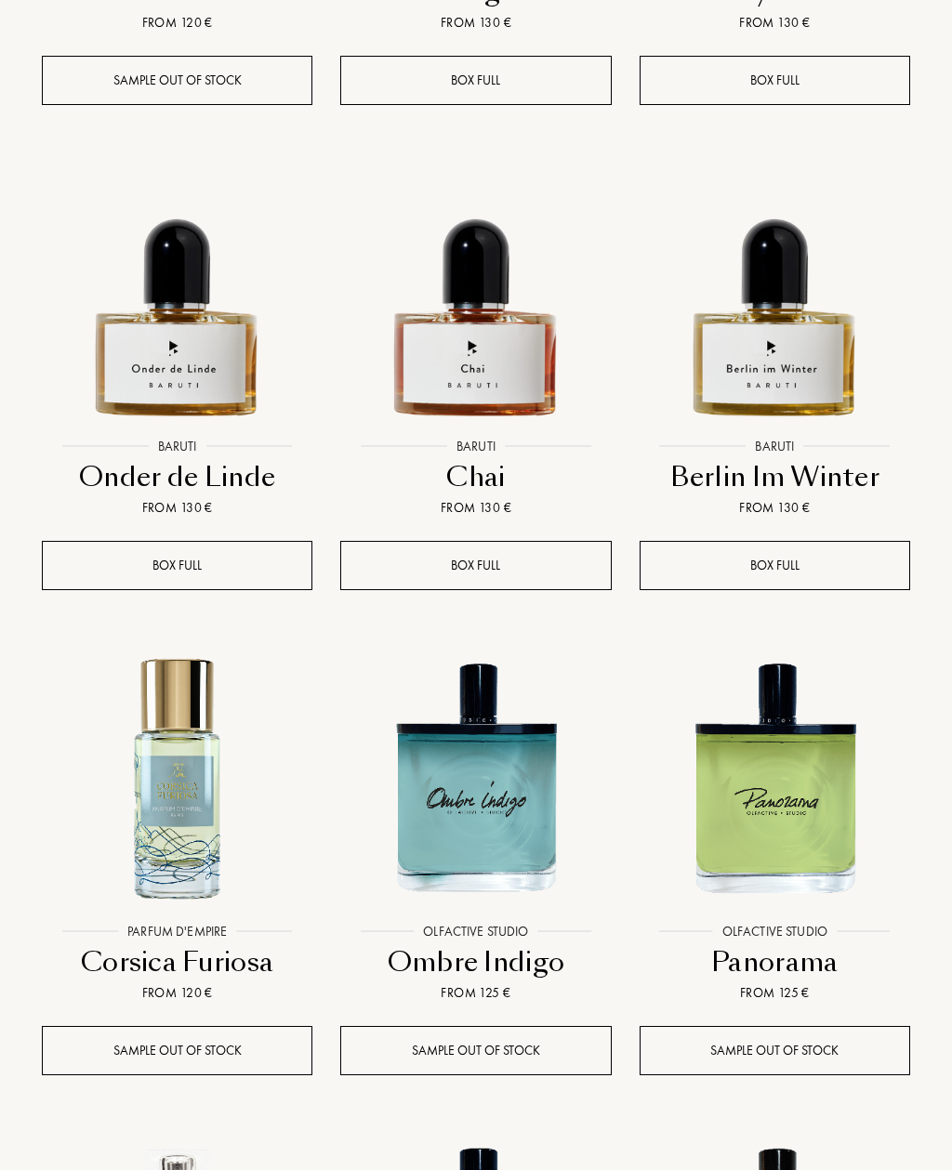
scroll to position [40292, 0]
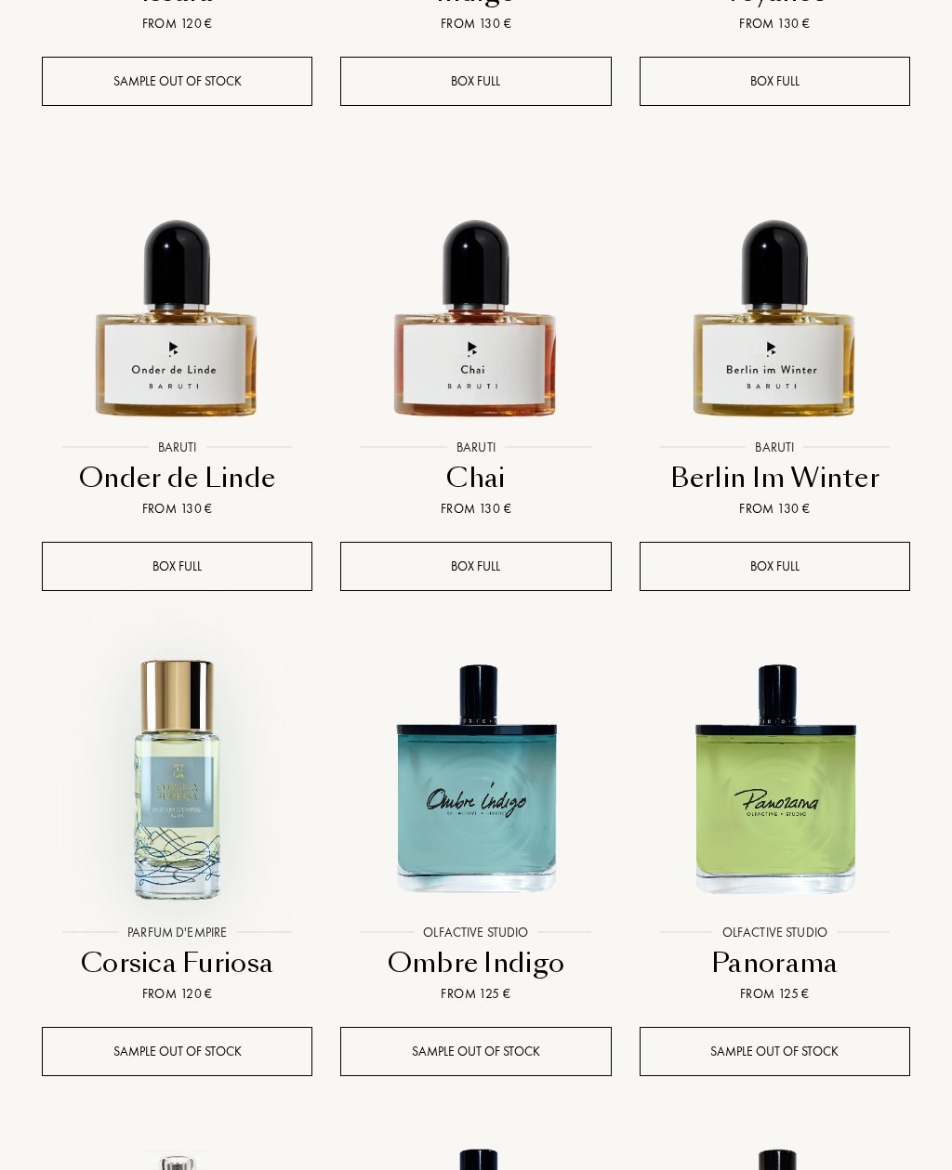
click at [192, 644] on img at bounding box center [177, 778] width 269 height 269
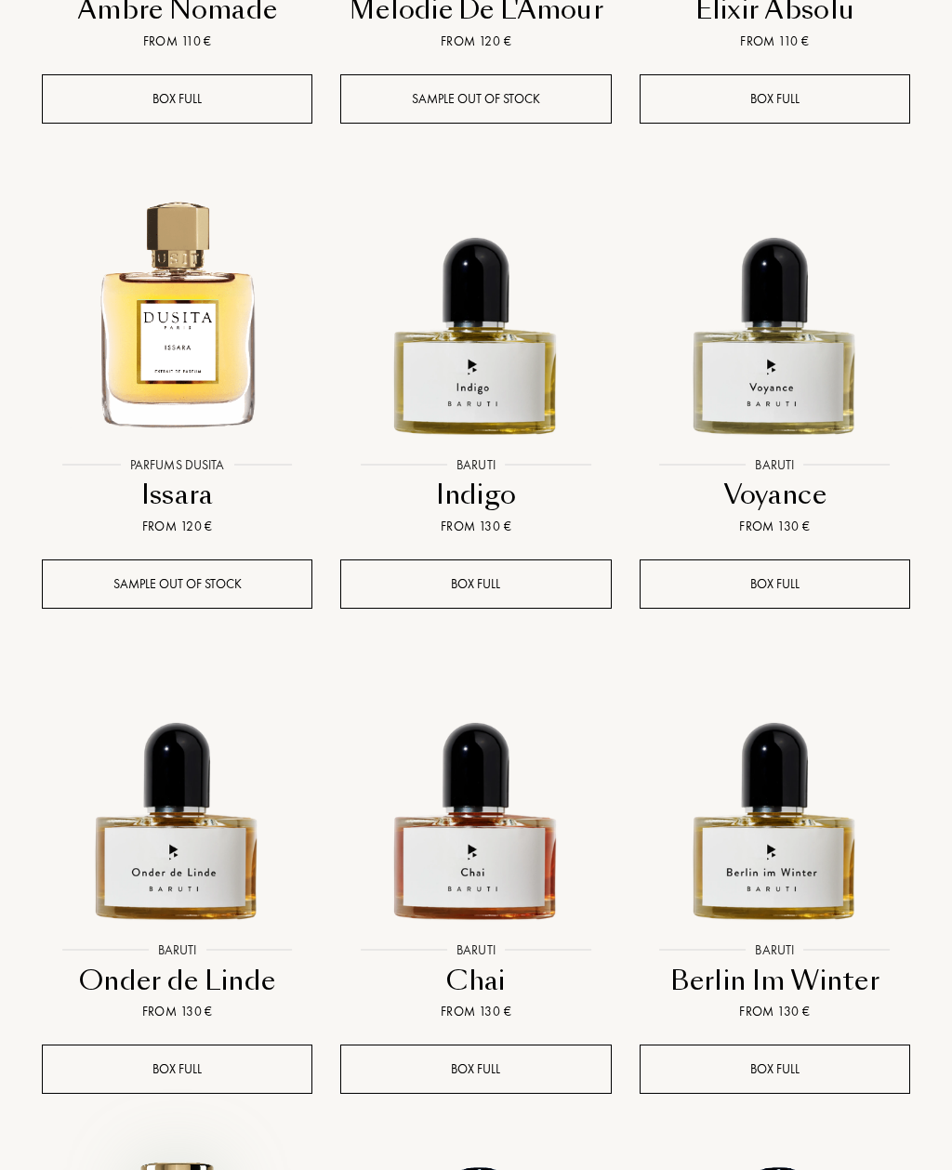
scroll to position [39789, 0]
click at [514, 662] on img at bounding box center [475, 796] width 269 height 269
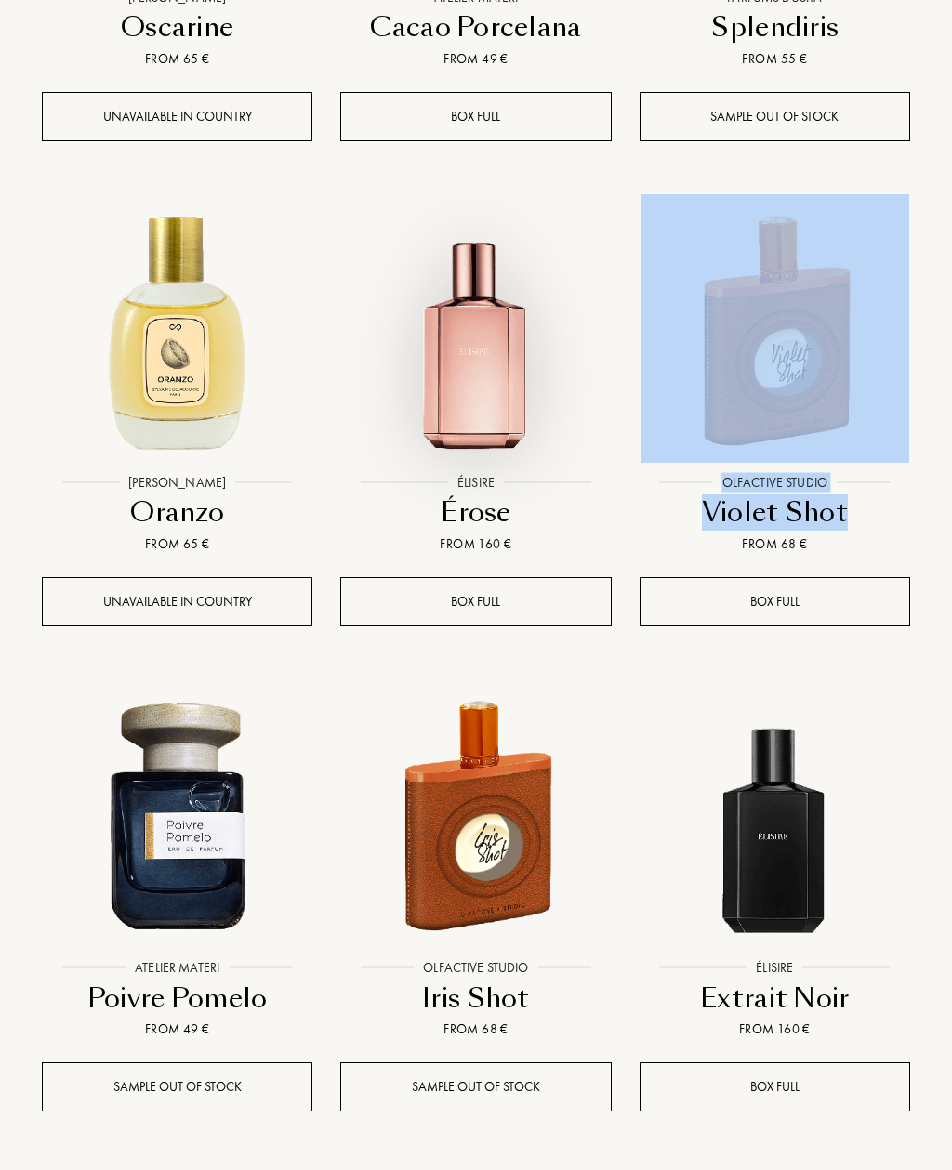
scroll to position [23383, 0]
click at [500, 280] on img at bounding box center [475, 328] width 269 height 269
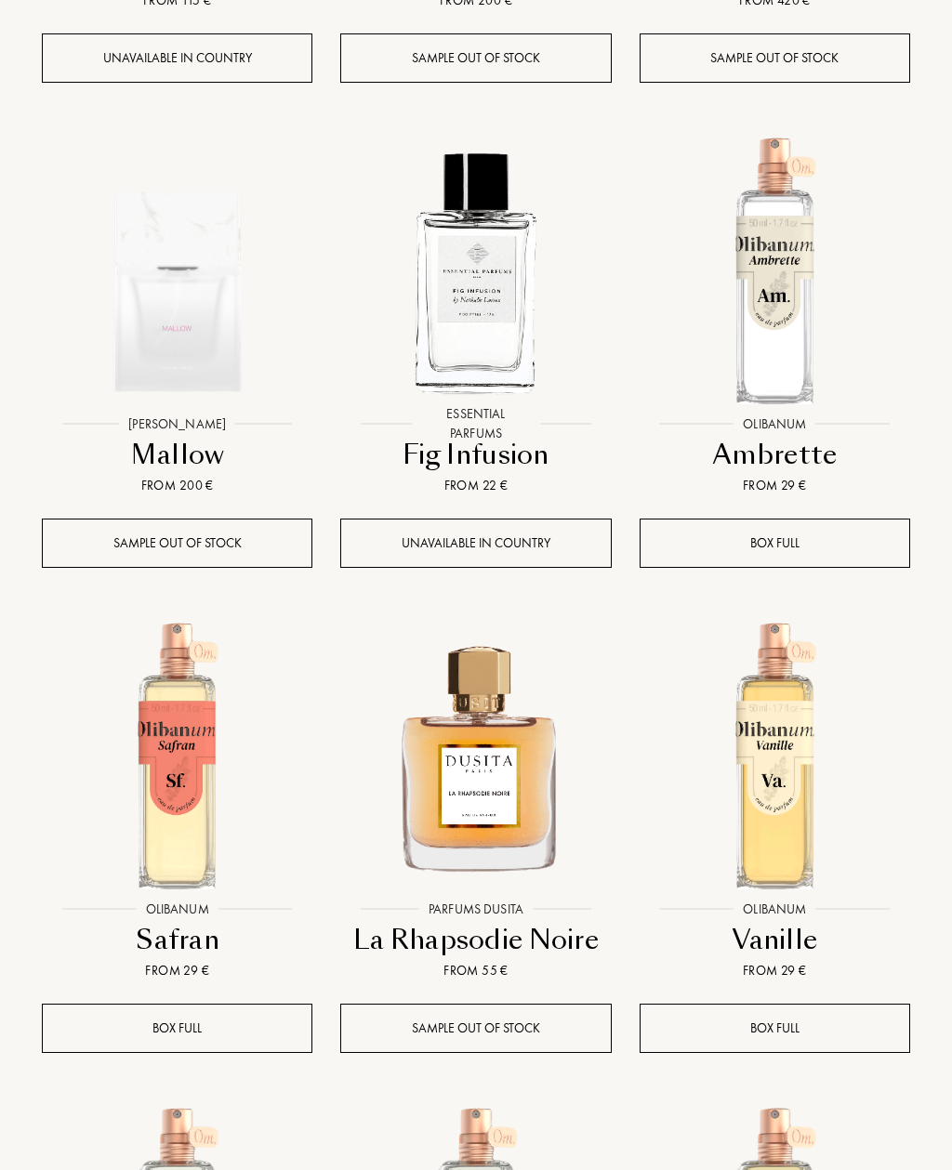
scroll to position [10258, 0]
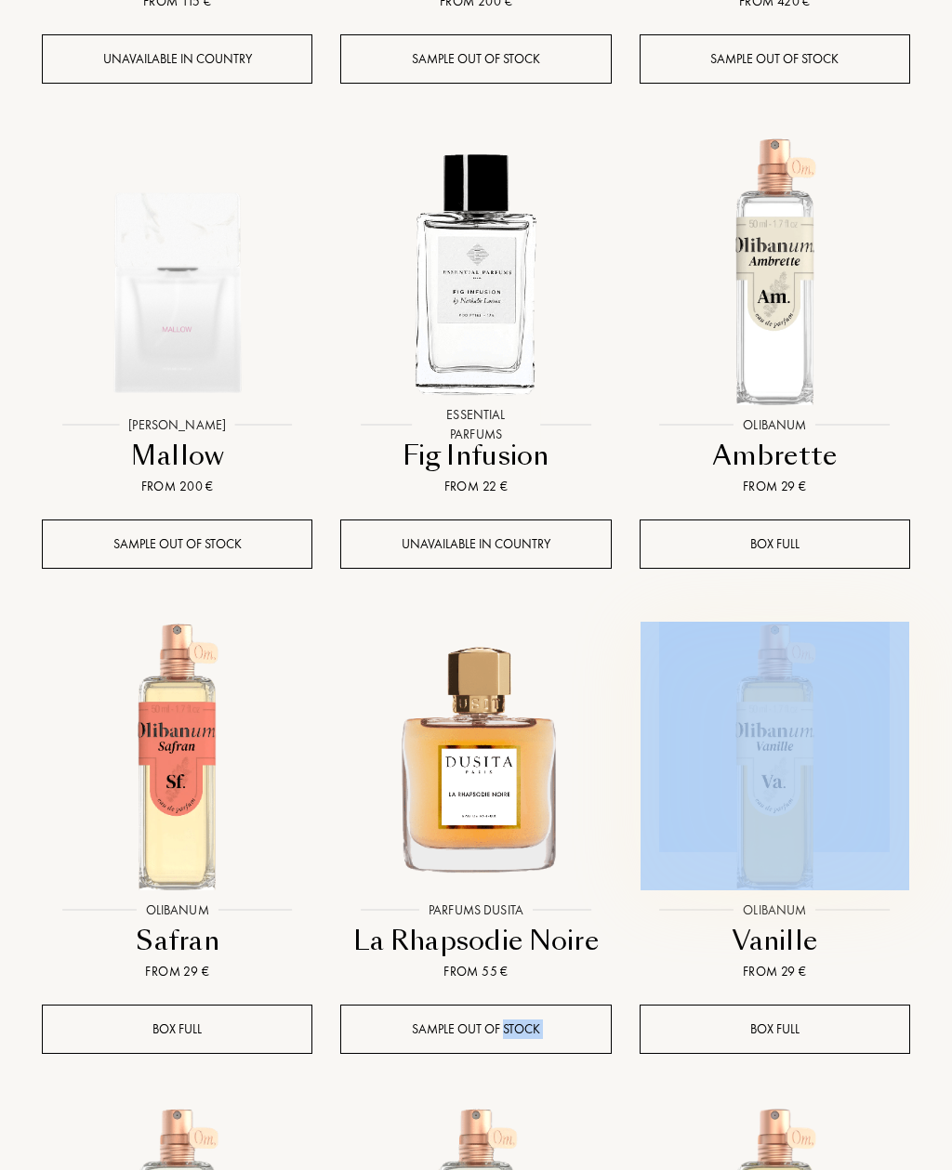
click at [862, 923] on div "Vanille" at bounding box center [775, 941] width 256 height 36
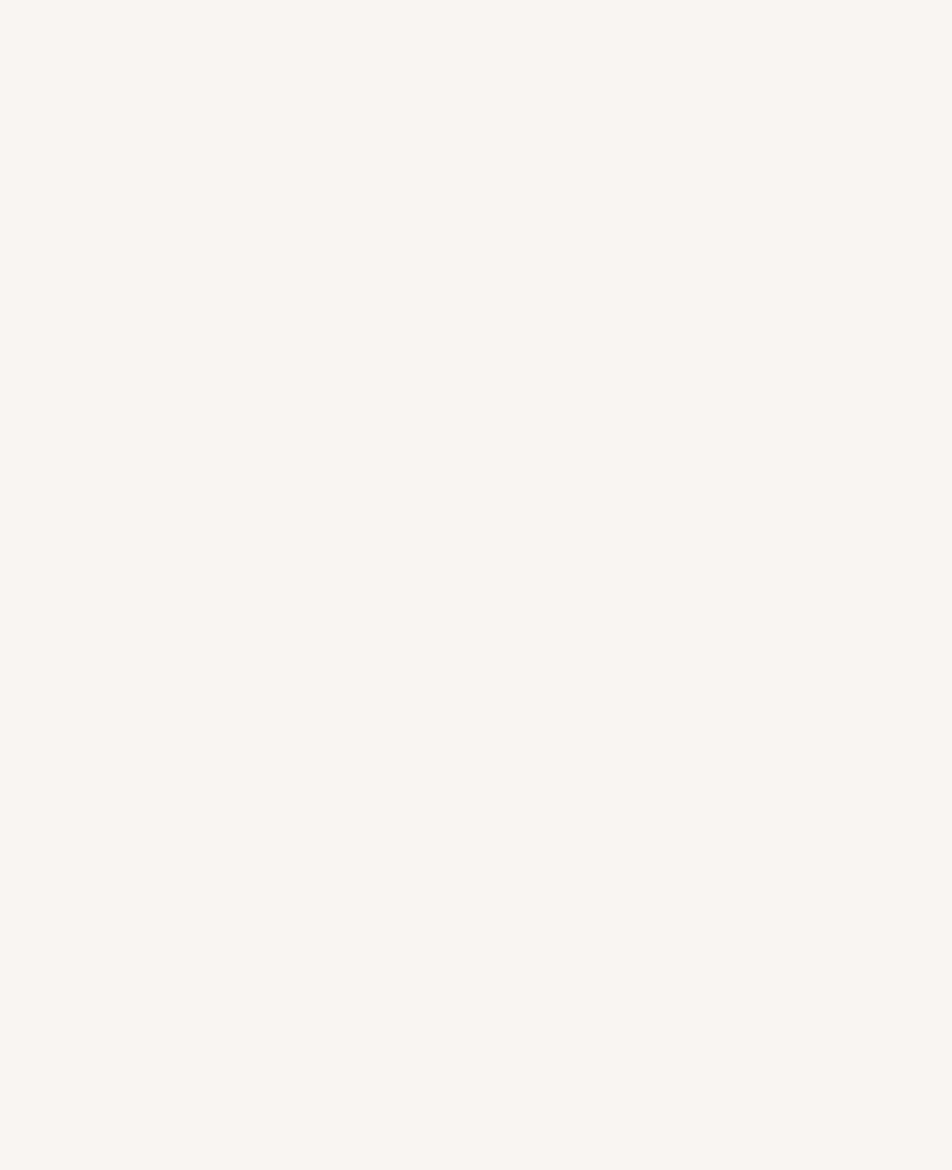
select select "JP"
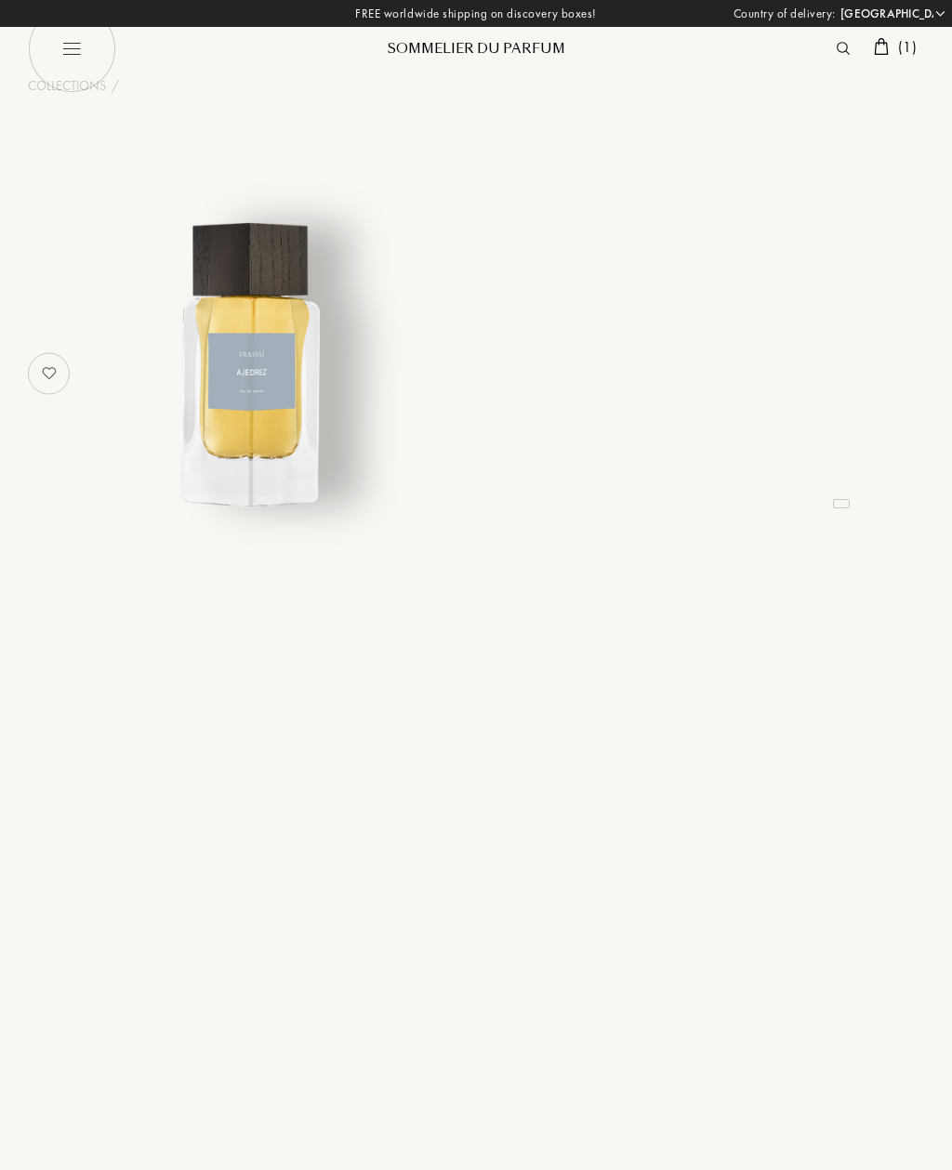
select select "JP"
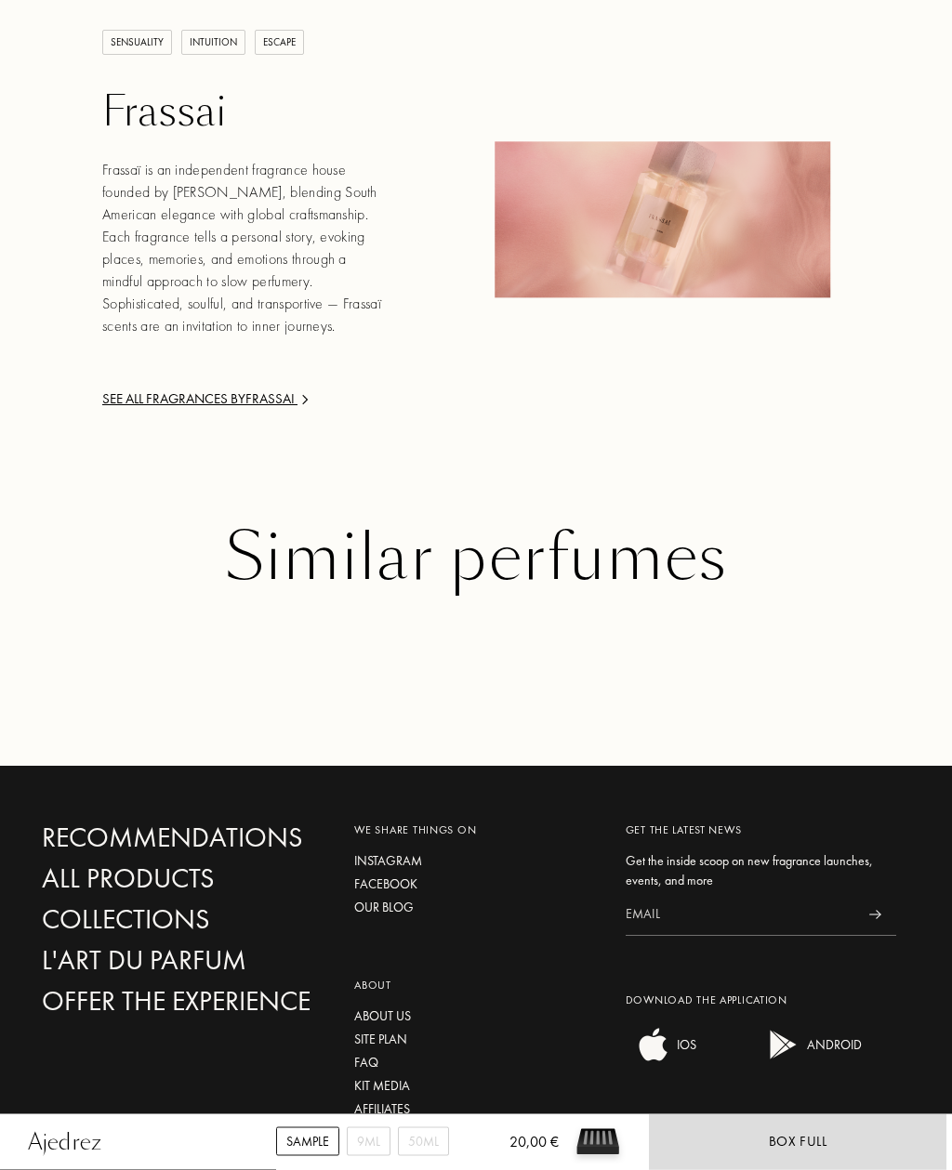
scroll to position [2361, 0]
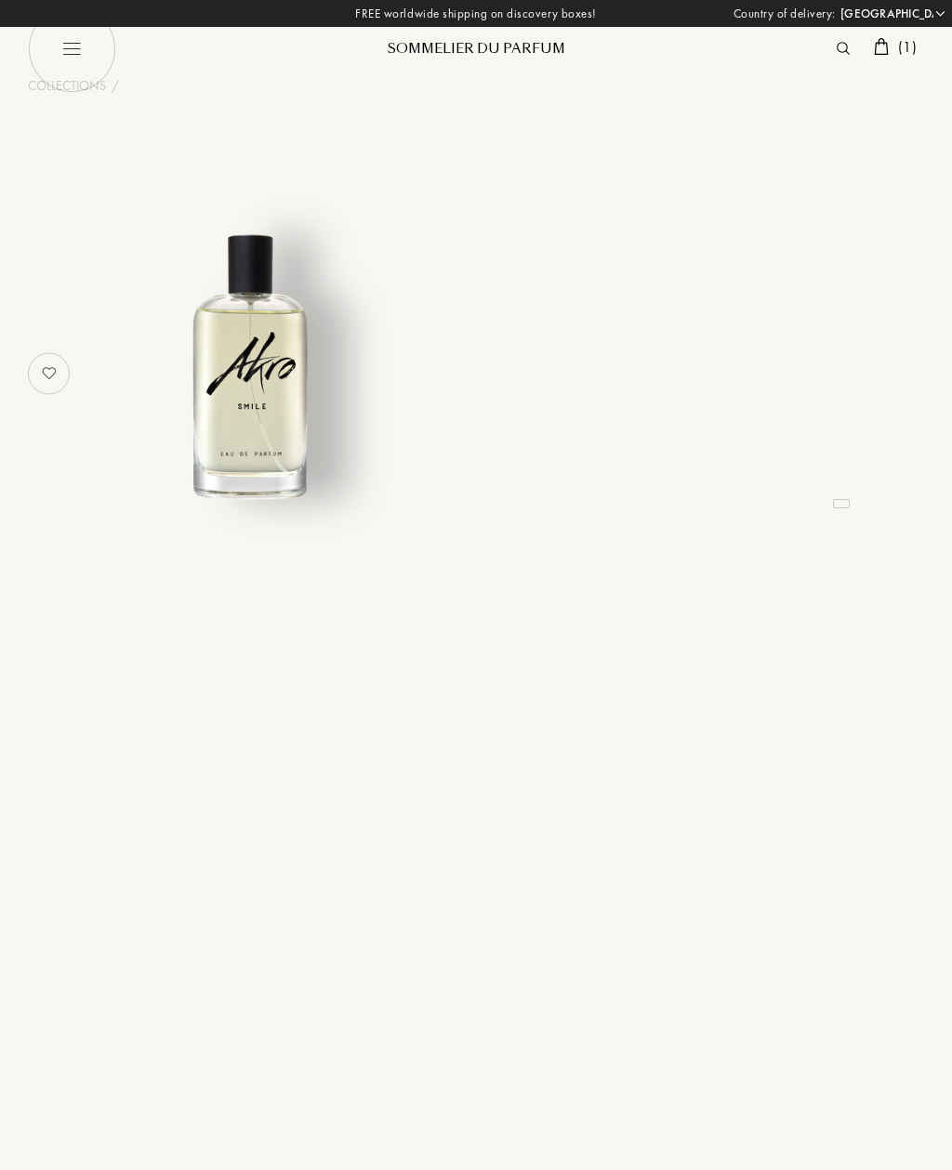
select select "JP"
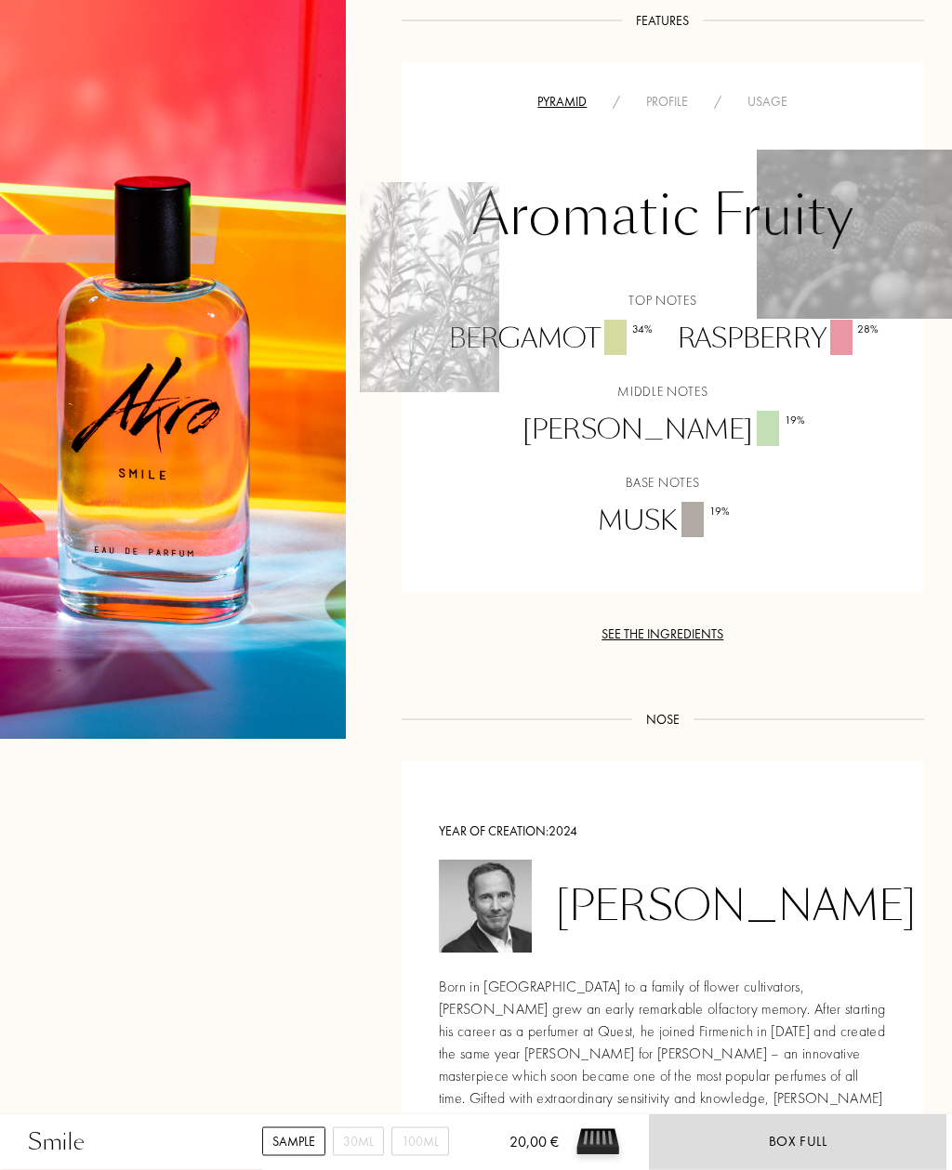
scroll to position [1255, 0]
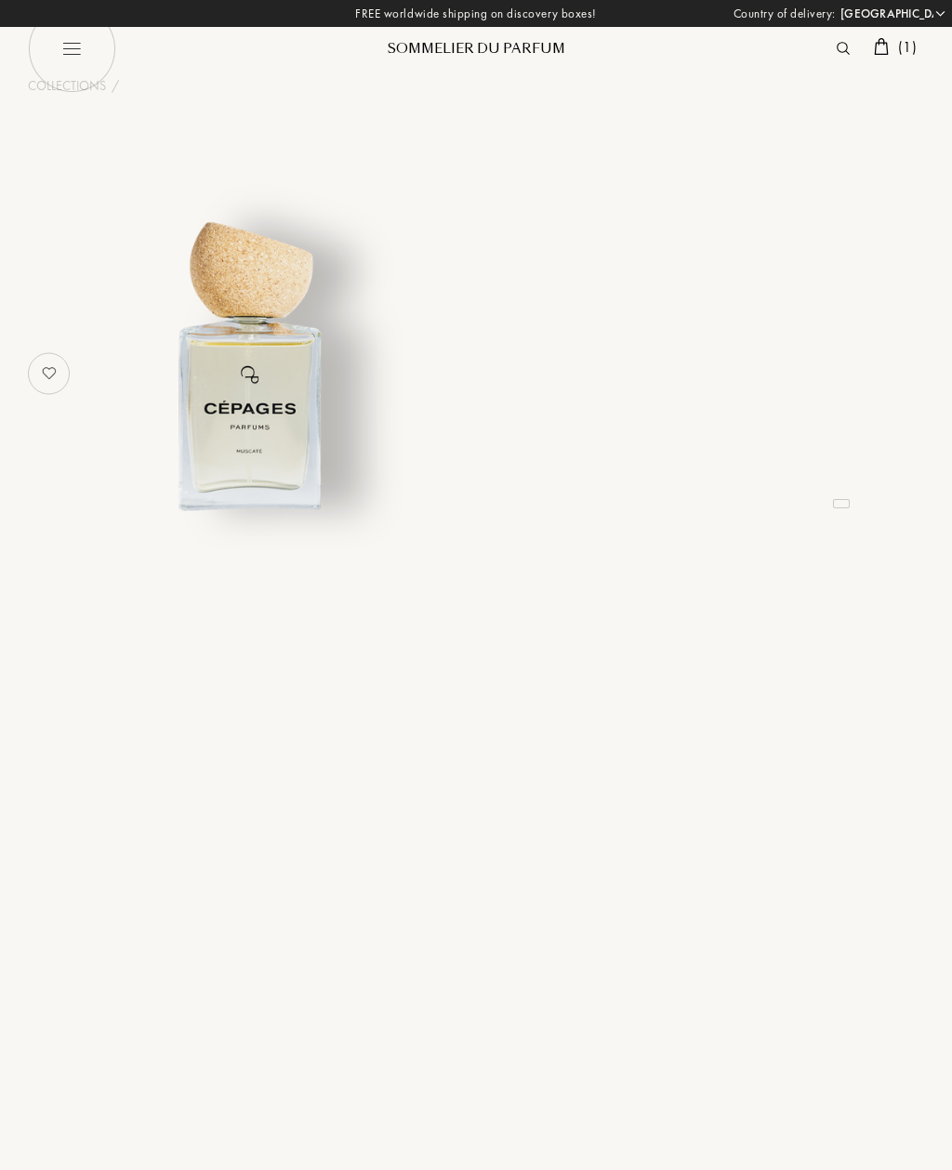
select select "JP"
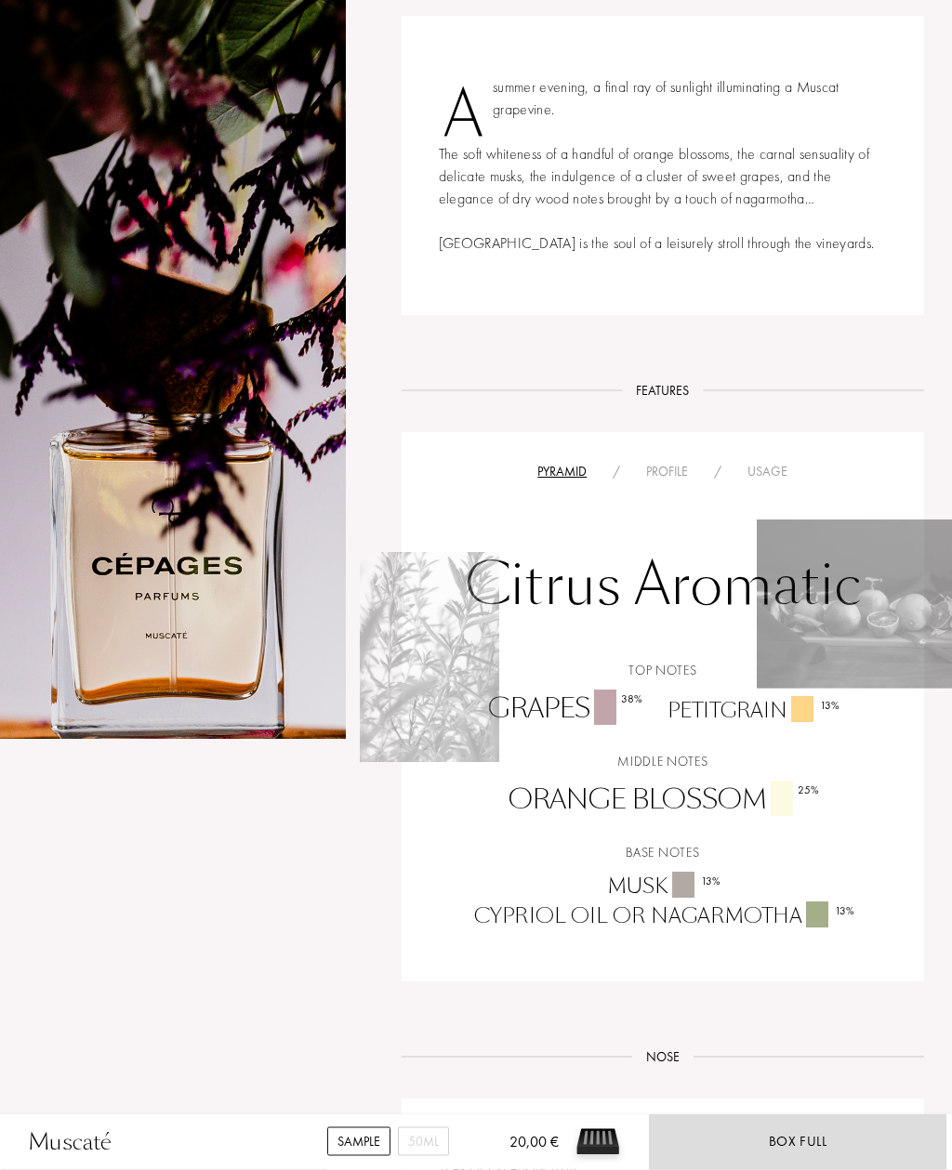
scroll to position [705, 0]
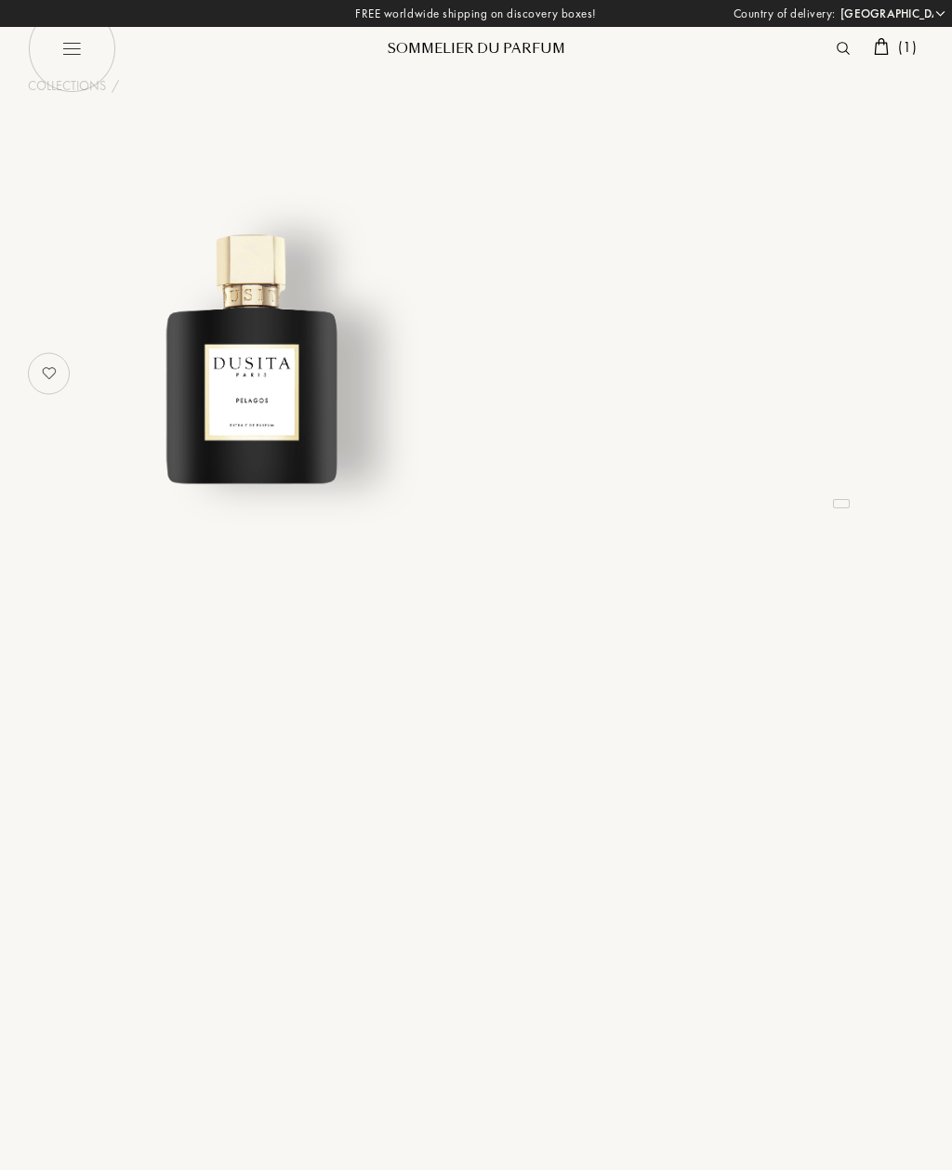
select select "JP"
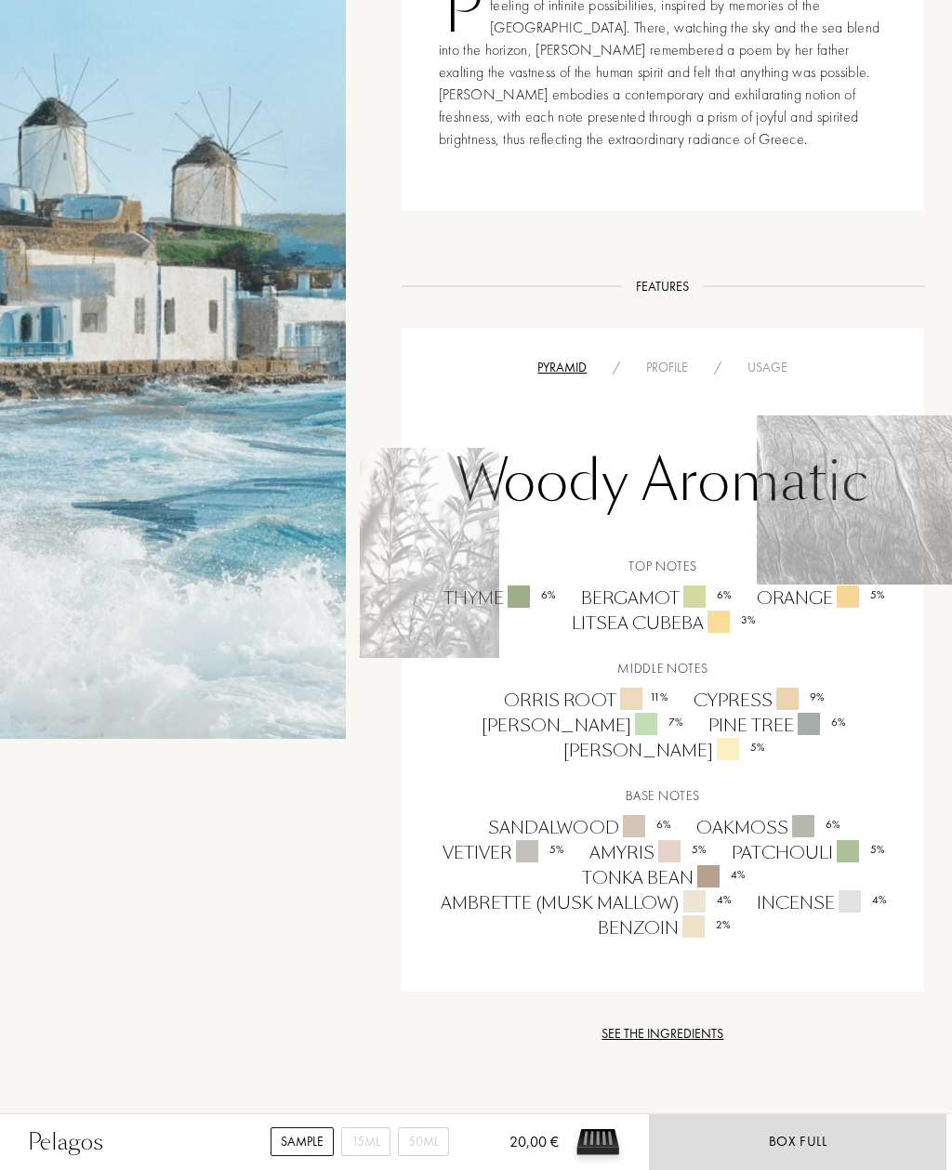
scroll to position [816, 0]
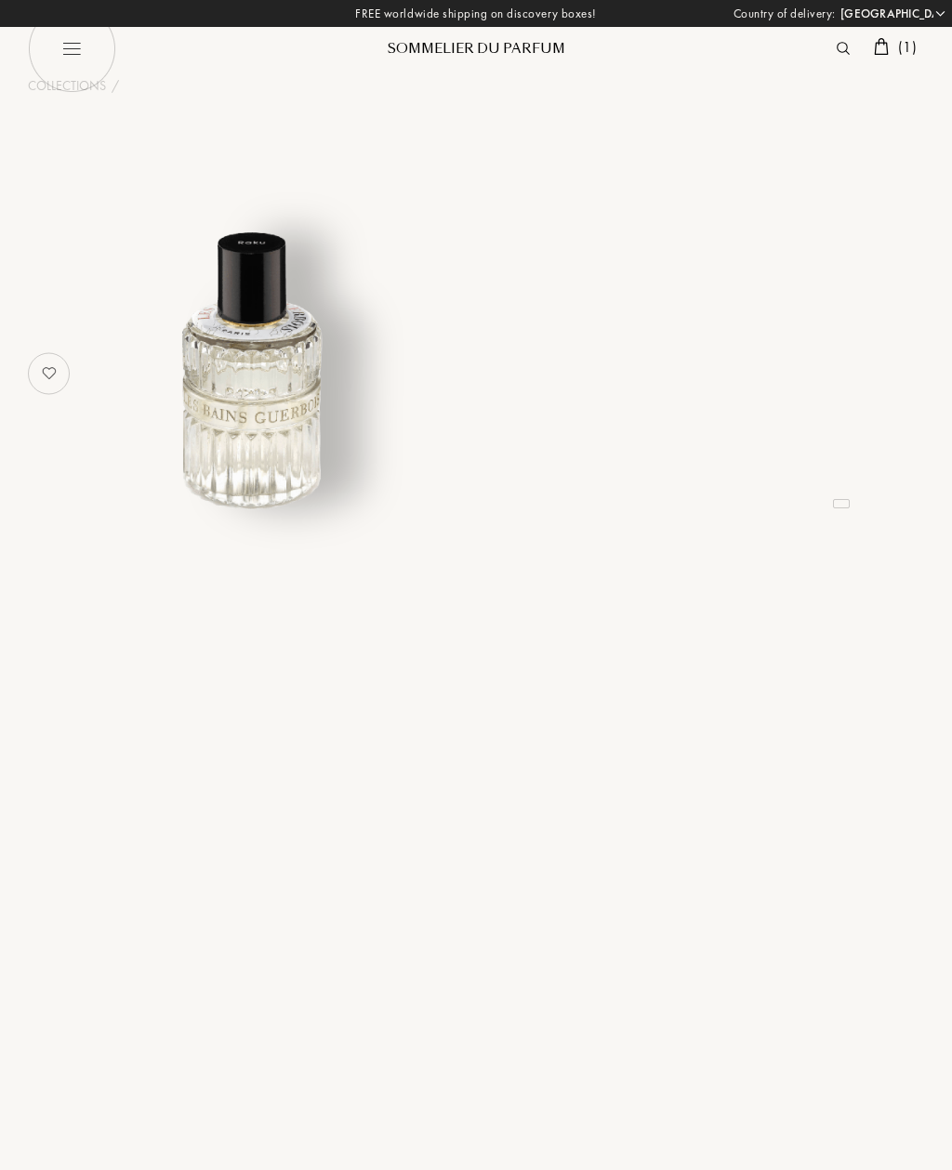
select select "JP"
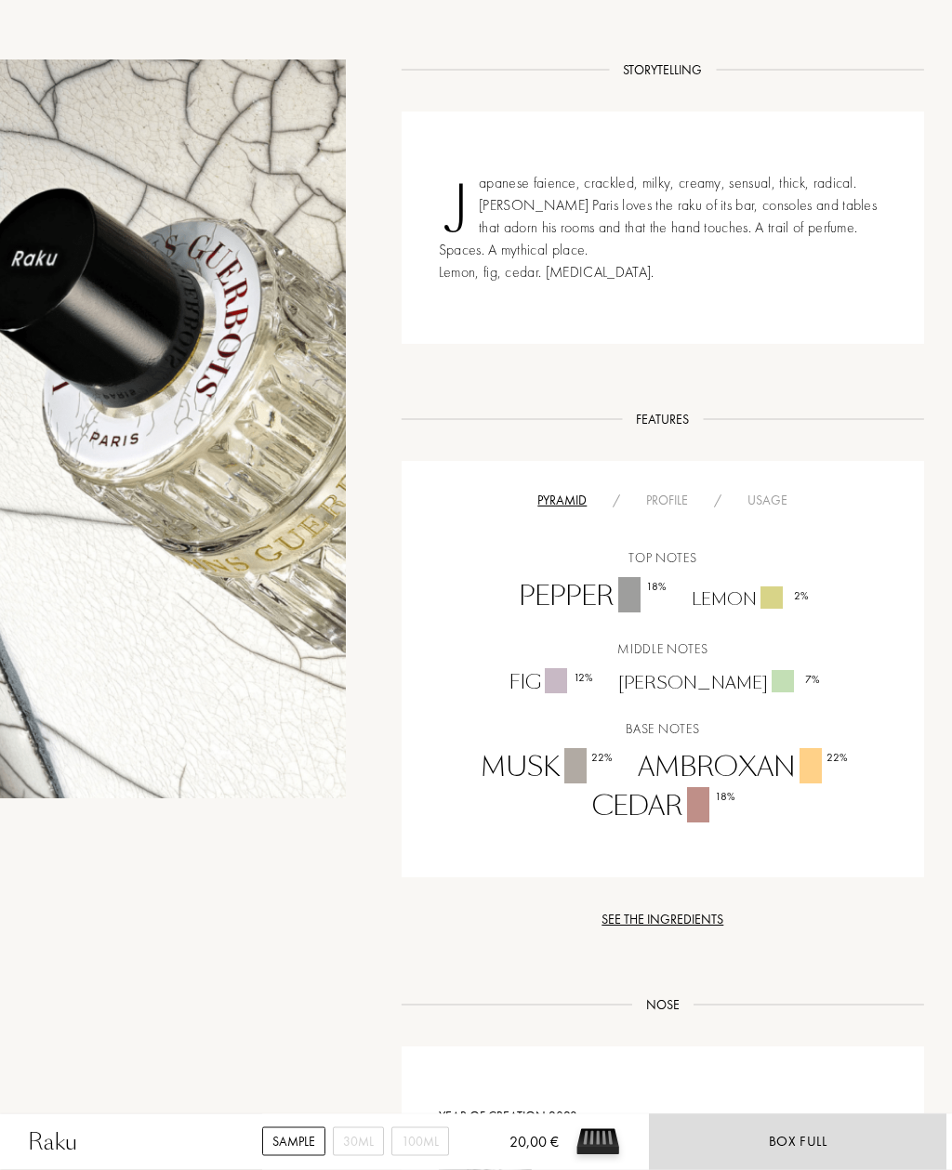
scroll to position [609, 0]
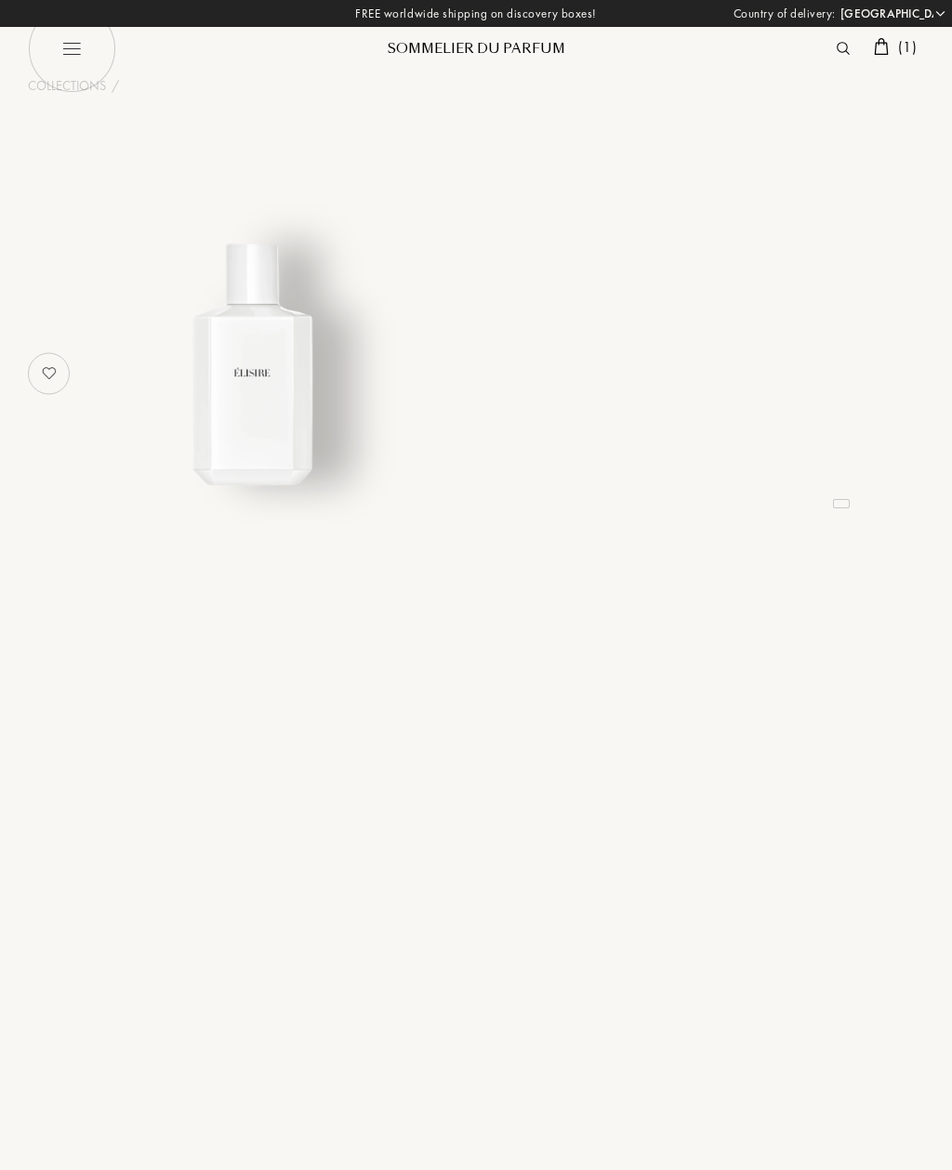
select select "JP"
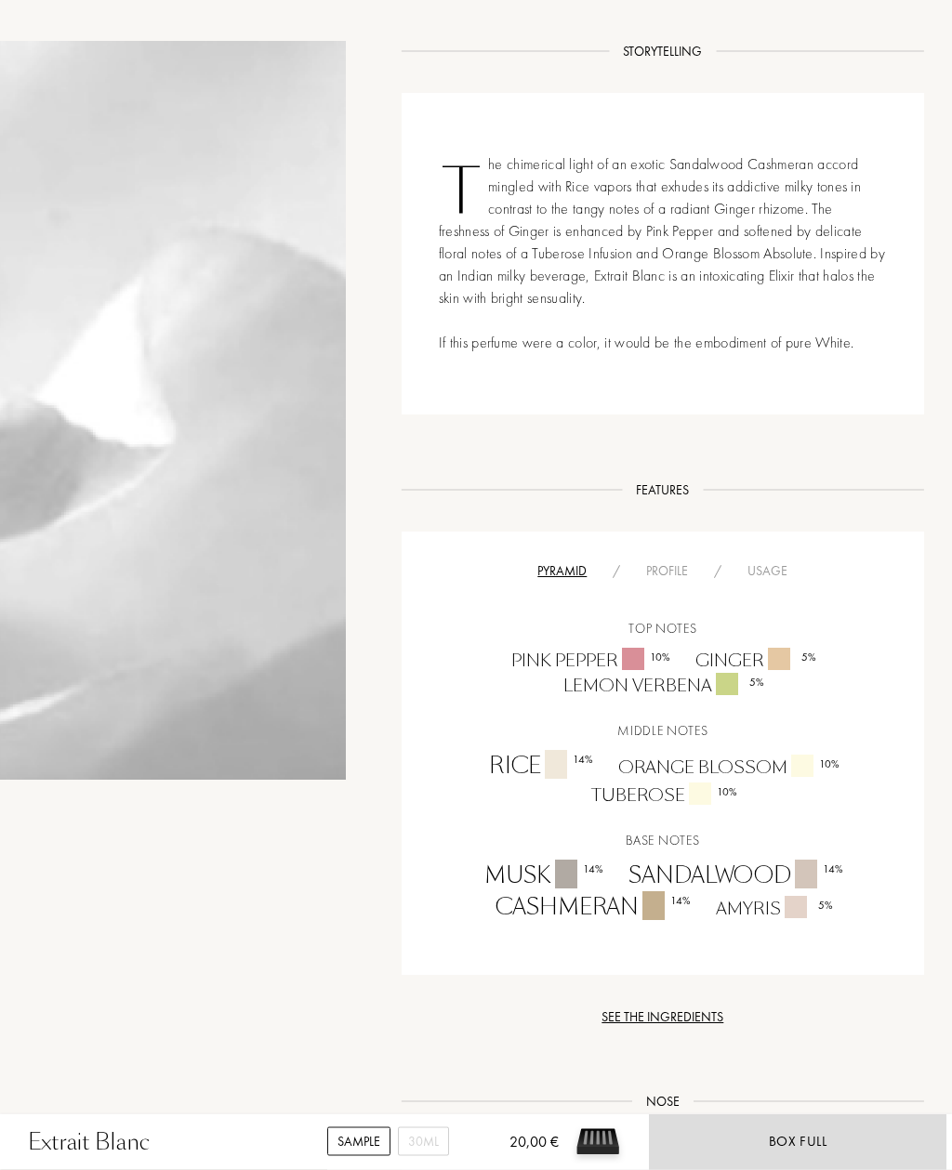
scroll to position [643, 0]
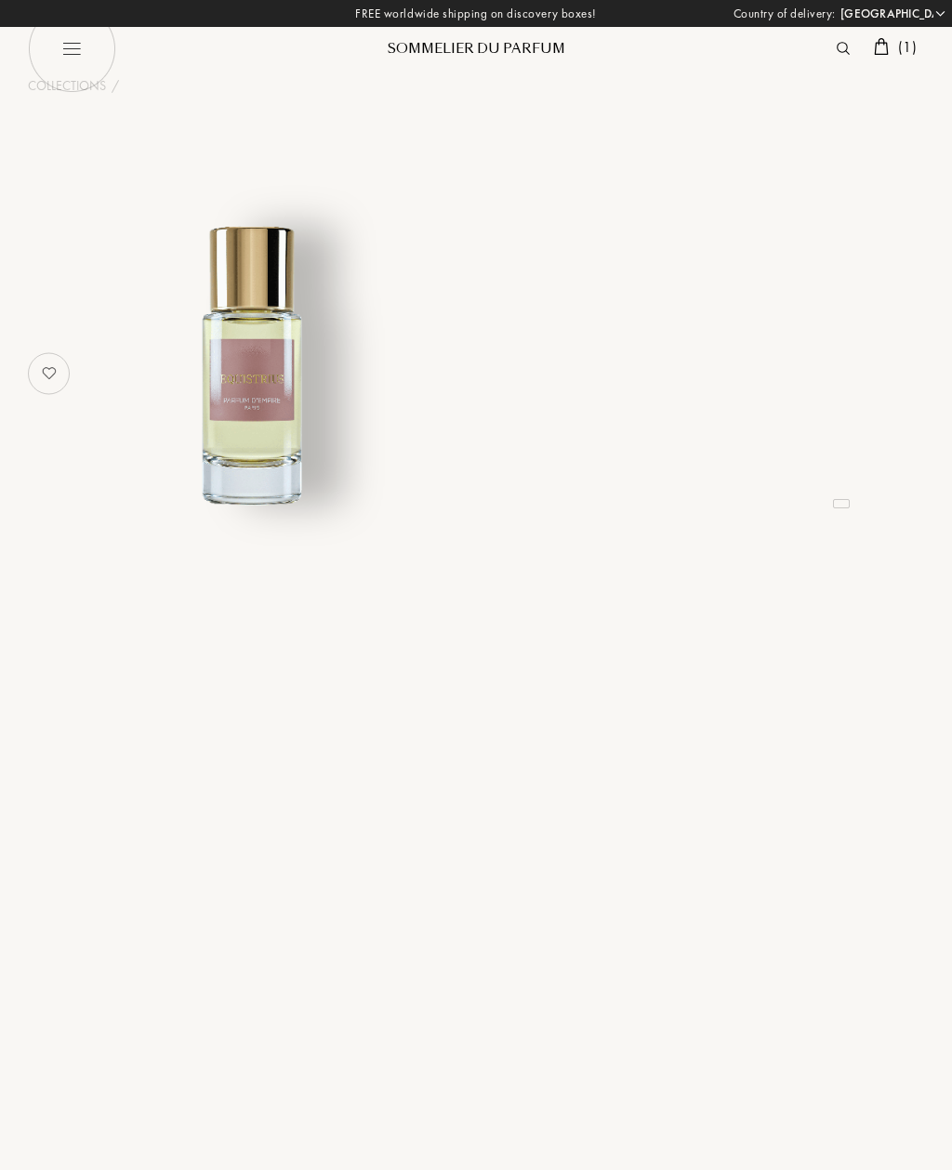
select select "JP"
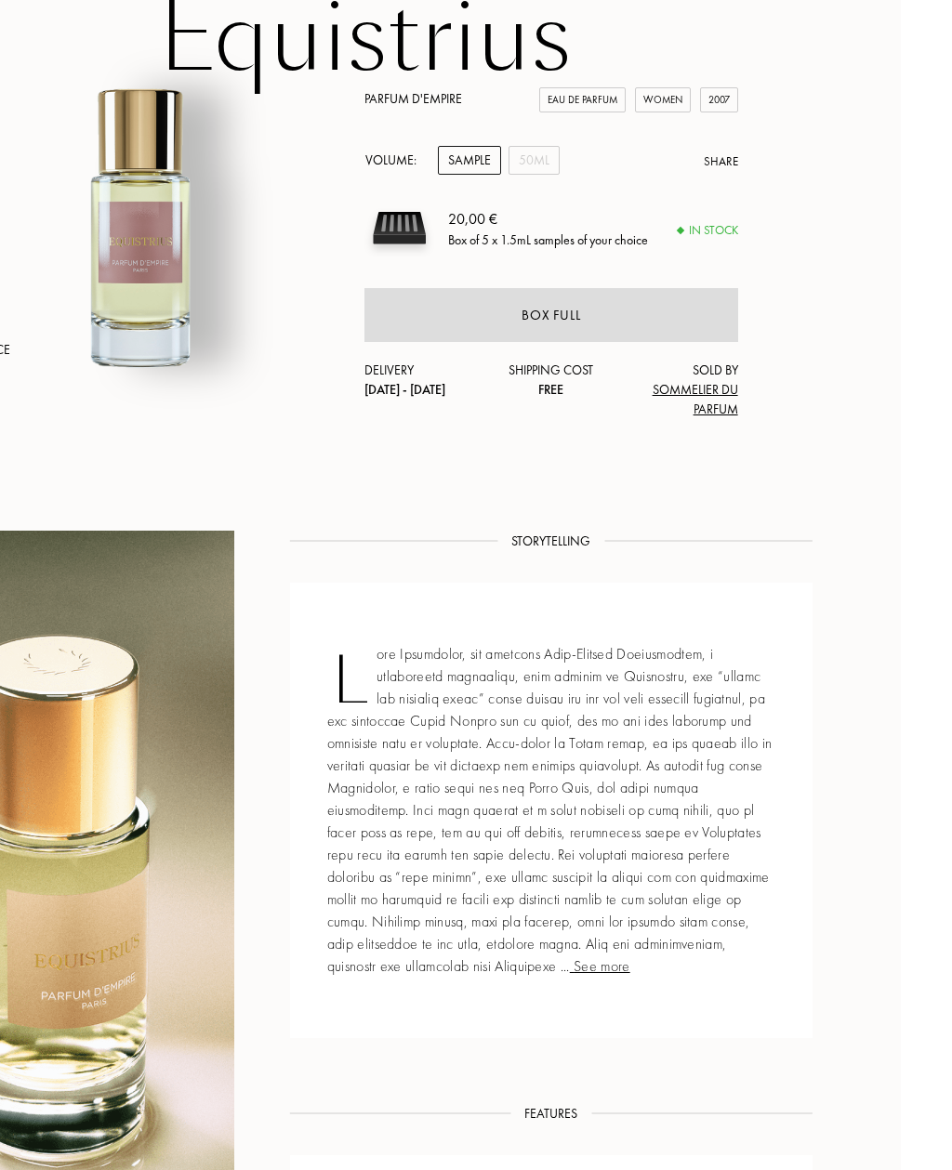
scroll to position [0, 60]
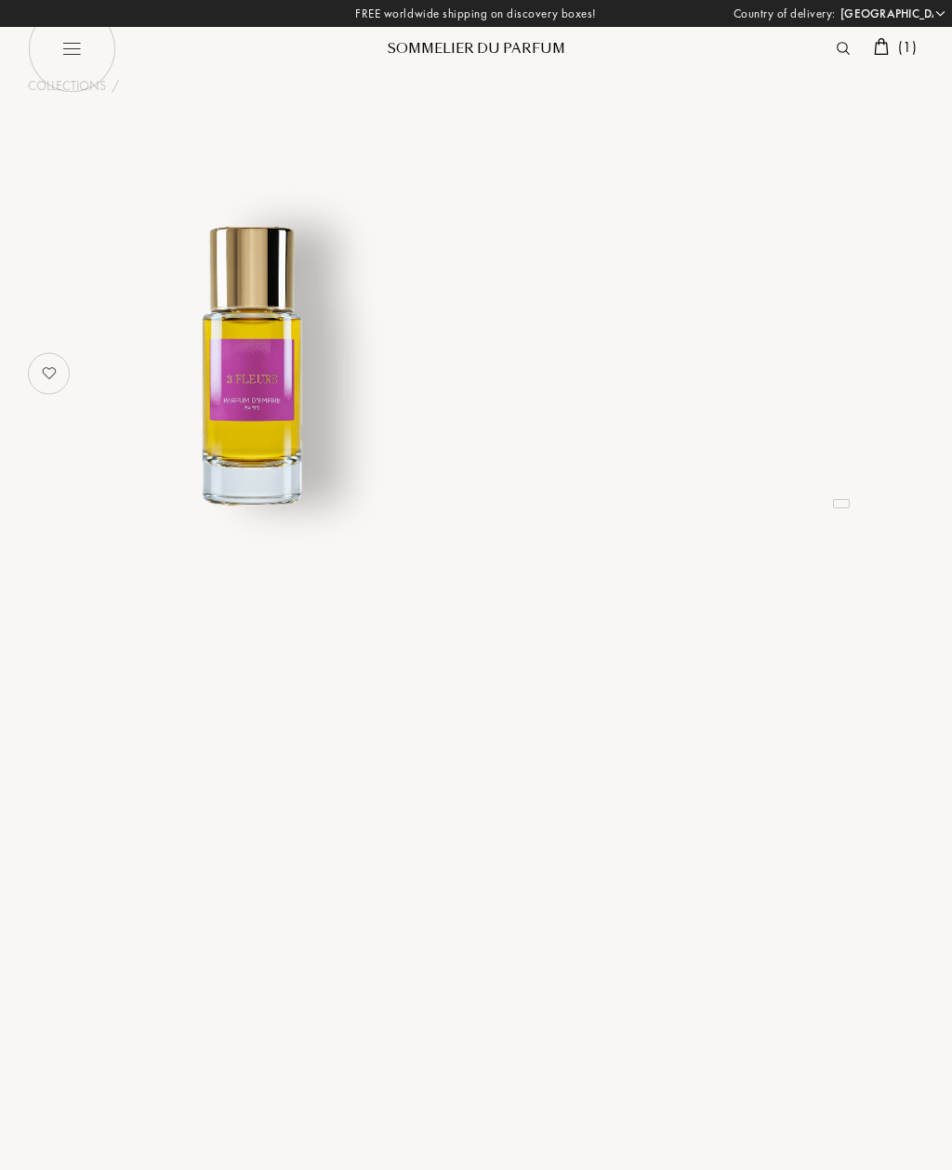
select select "JP"
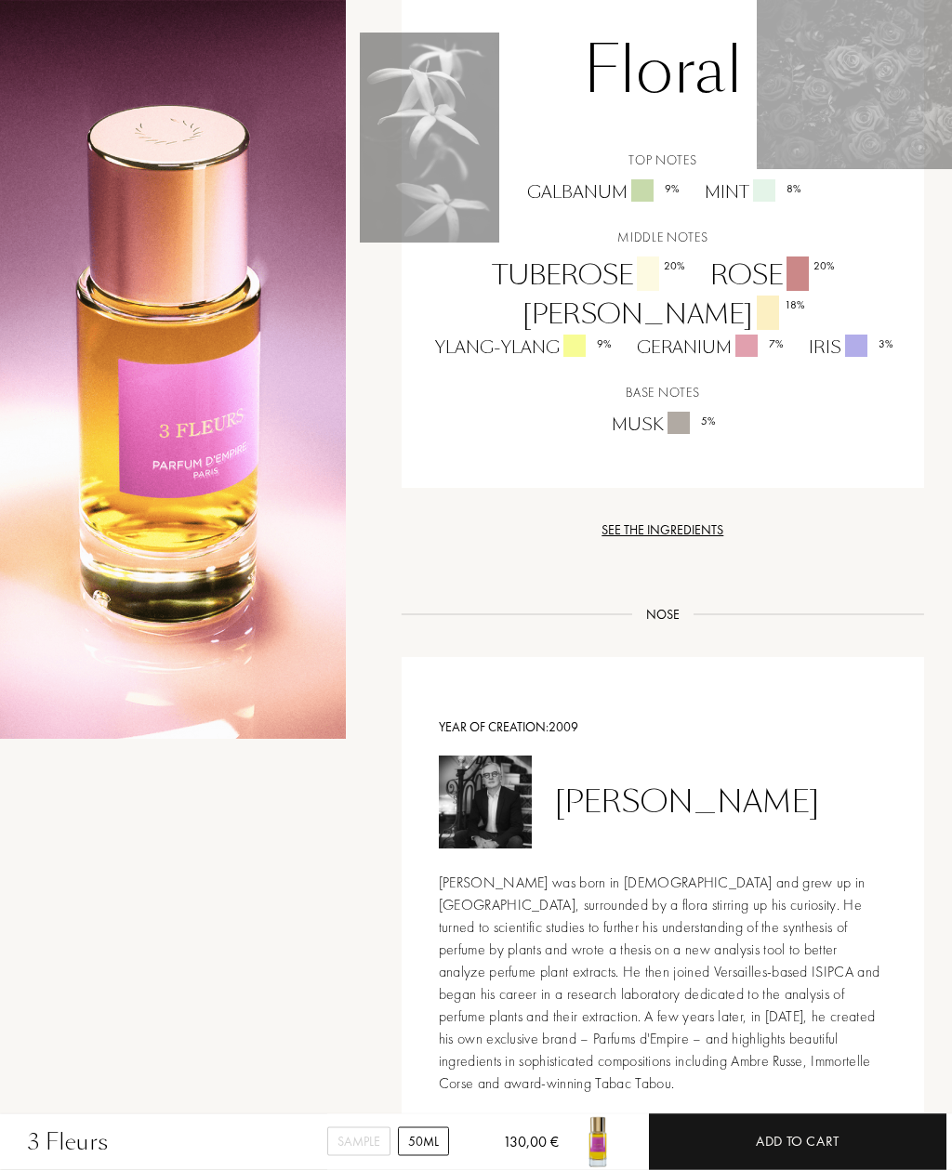
scroll to position [1160, 0]
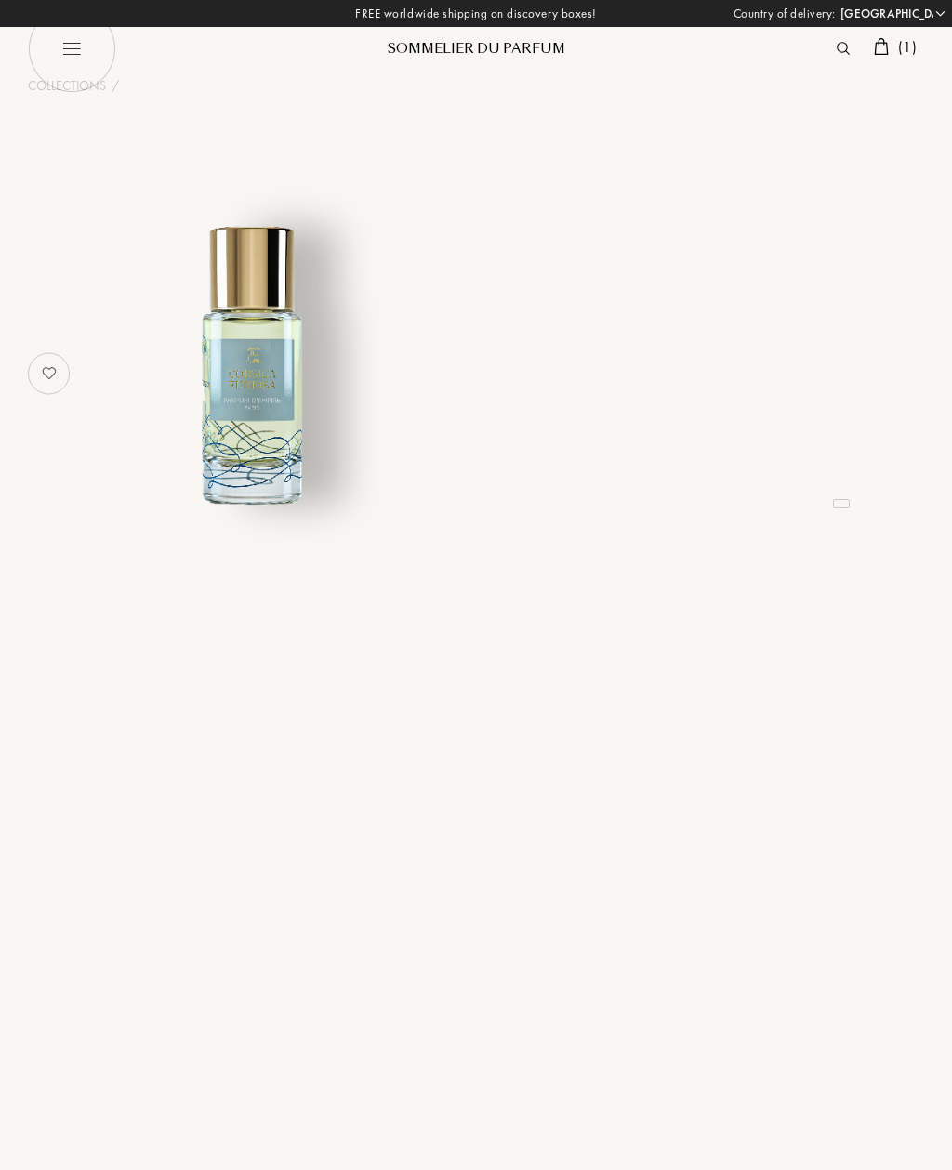
select select "JP"
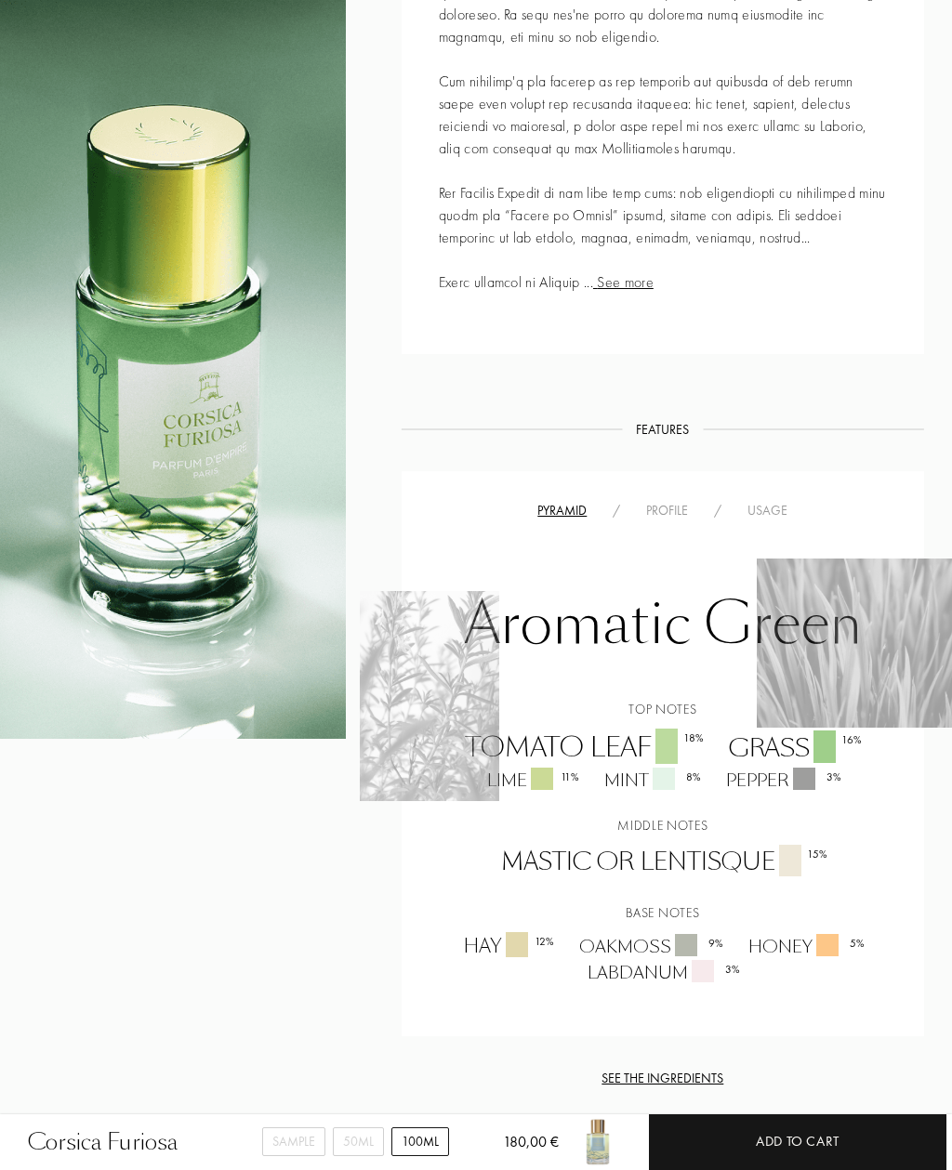
scroll to position [1044, 0]
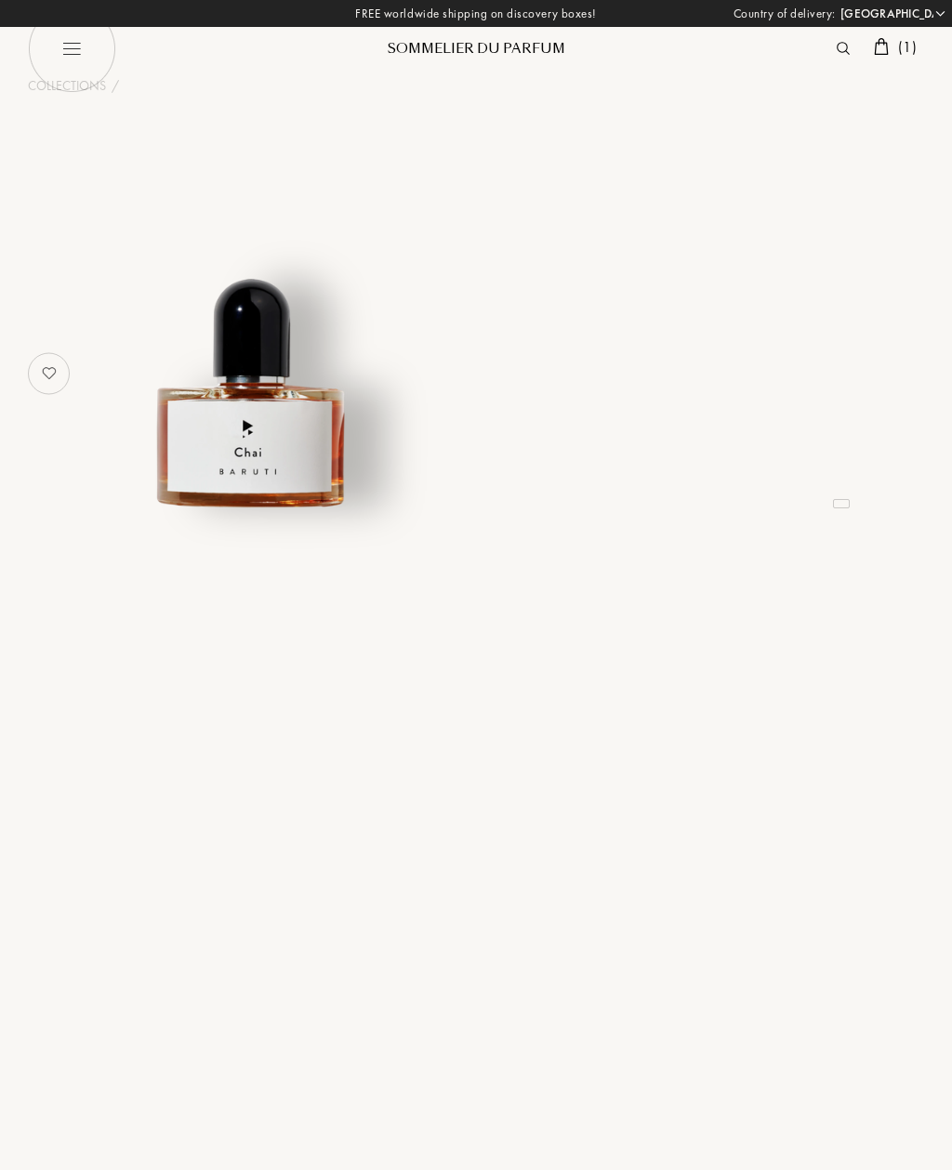
select select "JP"
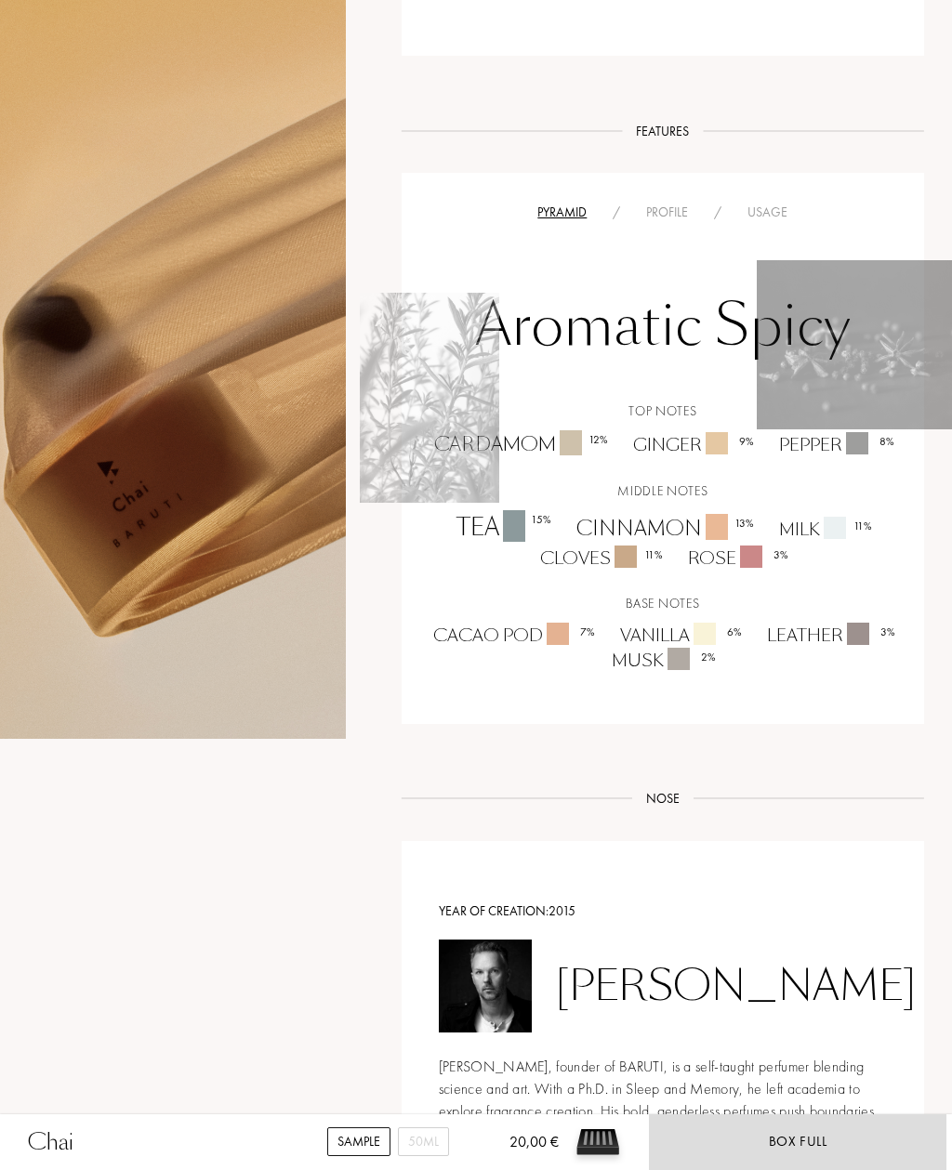
scroll to position [1001, 0]
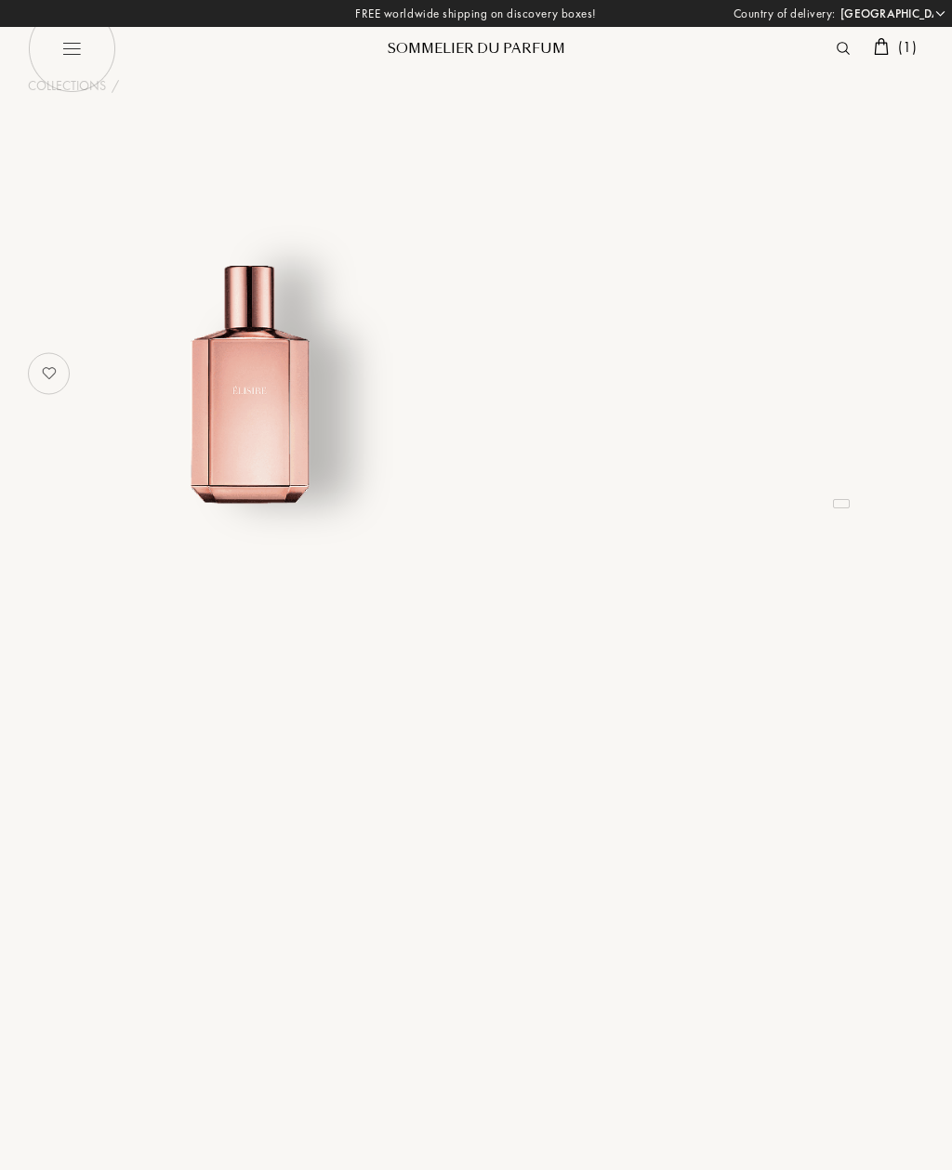
select select "JP"
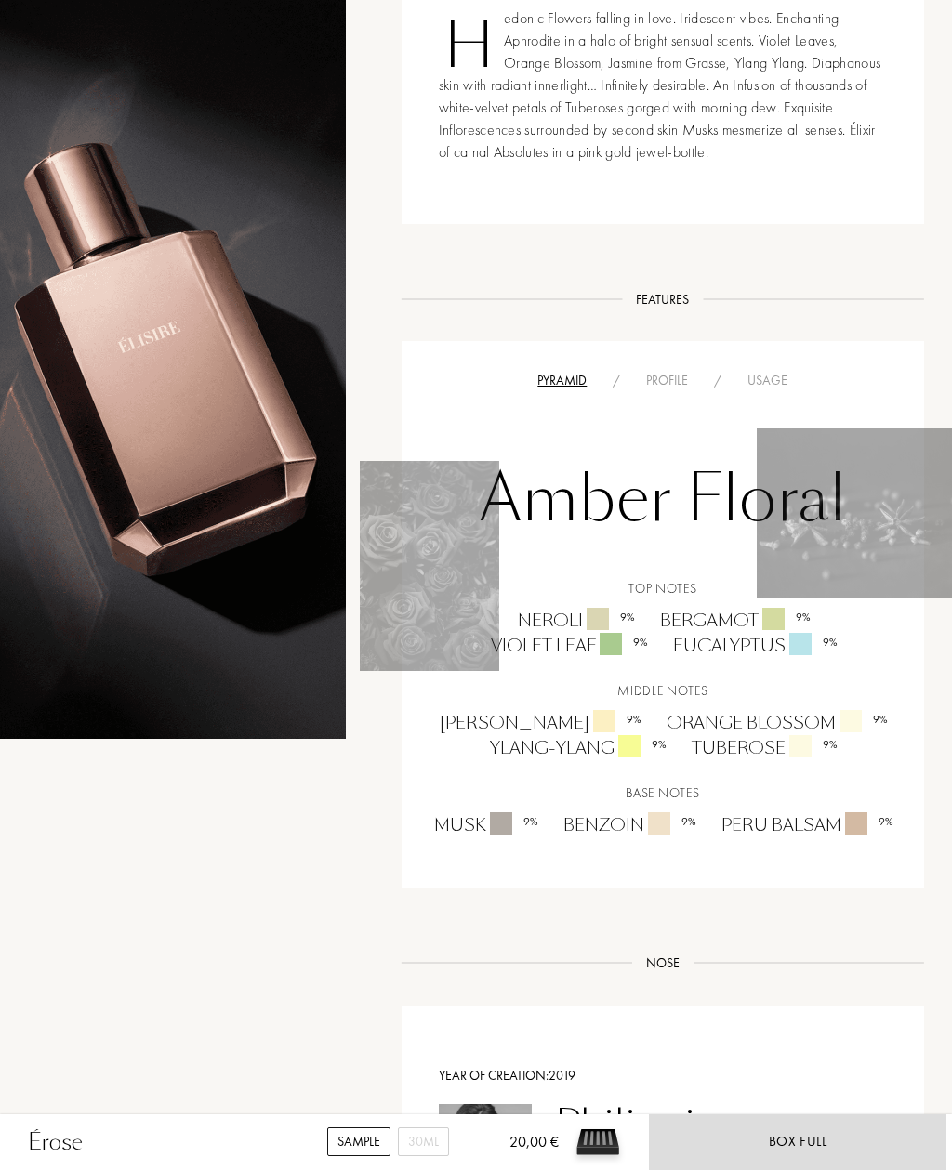
scroll to position [774, 0]
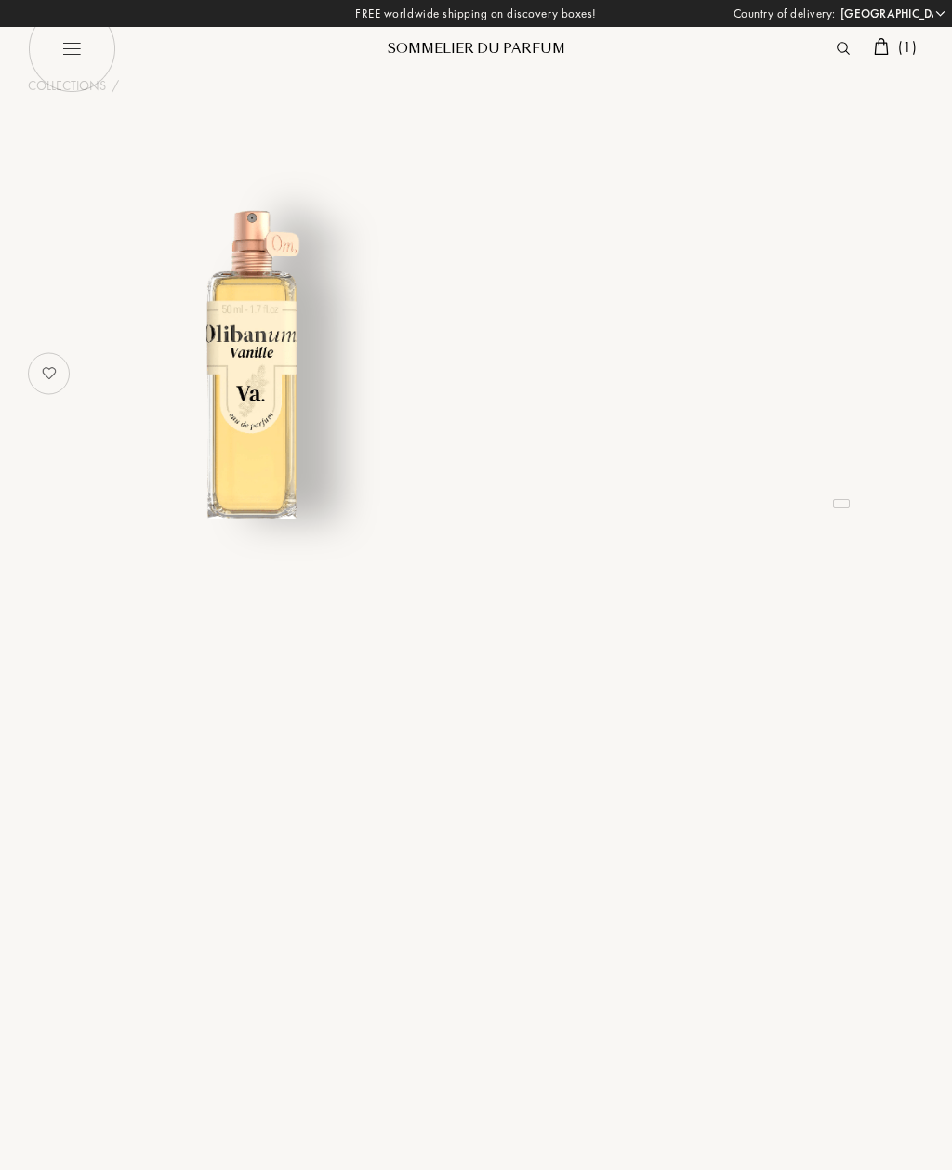
select select "JP"
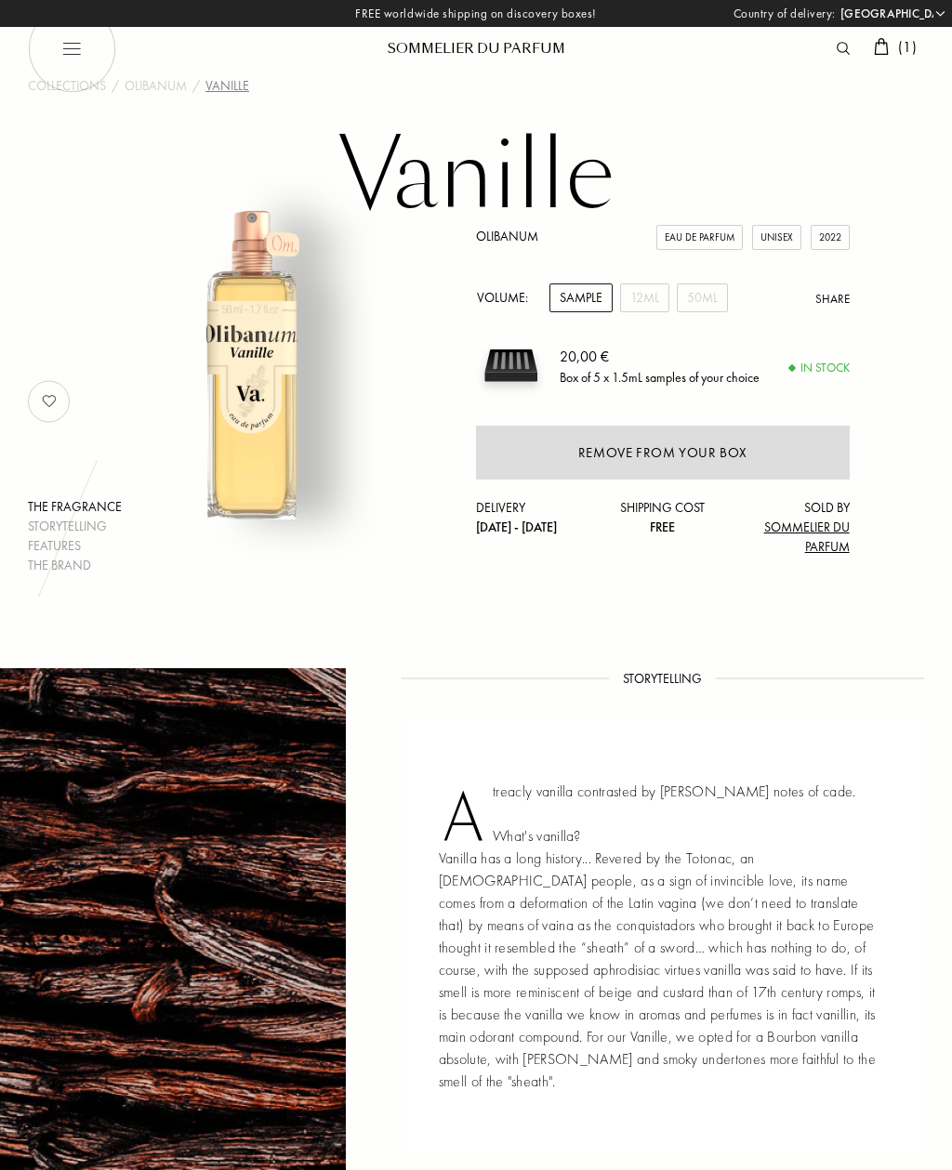
click at [768, 1] on div "FREE worldwide shipping on discovery boxes! Country of delivery: Afghanistan Al…" at bounding box center [476, 13] width 952 height 27
click at [513, 242] on link "Olibanum" at bounding box center [507, 236] width 62 height 17
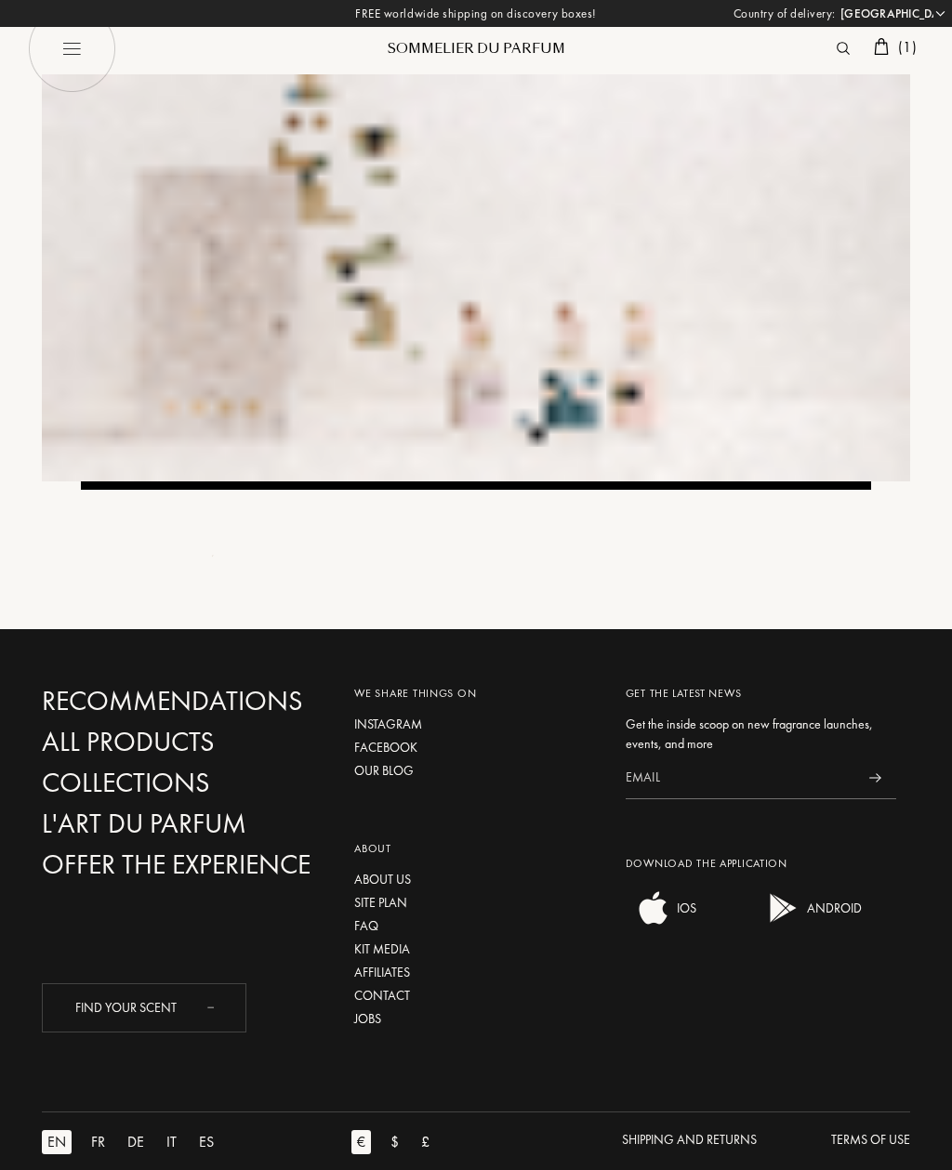
select select "JP"
